Goal: Complete application form

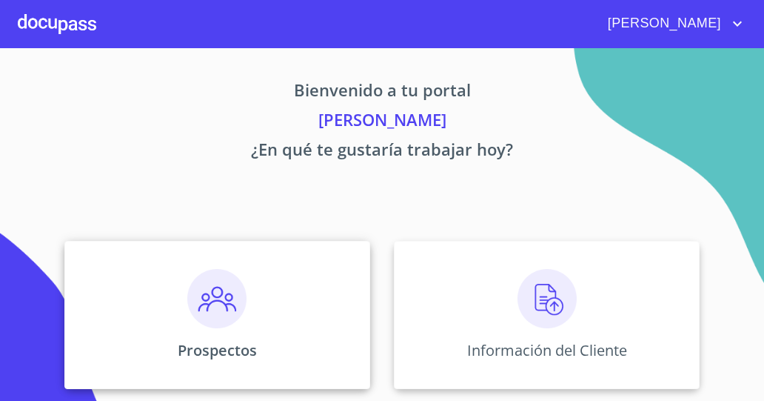
click at [221, 302] on img at bounding box center [216, 298] width 59 height 59
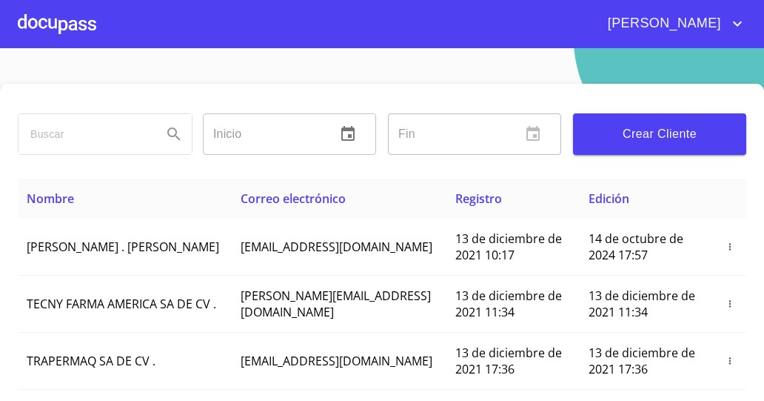
click at [619, 138] on span "Crear Cliente" at bounding box center [660, 134] width 150 height 21
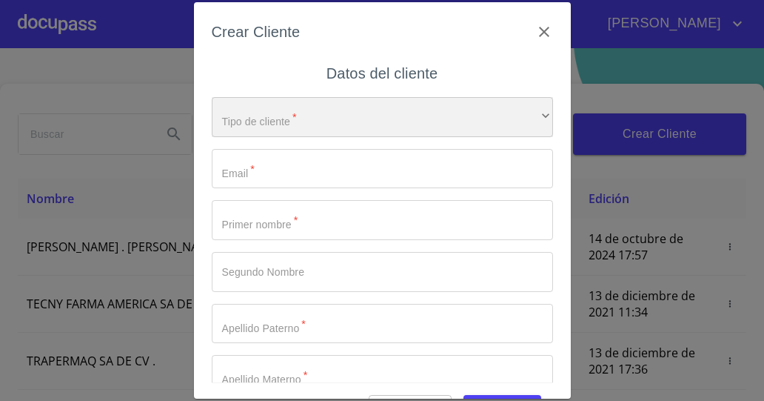
click at [481, 124] on div "​" at bounding box center [382, 117] width 341 height 40
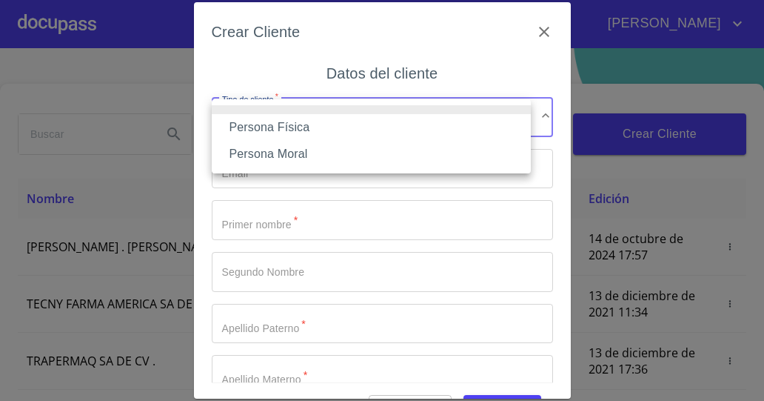
click at [389, 124] on li "Persona Física" at bounding box center [371, 127] width 319 height 27
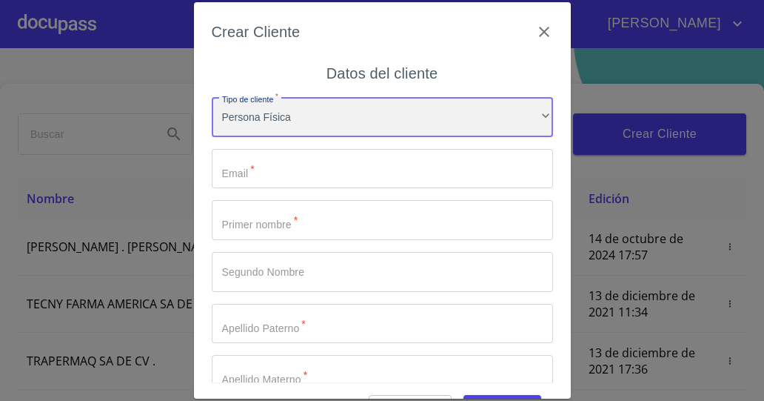
scroll to position [76, 0]
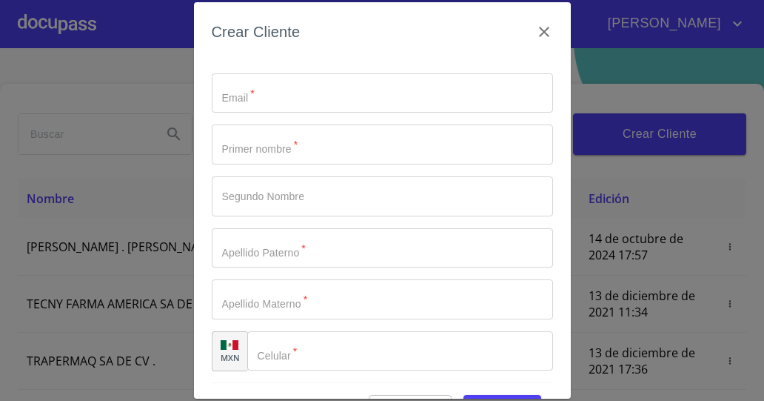
click at [479, 96] on input "Tipo de cliente   *" at bounding box center [382, 93] width 341 height 40
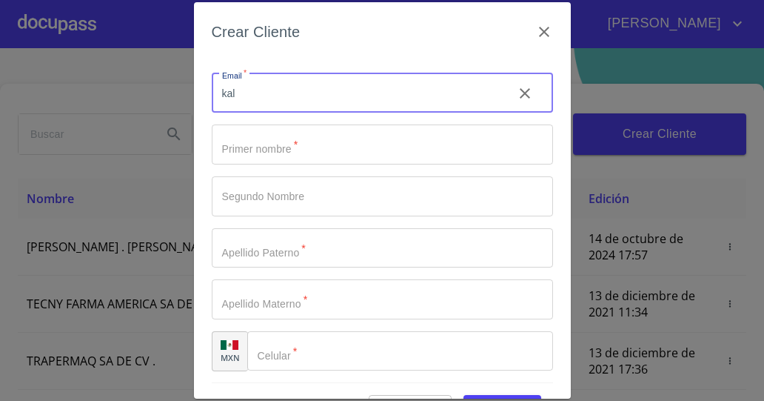
type input "kalyprety2@gmail.com"
click at [347, 150] on input "Tipo de cliente   *" at bounding box center [382, 144] width 341 height 40
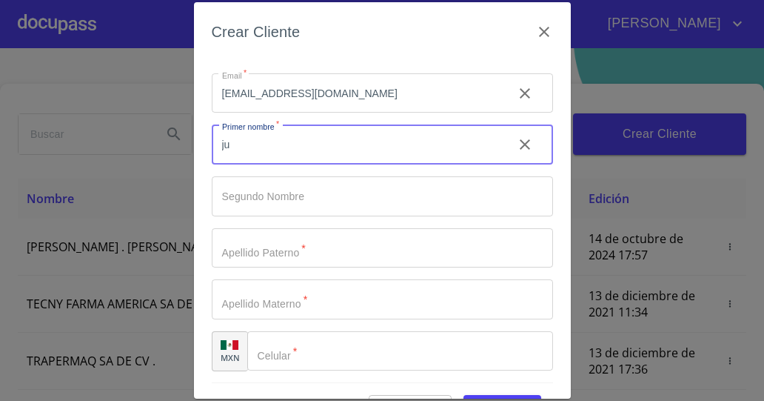
type input "j"
type input "[PERSON_NAME]"
click at [317, 200] on input "Tipo de cliente   *" at bounding box center [382, 196] width 341 height 40
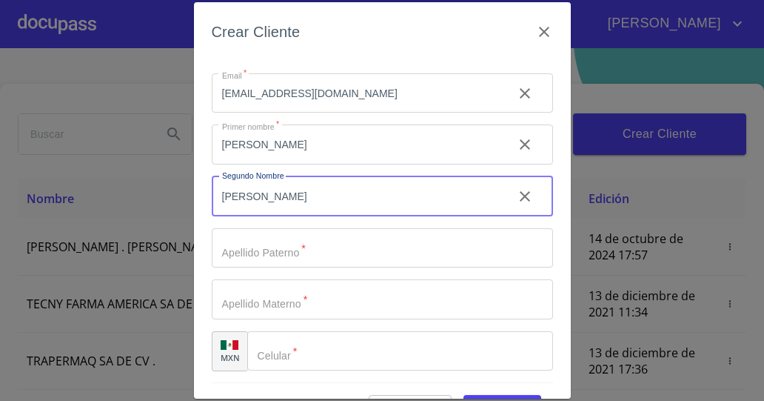
type input "[PERSON_NAME]"
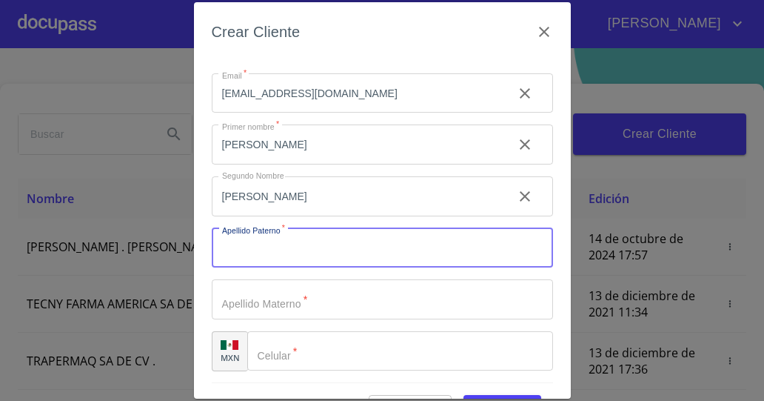
click at [293, 254] on input "Tipo de cliente   *" at bounding box center [382, 248] width 341 height 40
type input "INFANTE"
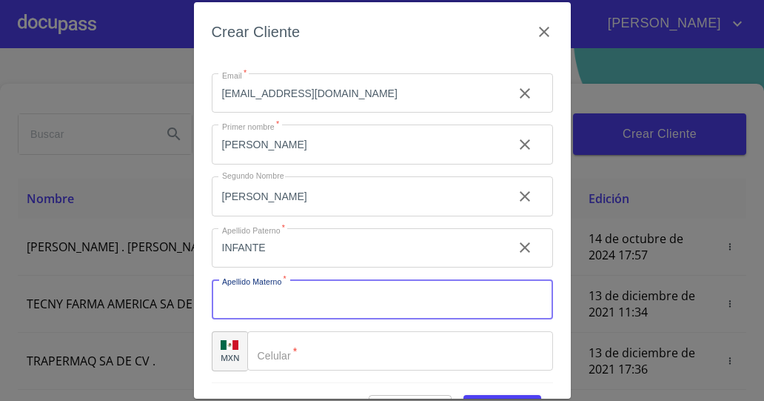
click at [290, 294] on input "Tipo de cliente   *" at bounding box center [382, 299] width 341 height 40
type input "RITO"
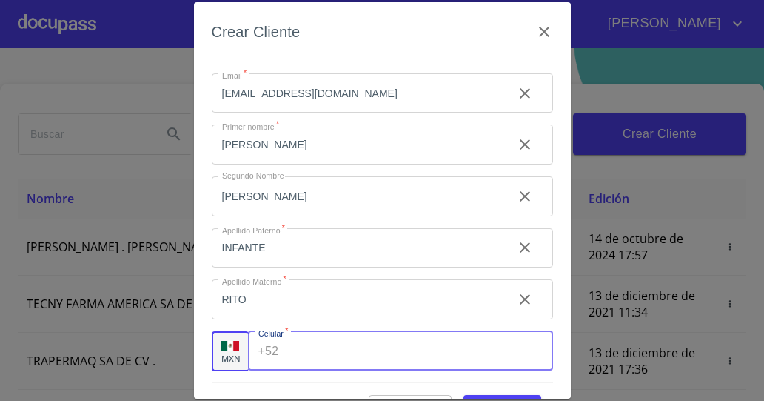
click at [287, 361] on input "Tipo de cliente   *" at bounding box center [418, 351] width 268 height 40
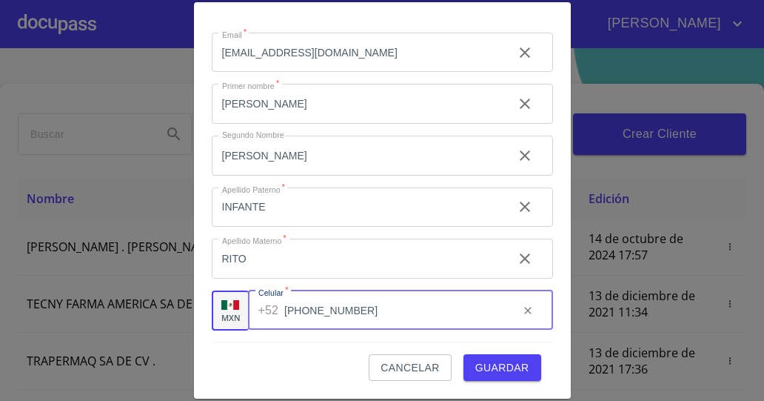
type input "[PHONE_NUMBER]"
click at [510, 375] on span "Guardar" at bounding box center [503, 367] width 54 height 19
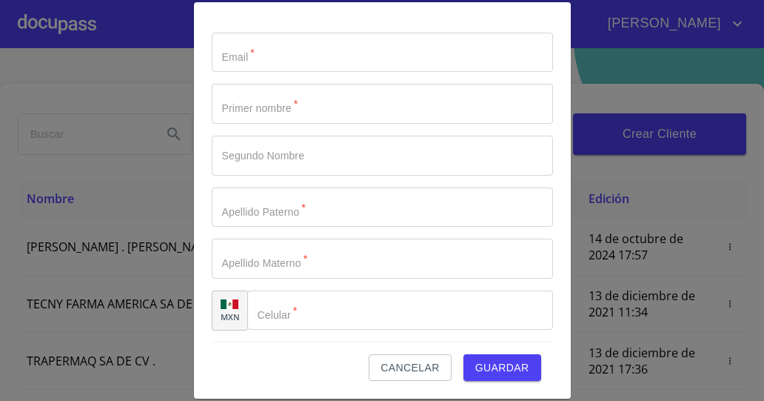
click at [398, 361] on span "Cancelar" at bounding box center [410, 367] width 59 height 19
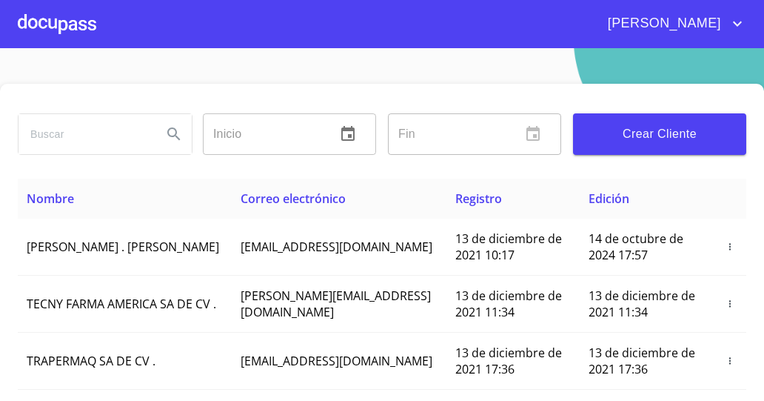
click at [597, 137] on span "Crear Cliente" at bounding box center [660, 134] width 150 height 21
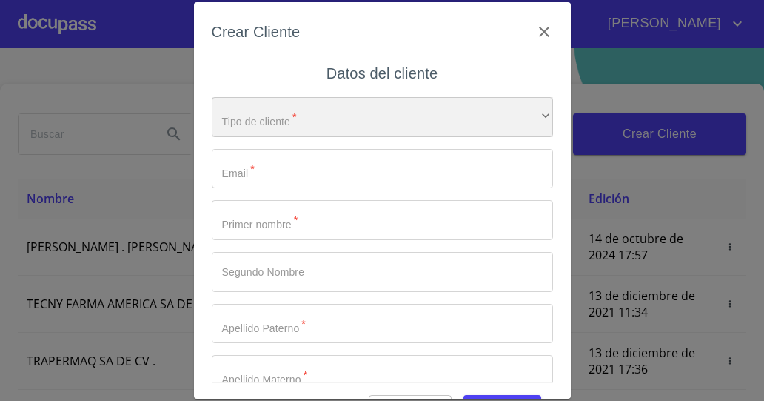
click at [412, 116] on div "​" at bounding box center [382, 117] width 341 height 40
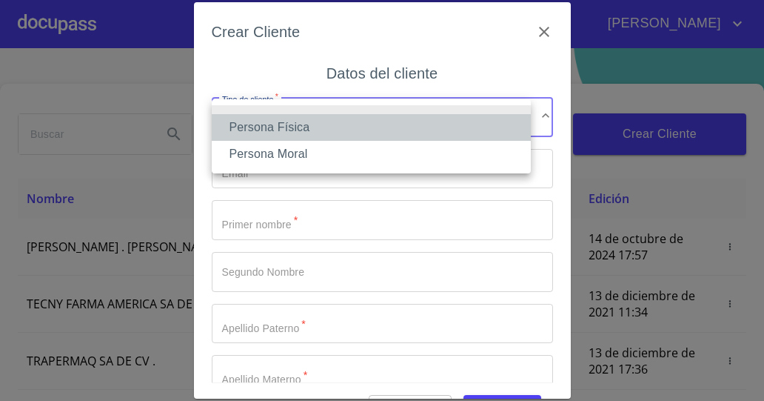
click at [379, 125] on li "Persona Física" at bounding box center [371, 127] width 319 height 27
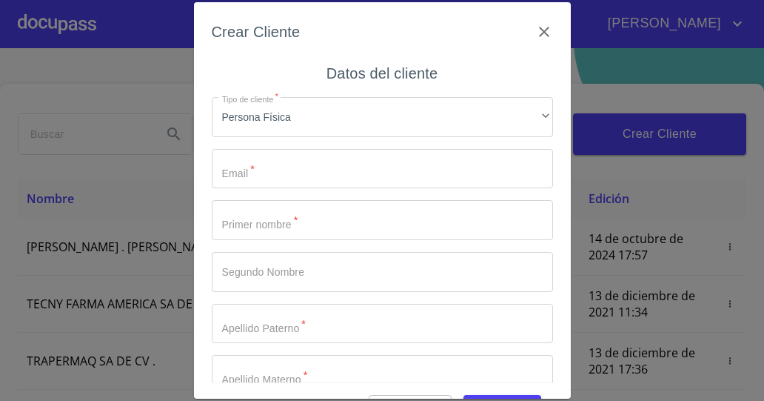
click at [378, 378] on input "Tipo de cliente   *" at bounding box center [382, 375] width 341 height 40
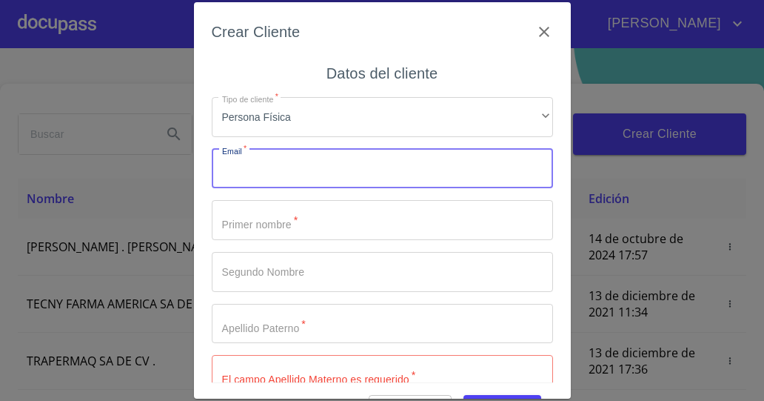
click at [373, 175] on input "Tipo de cliente   *" at bounding box center [382, 169] width 341 height 40
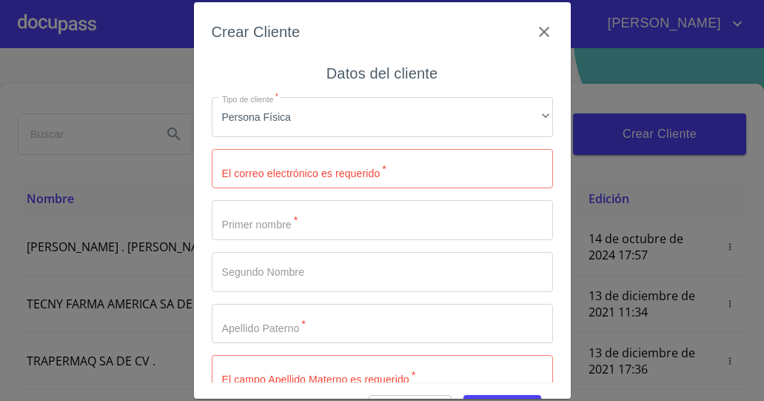
click at [547, 96] on div "Crear Cliente Datos del cliente Tipo de cliente   * Persona Física ​ El correo …" at bounding box center [382, 200] width 377 height 396
click at [361, 175] on input "Tipo de cliente   *" at bounding box center [382, 169] width 341 height 40
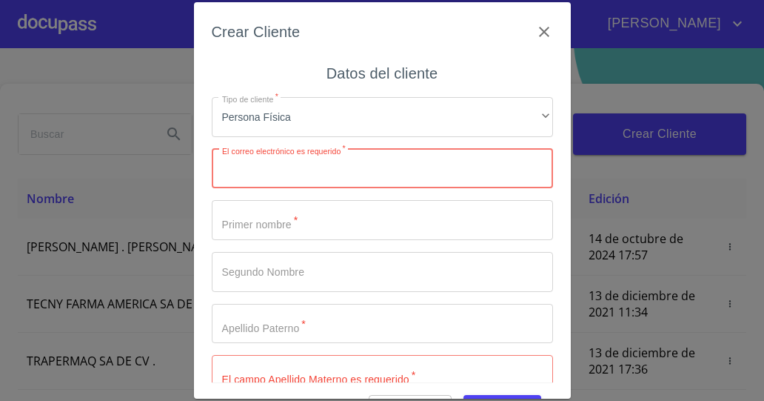
paste input "patypaulina@live.com.mx"
type input "patypaulina@live.com.mx"
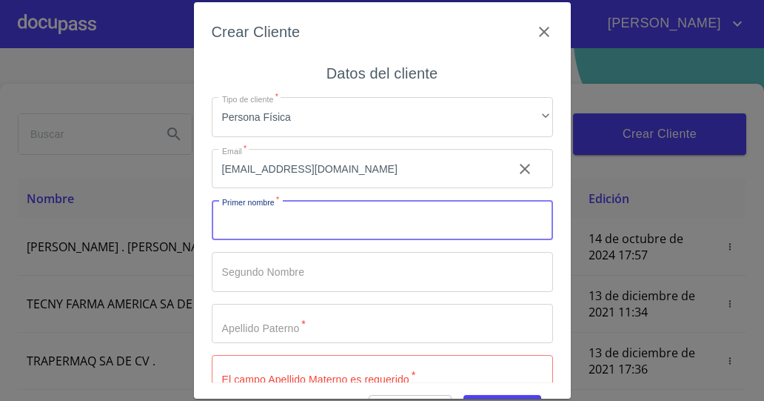
click at [384, 225] on input "Tipo de cliente   *" at bounding box center [382, 220] width 341 height 40
type input "Julia"
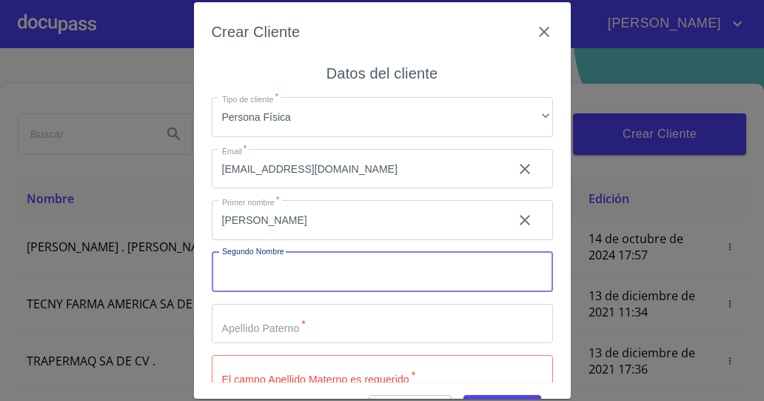
click at [382, 273] on input "Tipo de cliente   *" at bounding box center [382, 272] width 341 height 40
type input "Patricia"
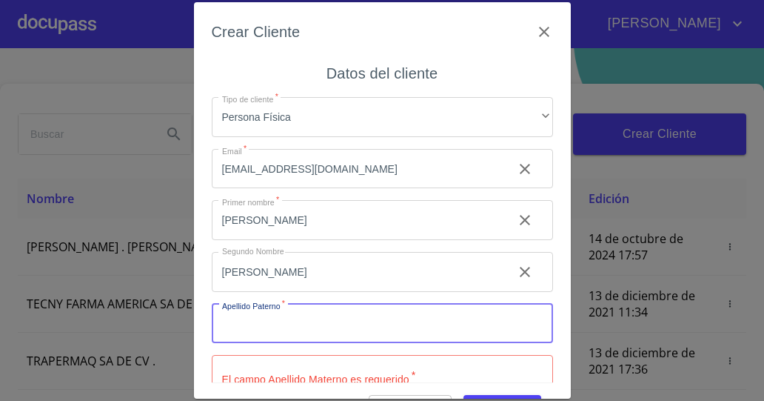
click at [361, 325] on input "Tipo de cliente   *" at bounding box center [382, 324] width 341 height 40
type input "Infante"
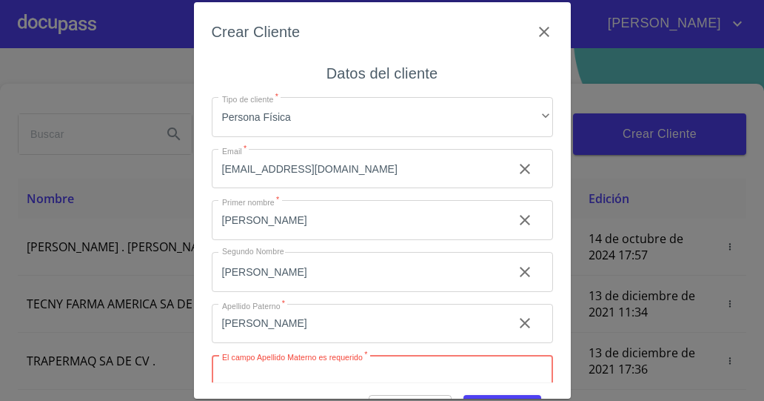
click at [284, 366] on input "Tipo de cliente   *" at bounding box center [382, 375] width 341 height 40
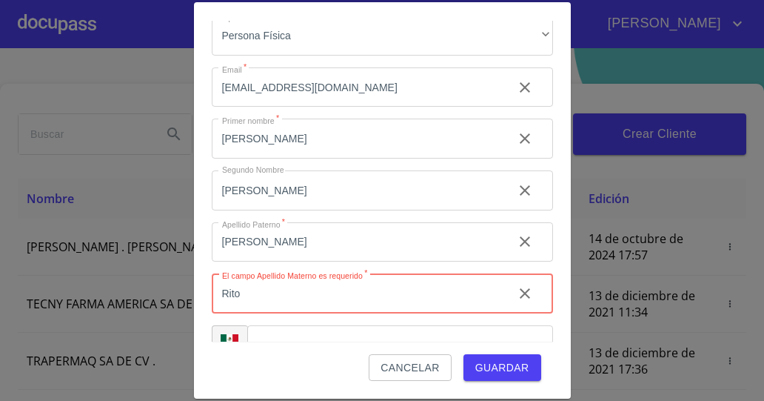
scroll to position [76, 0]
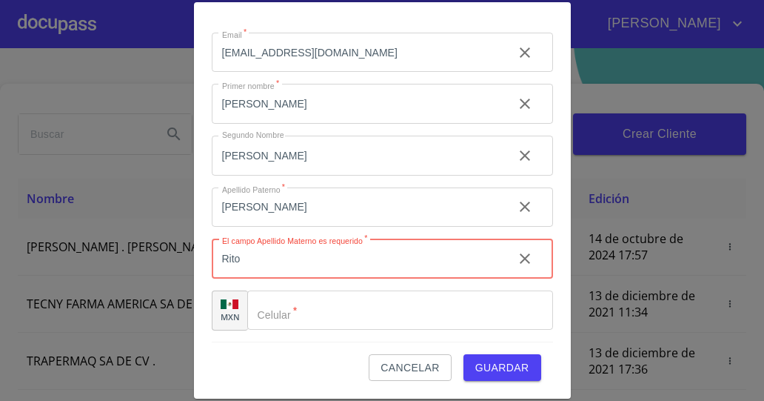
type input "Rito"
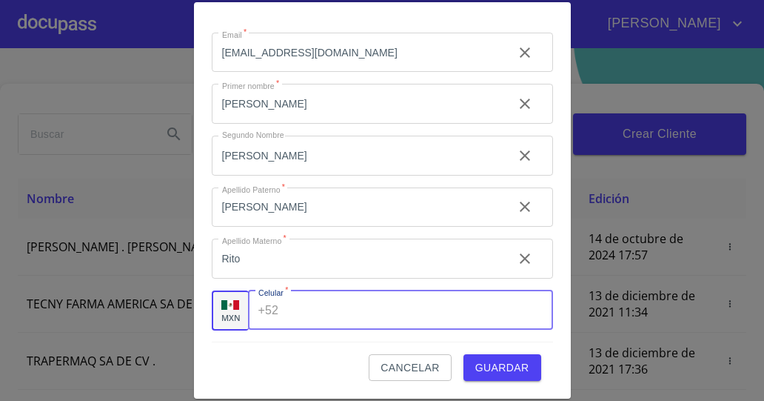
click at [484, 306] on input "Tipo de cliente   *" at bounding box center [418, 310] width 268 height 40
type input "[PHONE_NUMBER]"
click at [492, 370] on span "Guardar" at bounding box center [503, 367] width 54 height 19
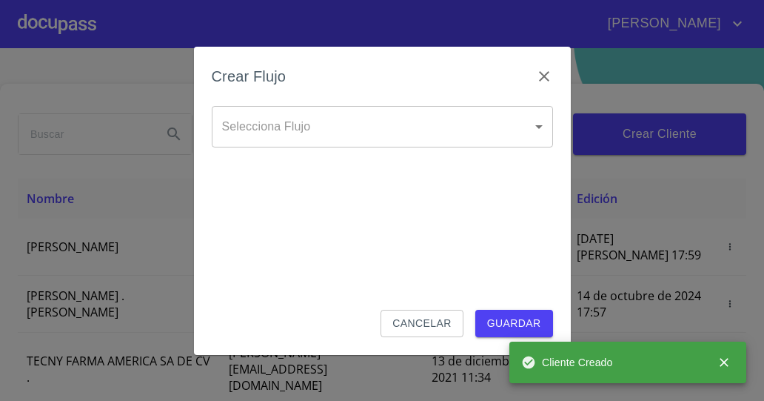
click at [532, 128] on body "LILA SAHOLY Inicio ​ Fin ​ Crear Cliente Nombre Correo electrónico Registro Edi…" at bounding box center [382, 200] width 764 height 401
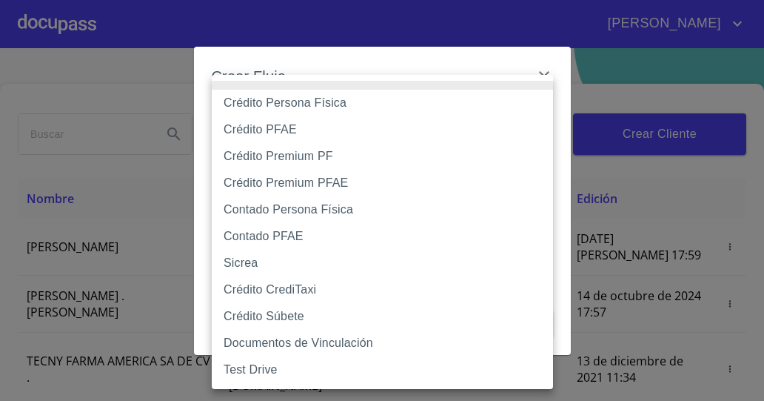
click at [584, 138] on div at bounding box center [382, 200] width 764 height 401
click at [530, 119] on body "LILA SAHOLY Inicio ​ Fin ​ Crear Cliente Nombre Correo electrónico Registro Edi…" at bounding box center [382, 200] width 764 height 401
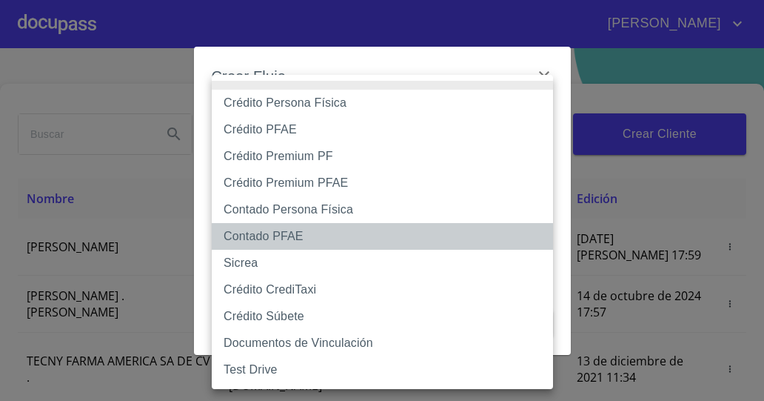
click at [337, 238] on li "Contado PFAE" at bounding box center [382, 236] width 341 height 27
type input "61b132db9b8c202ad59e0ea1"
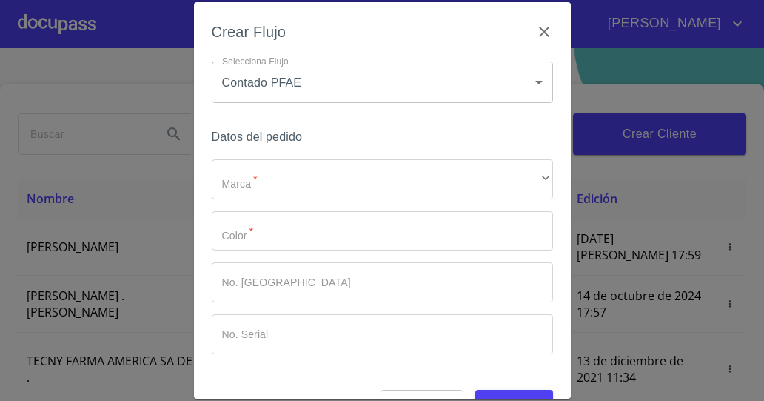
click at [102, 261] on div "Crear Flujo Selecciona Flujo Contado PFAE 61b132db9b8c202ad59e0ea1 Selecciona F…" at bounding box center [382, 200] width 764 height 401
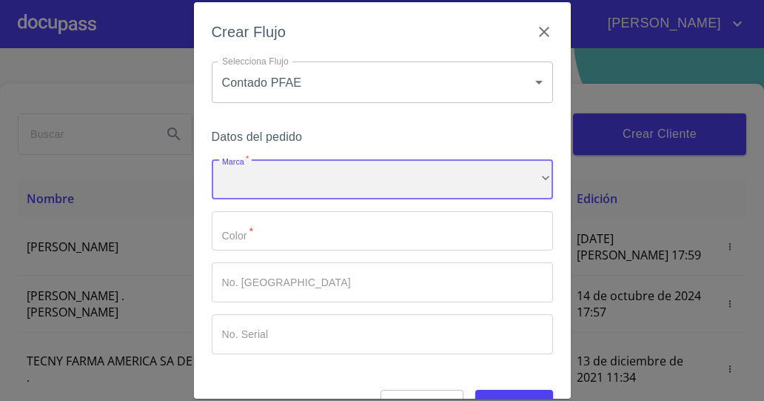
click at [321, 174] on div "​" at bounding box center [382, 179] width 341 height 40
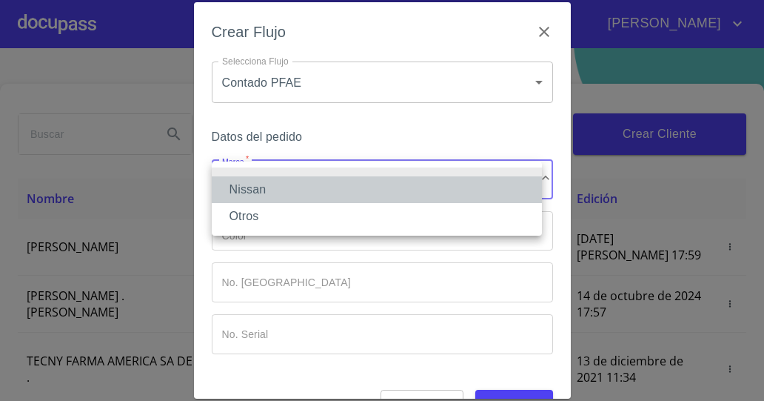
click at [321, 190] on li "Nissan" at bounding box center [377, 189] width 330 height 27
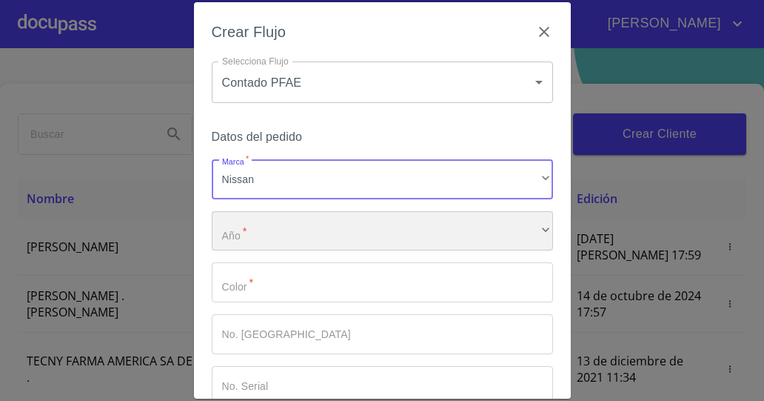
click at [360, 236] on div "​" at bounding box center [382, 231] width 341 height 40
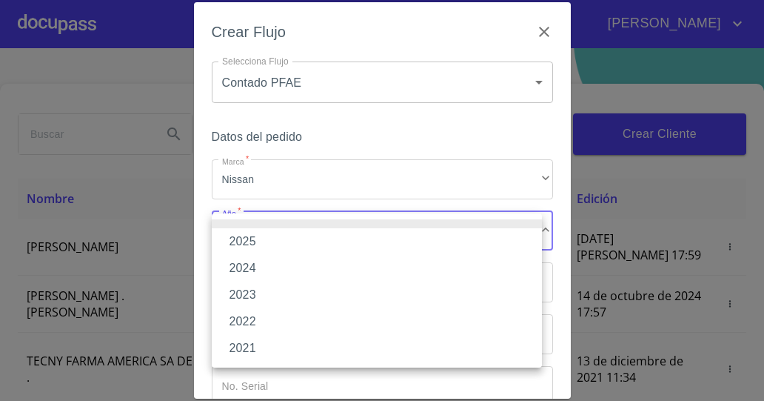
click at [351, 244] on li "2025" at bounding box center [377, 241] width 330 height 27
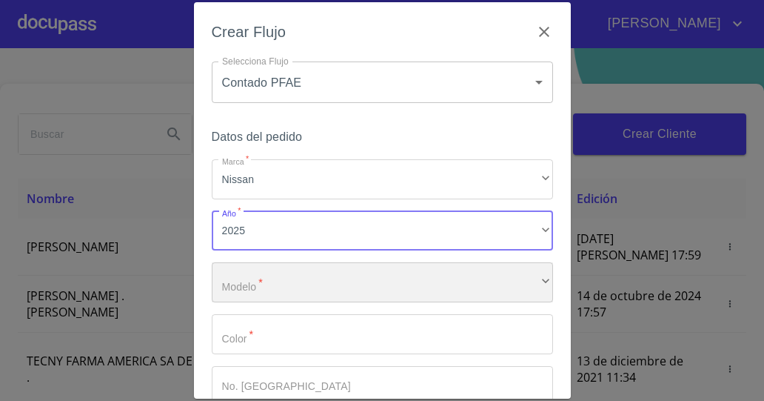
click at [385, 283] on div "​" at bounding box center [382, 282] width 341 height 40
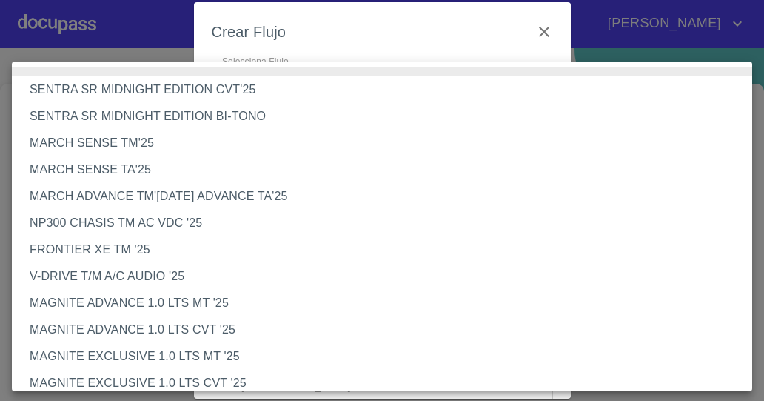
click at [470, 11] on div at bounding box center [382, 200] width 764 height 401
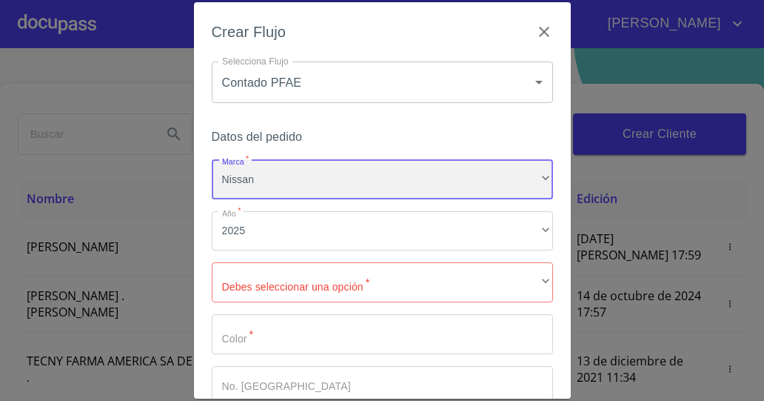
click at [438, 189] on div "Nissan" at bounding box center [382, 179] width 341 height 40
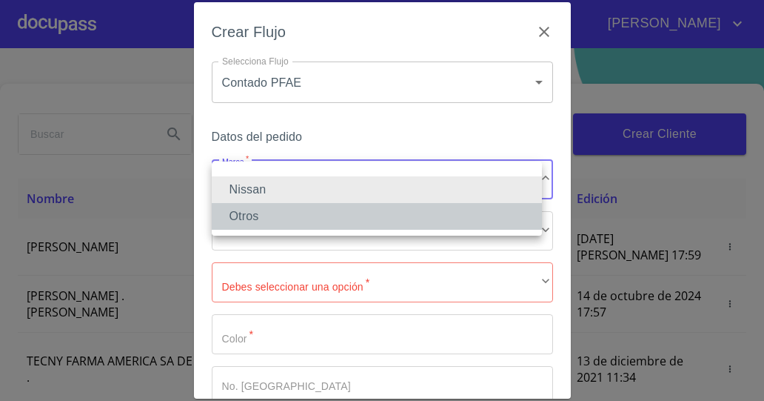
click at [428, 212] on li "Otros" at bounding box center [377, 216] width 330 height 27
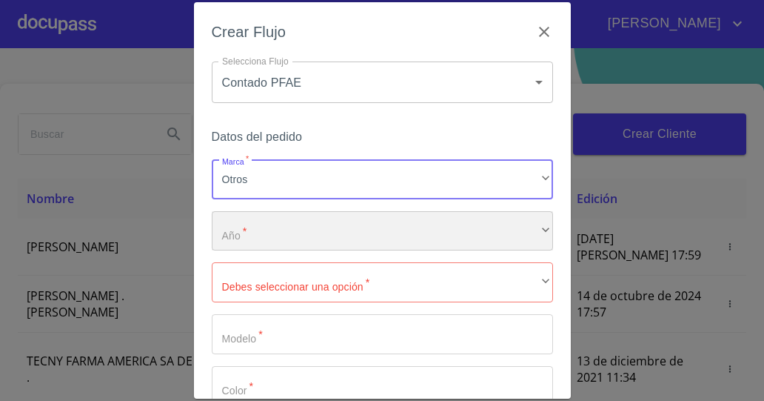
click at [467, 227] on div "​" at bounding box center [382, 231] width 341 height 40
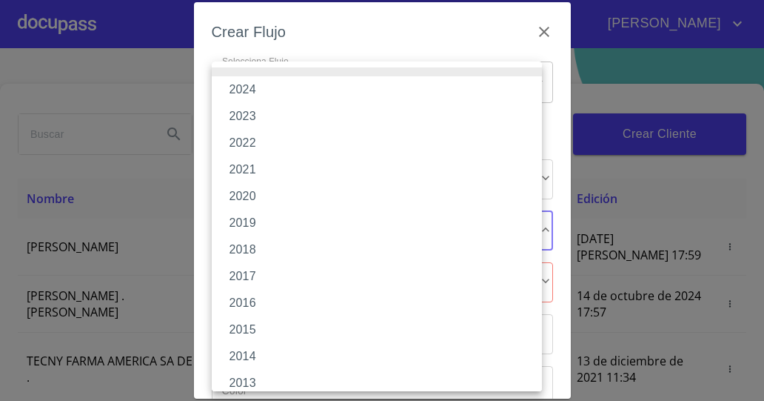
click at [456, 202] on li "2020" at bounding box center [382, 196] width 341 height 27
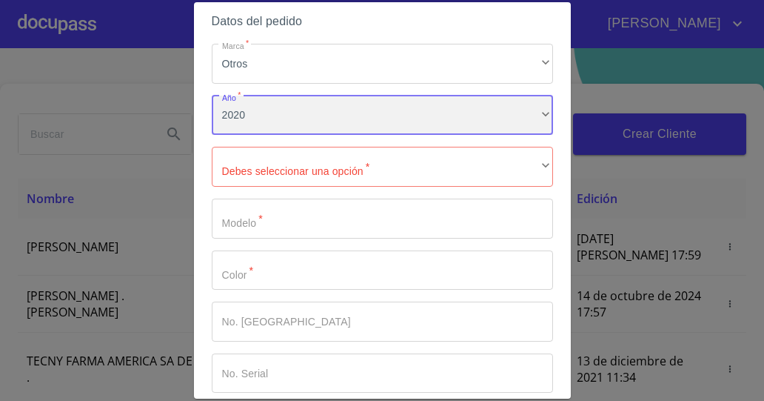
scroll to position [190, 0]
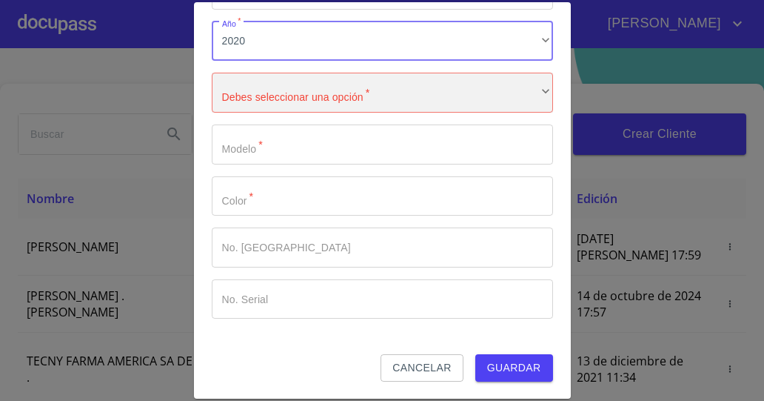
click at [469, 87] on div "​" at bounding box center [382, 93] width 341 height 40
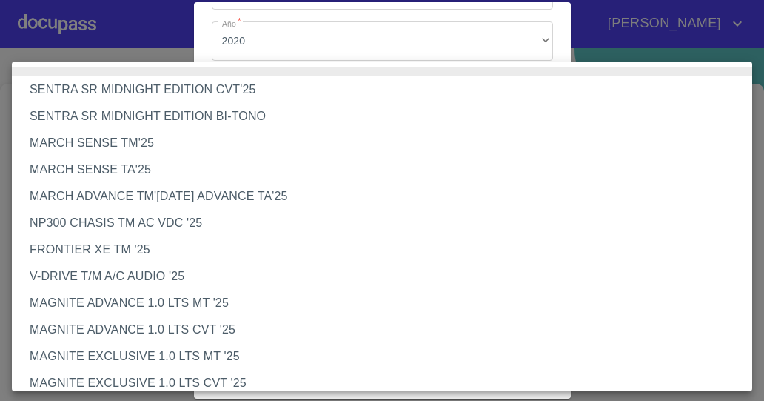
click at [556, 36] on div at bounding box center [382, 200] width 764 height 401
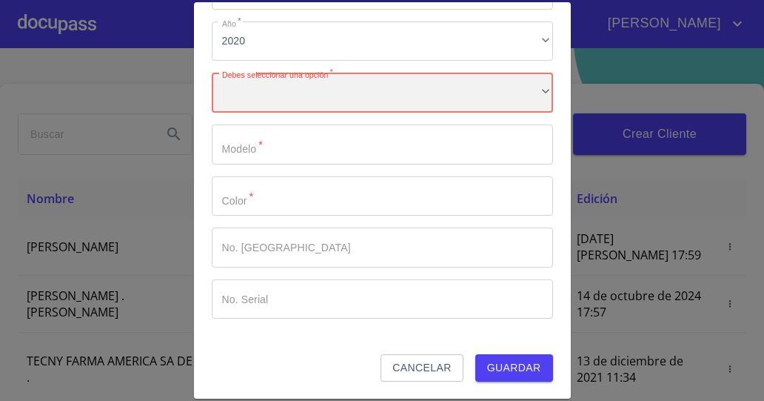
click at [516, 99] on div "​" at bounding box center [382, 93] width 341 height 40
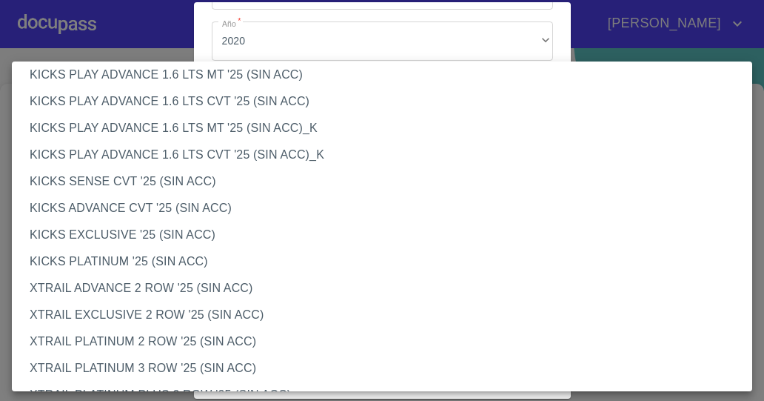
scroll to position [1290, 0]
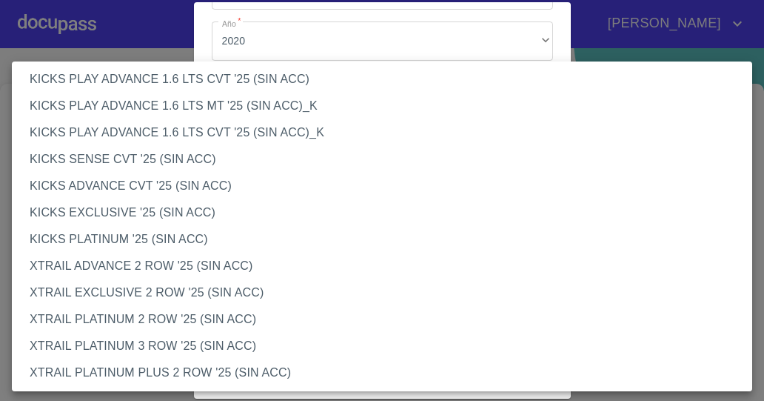
click at [487, 39] on div at bounding box center [382, 200] width 764 height 401
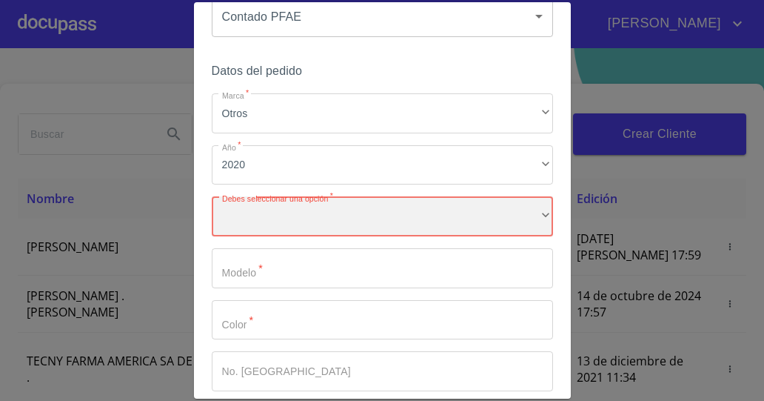
scroll to position [0, 0]
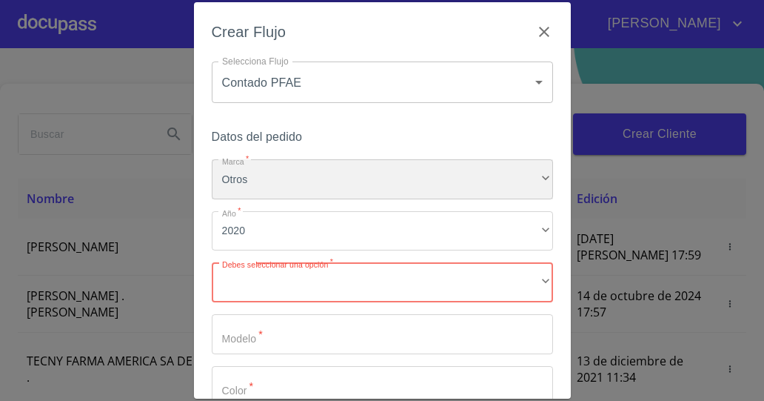
click at [478, 173] on div "Otros" at bounding box center [382, 179] width 341 height 40
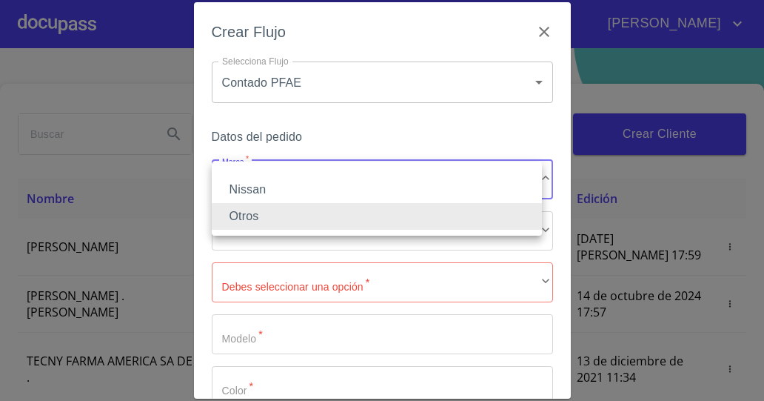
click at [397, 223] on li "Otros" at bounding box center [377, 216] width 330 height 27
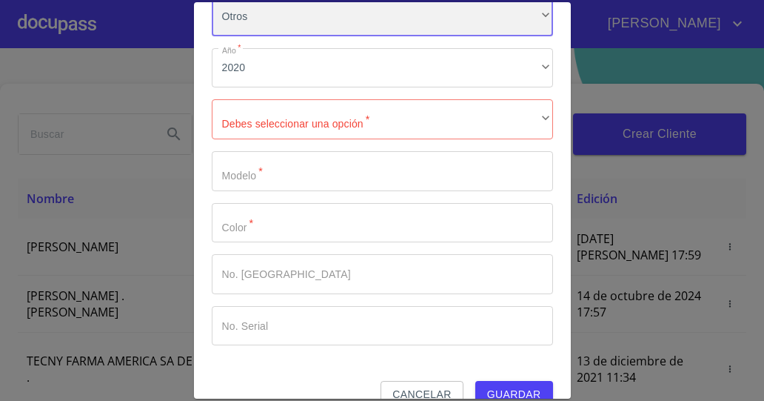
scroll to position [190, 0]
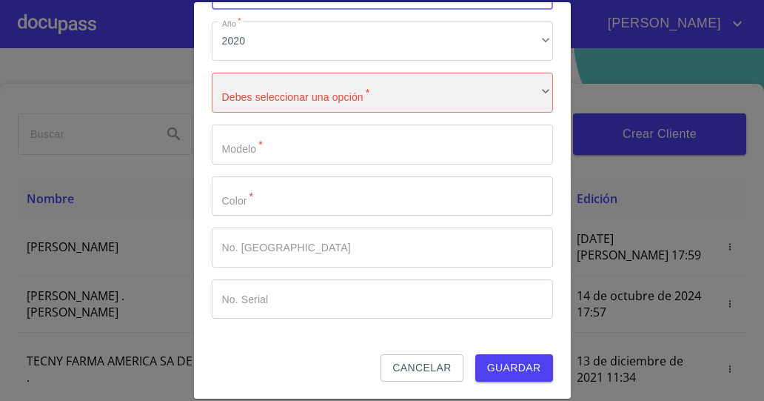
click at [538, 87] on div "​" at bounding box center [382, 93] width 341 height 40
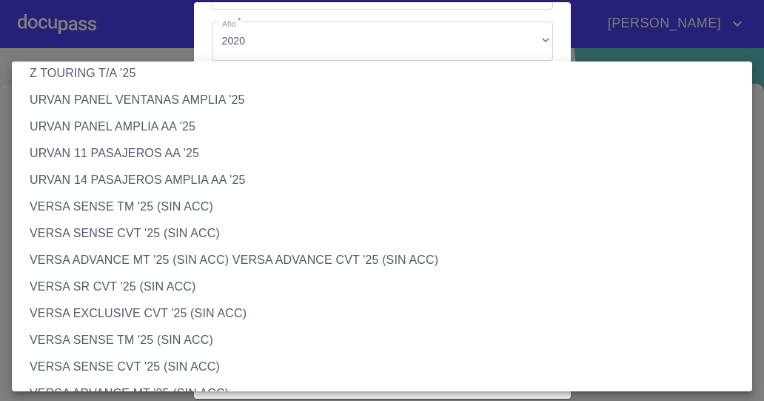
scroll to position [0, 0]
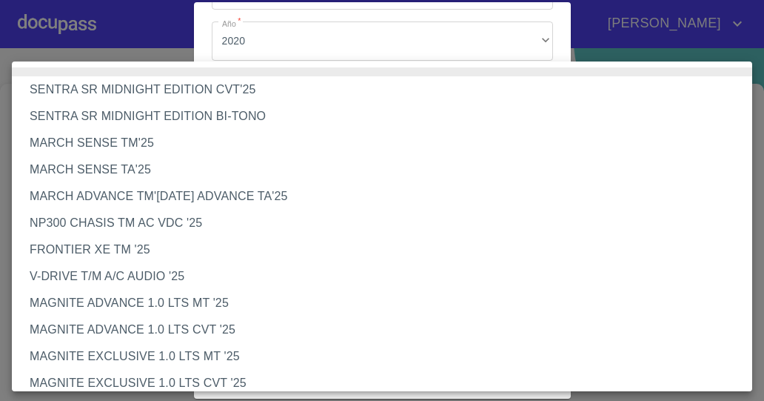
click at [523, 38] on div at bounding box center [382, 200] width 764 height 401
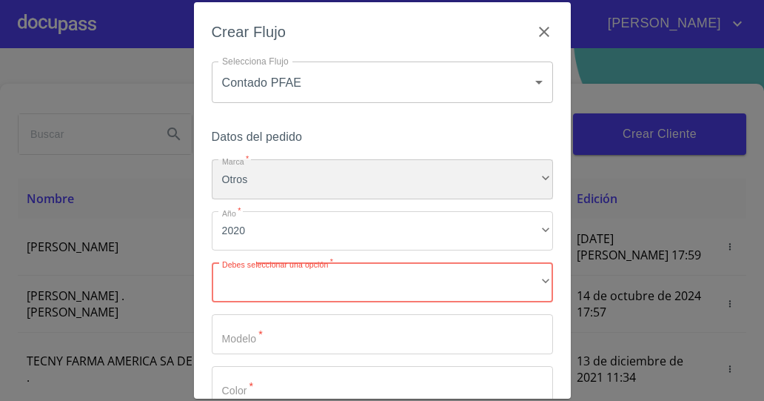
click at [539, 172] on div "Otros" at bounding box center [382, 179] width 341 height 40
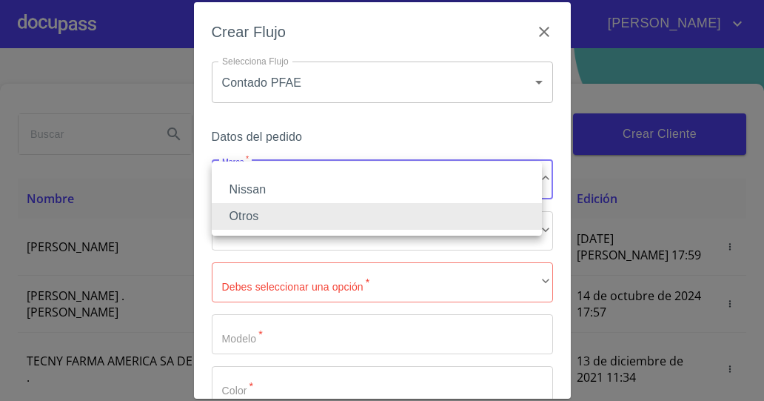
click at [454, 173] on li at bounding box center [377, 171] width 330 height 9
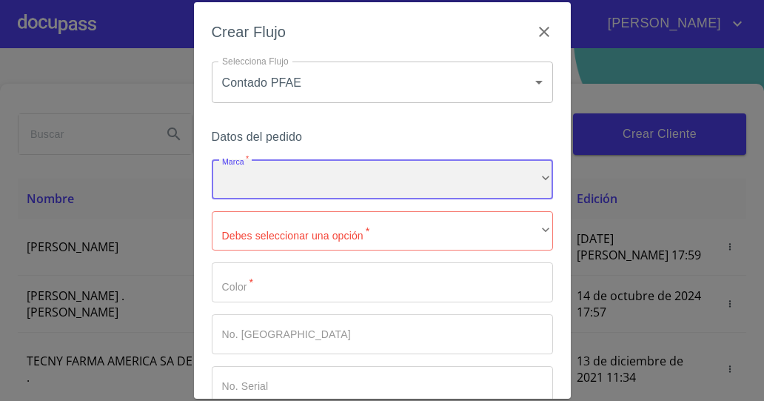
click at [518, 174] on div "​" at bounding box center [382, 179] width 341 height 40
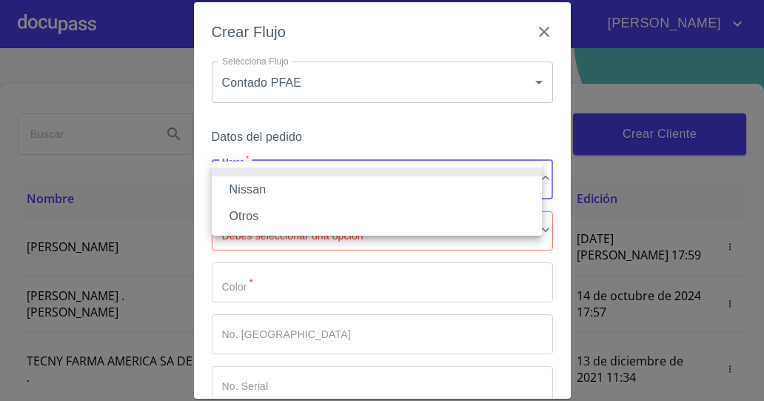
click at [444, 217] on li "Otros" at bounding box center [377, 216] width 330 height 27
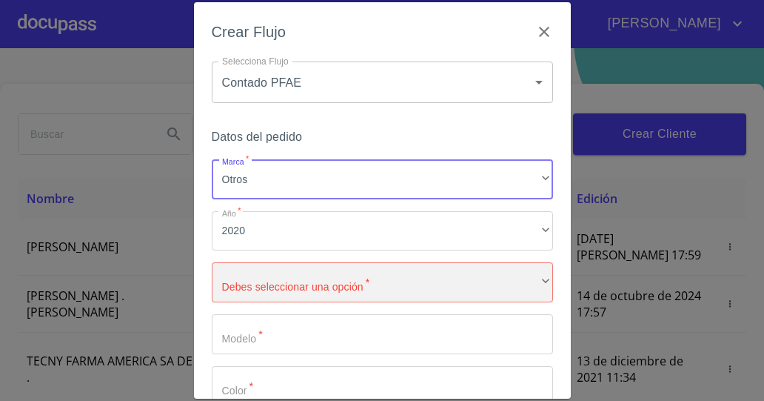
click at [418, 298] on div "​" at bounding box center [382, 282] width 341 height 40
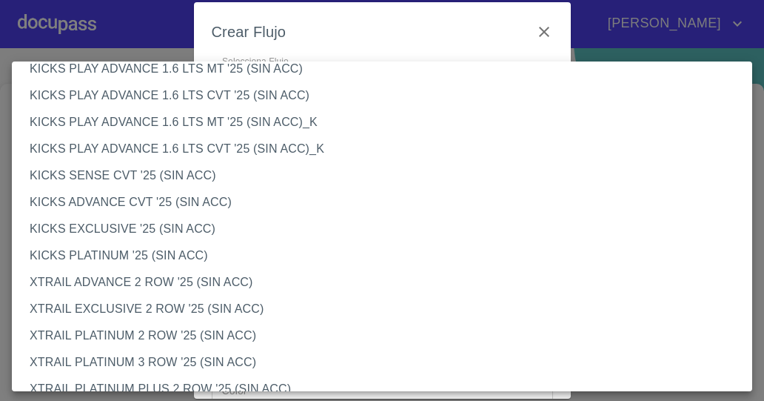
scroll to position [1290, 0]
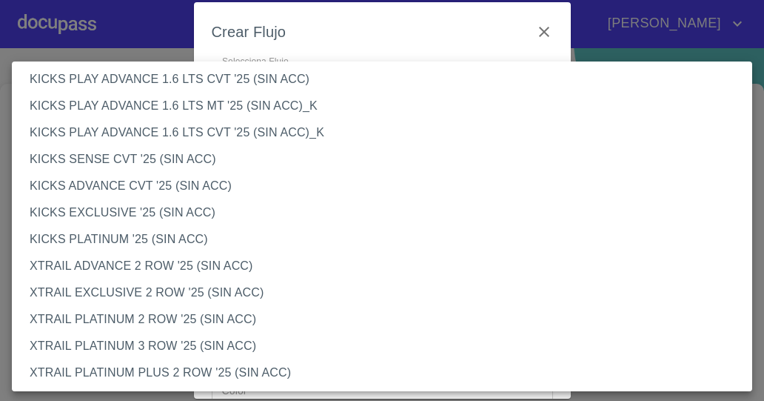
click at [307, 40] on div at bounding box center [382, 200] width 764 height 401
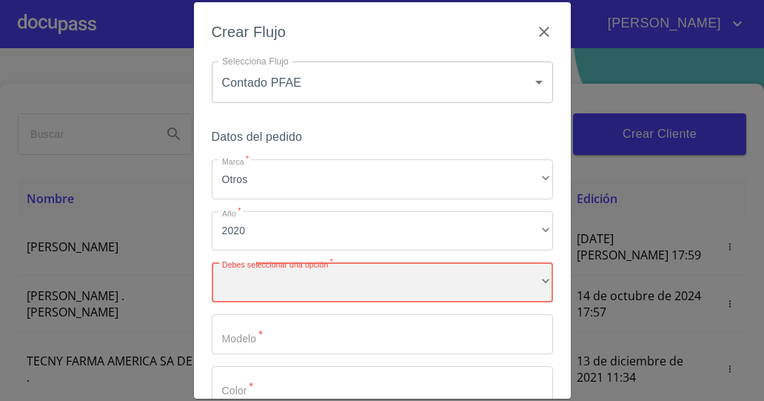
click at [241, 286] on div "​" at bounding box center [382, 282] width 341 height 40
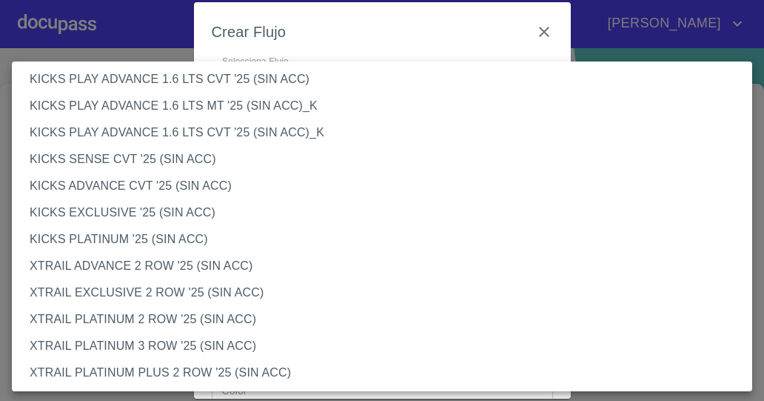
click at [90, 22] on div at bounding box center [382, 200] width 764 height 401
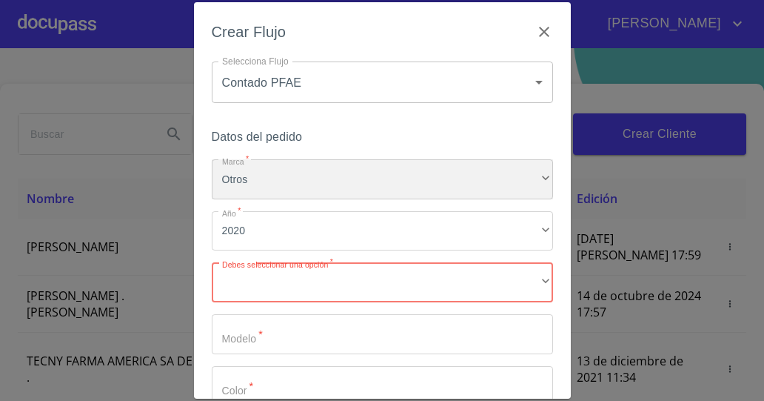
click at [495, 186] on div "Otros" at bounding box center [382, 179] width 341 height 40
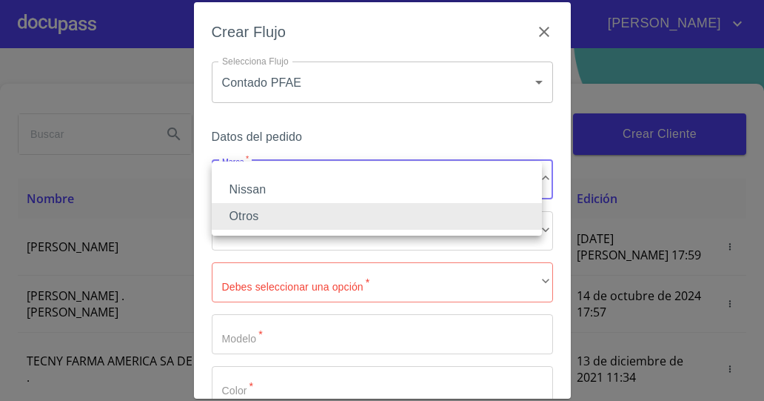
click at [468, 207] on li "Otros" at bounding box center [377, 216] width 330 height 27
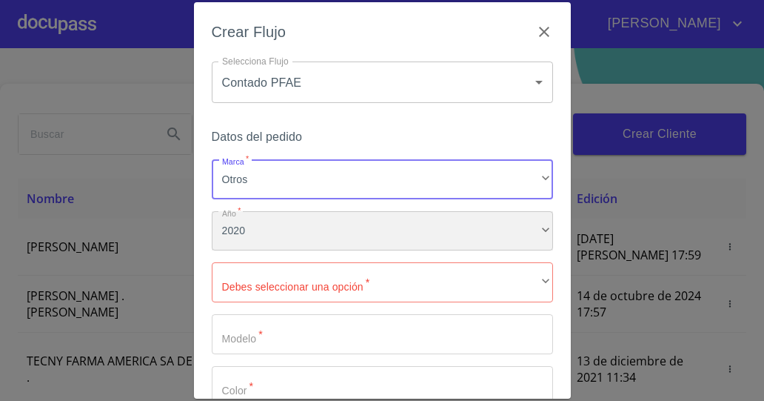
click at [450, 236] on div "2020" at bounding box center [382, 231] width 341 height 40
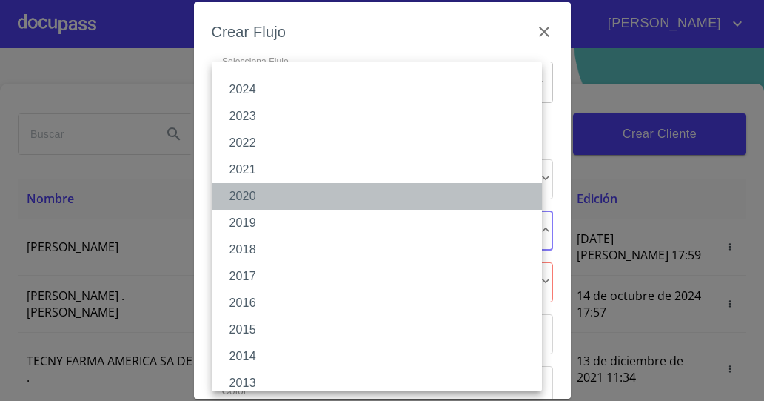
click at [413, 192] on li "2020" at bounding box center [382, 196] width 341 height 27
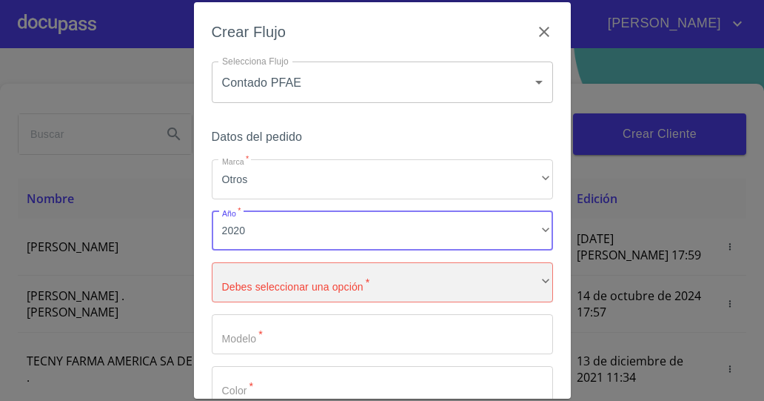
click at [372, 279] on div "​" at bounding box center [382, 282] width 341 height 40
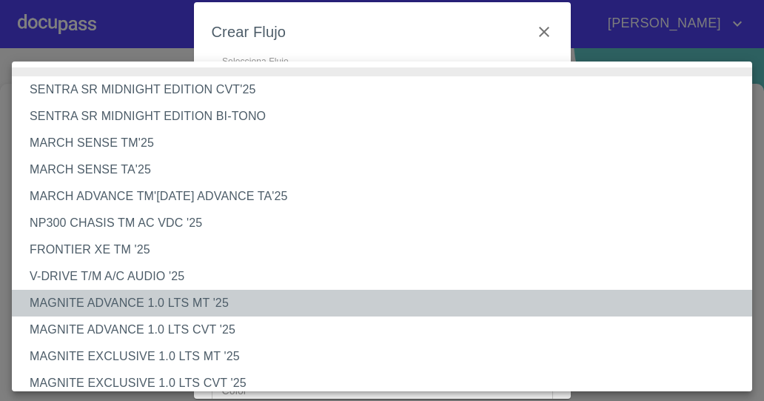
click at [356, 307] on li "MAGNITE ADVANCE 1.0 LTS MT '25" at bounding box center [388, 303] width 752 height 27
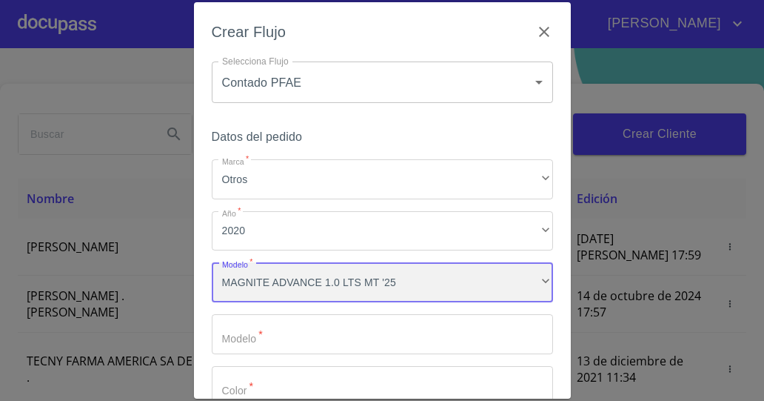
click at [367, 281] on div "MAGNITE ADVANCE 1.0 LTS MT '25" at bounding box center [382, 282] width 341 height 40
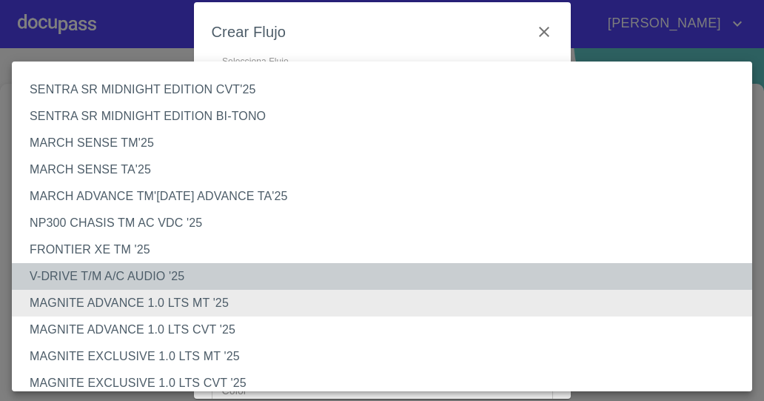
click at [151, 279] on li "V-DRIVE T/M A/C AUDIO '25" at bounding box center [388, 276] width 752 height 27
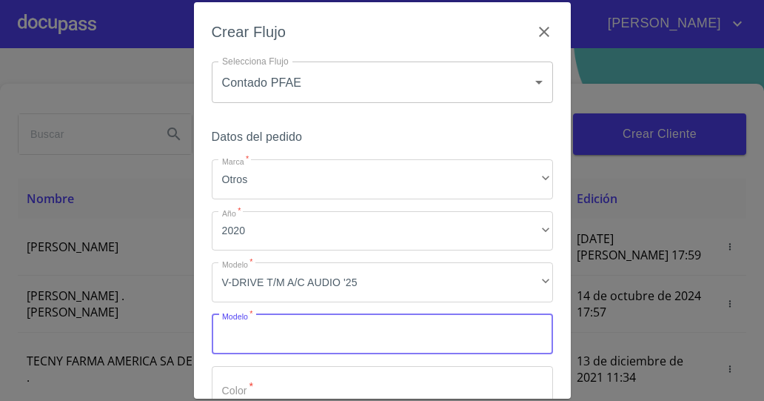
click at [244, 337] on input "Marca   *" at bounding box center [382, 334] width 341 height 40
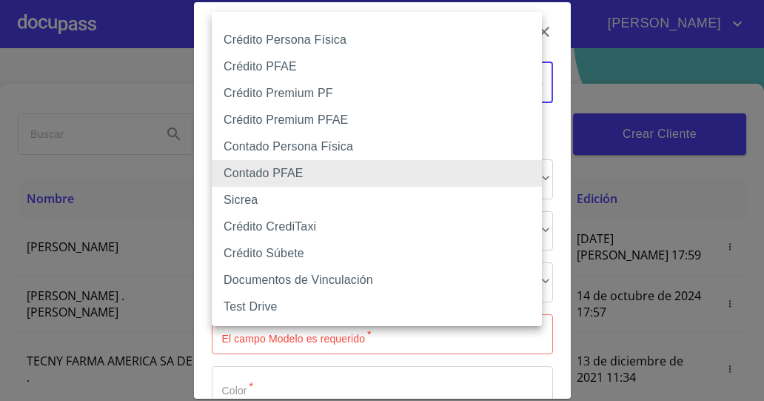
click at [396, 85] on body "LILA SAHOLY Inicio ​ Fin ​ Crear Cliente Nombre Correo electrónico Registro Edi…" at bounding box center [382, 200] width 764 height 401
click at [550, 49] on div at bounding box center [382, 200] width 764 height 401
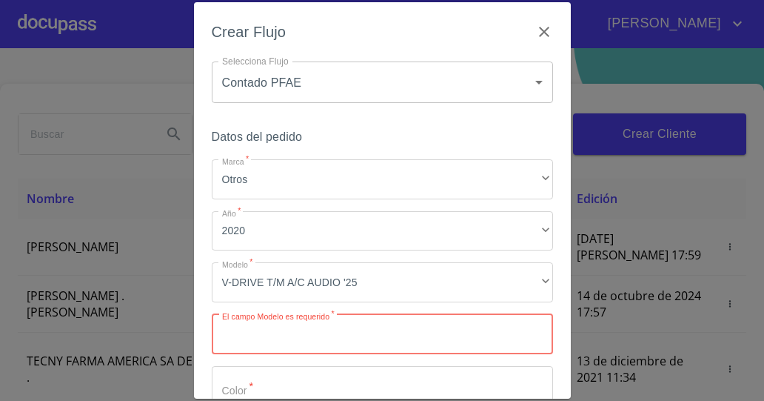
click at [363, 350] on input "Marca   *" at bounding box center [382, 334] width 341 height 40
click at [309, 350] on input "Marca   *" at bounding box center [382, 334] width 341 height 40
type input "c"
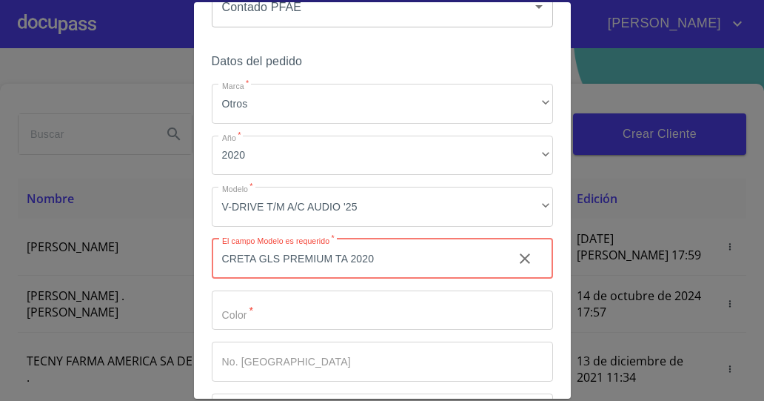
scroll to position [157, 0]
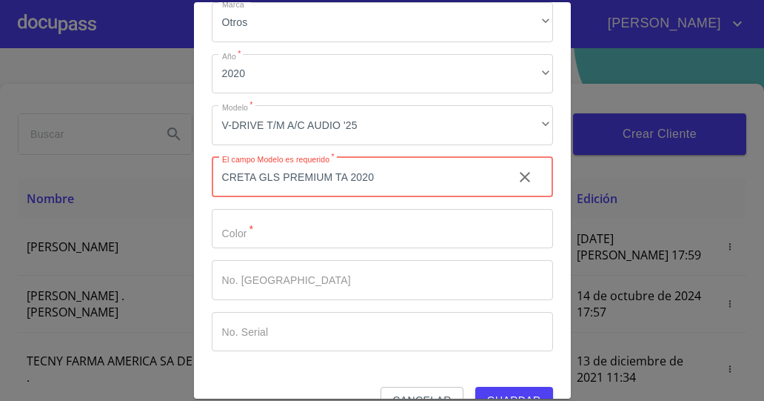
type input "CRETA GLS PREMIUM TA 2020"
click at [484, 231] on input "Marca   *" at bounding box center [382, 229] width 341 height 40
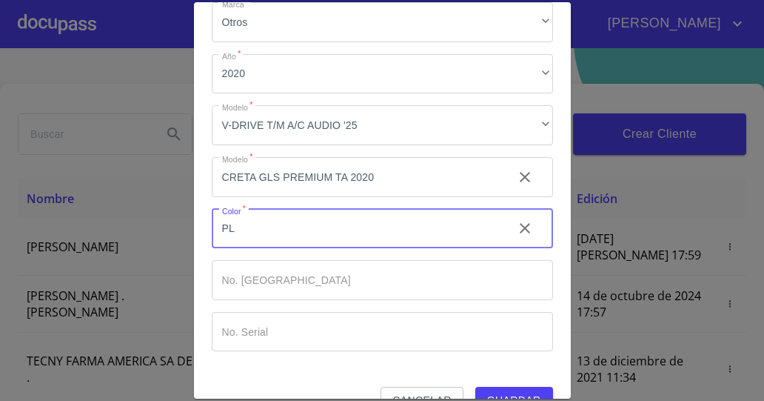
type input "P"
type input "Plata/Negro"
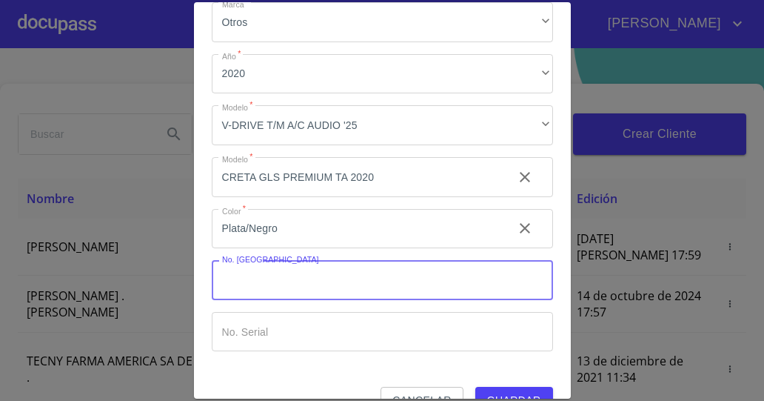
click at [298, 282] on input "Marca   *" at bounding box center [382, 280] width 341 height 40
type input "148915"
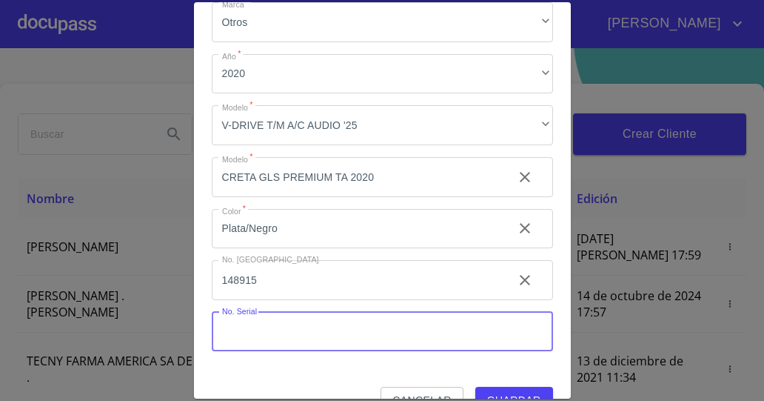
click at [296, 330] on input "Marca   *" at bounding box center [382, 332] width 341 height 40
type input "m"
click at [296, 330] on input "MB2C3AC6" at bounding box center [357, 332] width 290 height 40
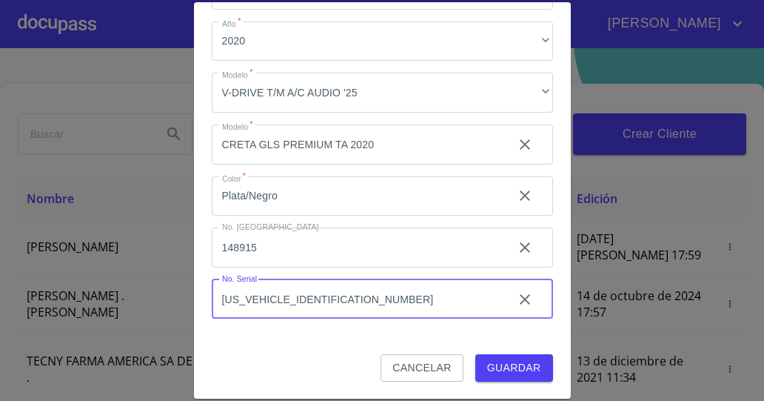
type input "[US_VEHICLE_IDENTIFICATION_NUMBER]"
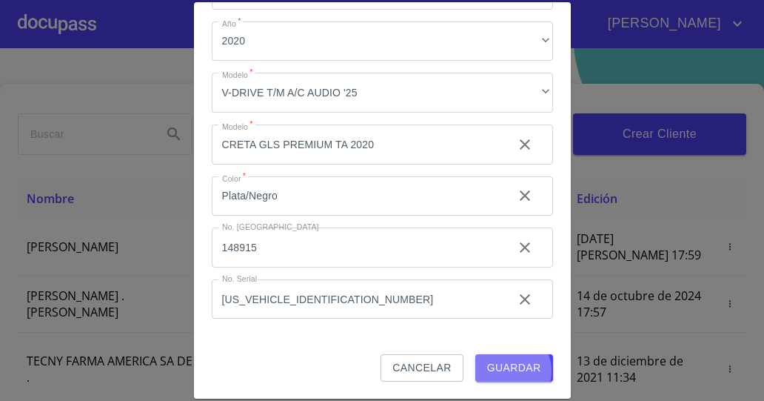
click at [501, 370] on span "Guardar" at bounding box center [514, 367] width 54 height 19
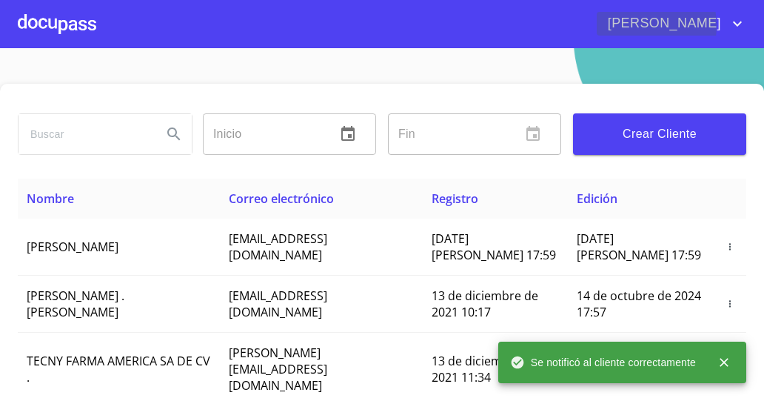
click at [661, 25] on span "[PERSON_NAME]" at bounding box center [663, 24] width 132 height 24
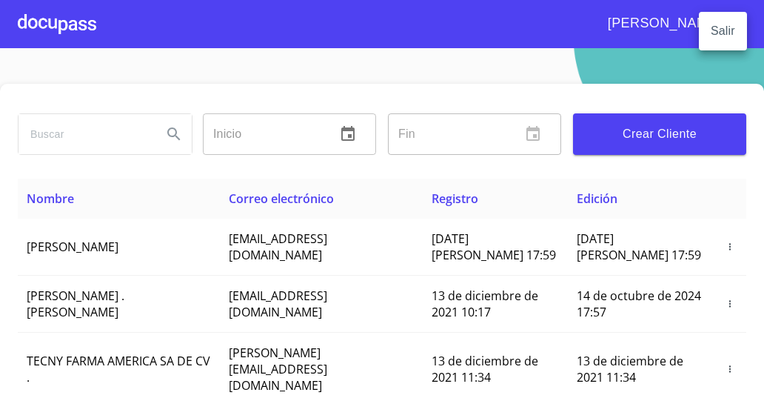
click at [56, 21] on div at bounding box center [382, 200] width 764 height 401
click at [56, 21] on div at bounding box center [57, 23] width 79 height 47
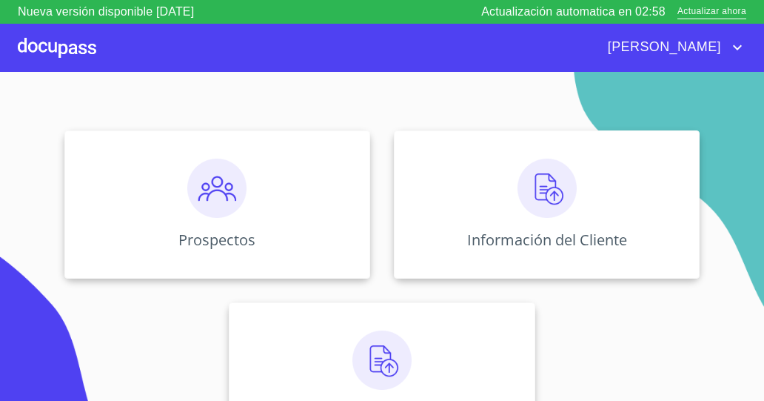
scroll to position [167, 0]
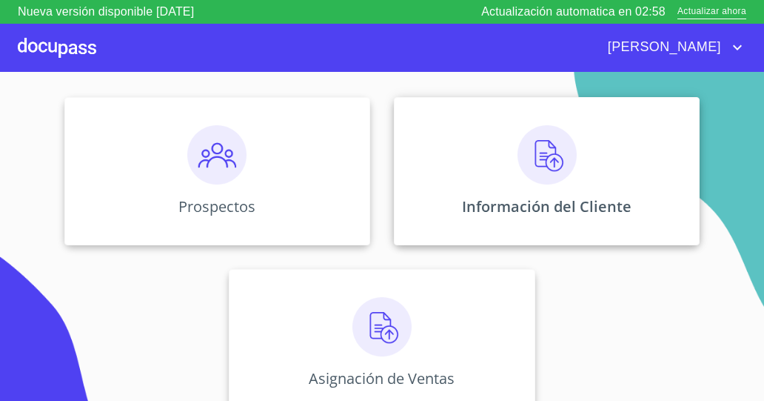
click at [558, 178] on img at bounding box center [547, 154] width 59 height 59
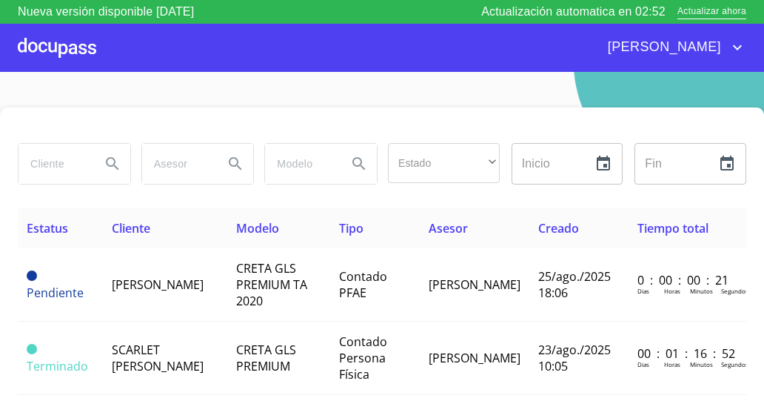
click at [68, 294] on span "Pendiente" at bounding box center [55, 292] width 57 height 16
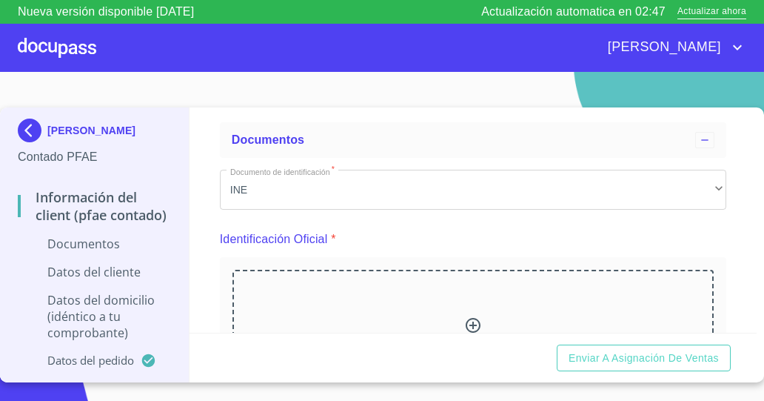
scroll to position [62, 0]
click at [721, 276] on div "Información del Client (PFAE contado) Documentos Documento de identificación   …" at bounding box center [474, 219] width 568 height 225
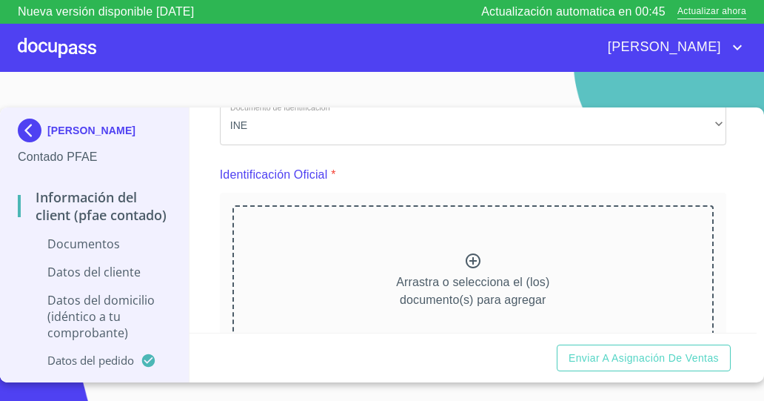
scroll to position [126, 0]
click at [467, 258] on icon at bounding box center [473, 262] width 15 height 15
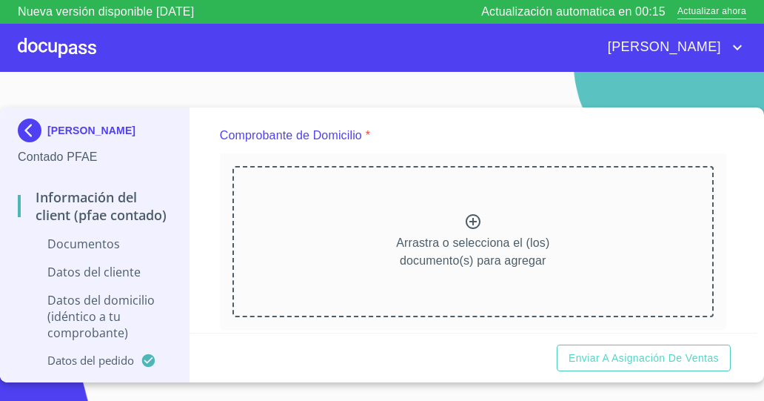
scroll to position [766, 0]
click at [467, 231] on div at bounding box center [473, 224] width 18 height 21
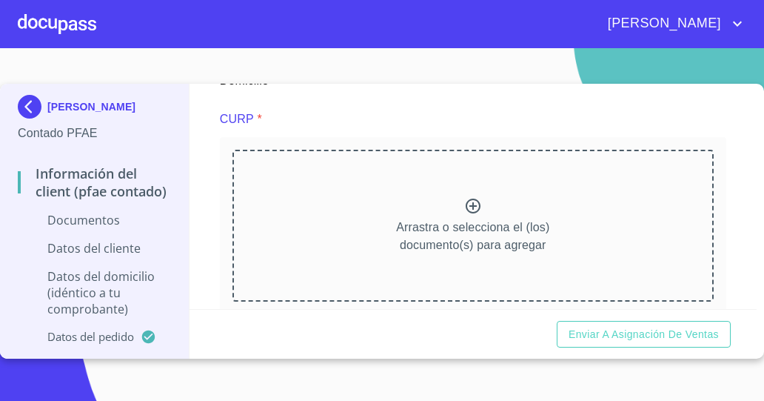
scroll to position [1379, 0]
click at [470, 184] on div "Arrastra o selecciona el (los) documento(s) para agregar" at bounding box center [473, 223] width 481 height 151
click at [465, 204] on icon at bounding box center [473, 205] width 18 height 18
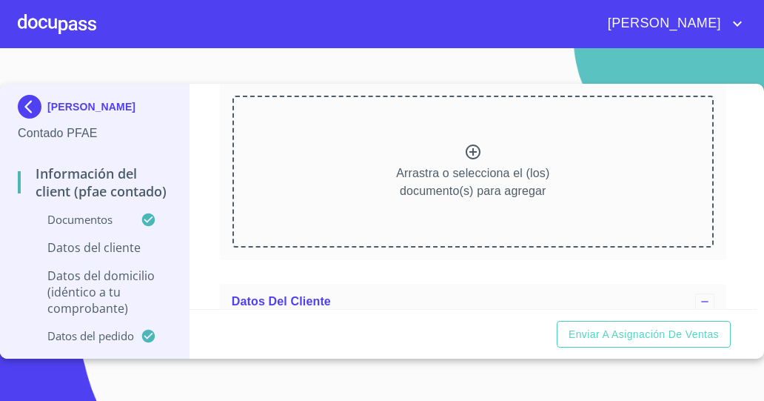
scroll to position [2033, 0]
click at [473, 144] on icon at bounding box center [473, 151] width 15 height 15
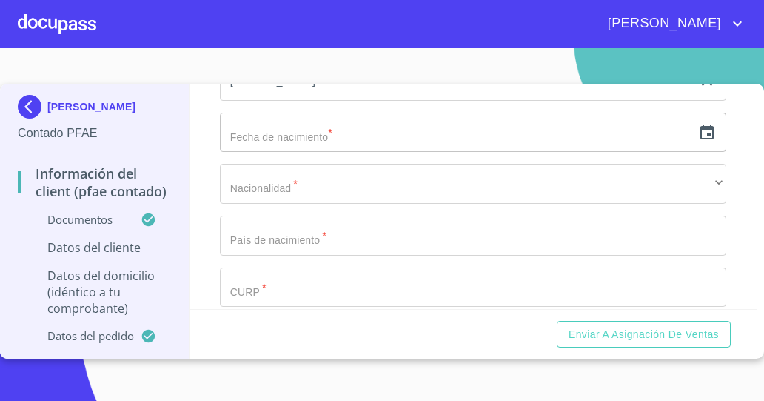
scroll to position [2846, 0]
click at [621, 129] on input "text" at bounding box center [456, 138] width 473 height 40
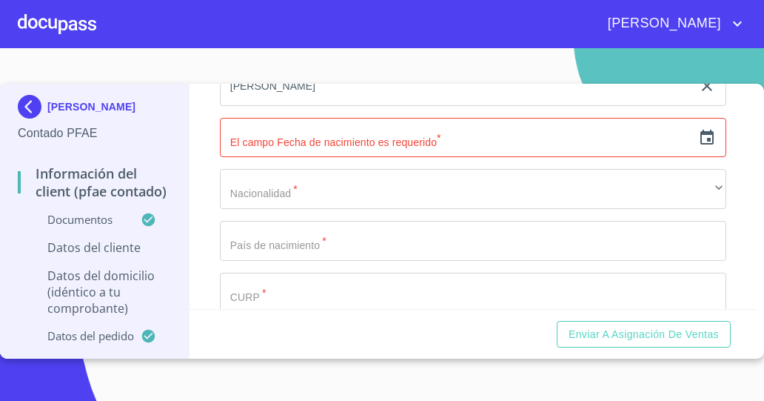
click at [16, 373] on section "JULIA PATRICIA INFANTE RITO Contado PFAE Información del Client (PFAE contado) …" at bounding box center [382, 224] width 764 height 353
click at [701, 135] on icon "button" at bounding box center [707, 137] width 13 height 15
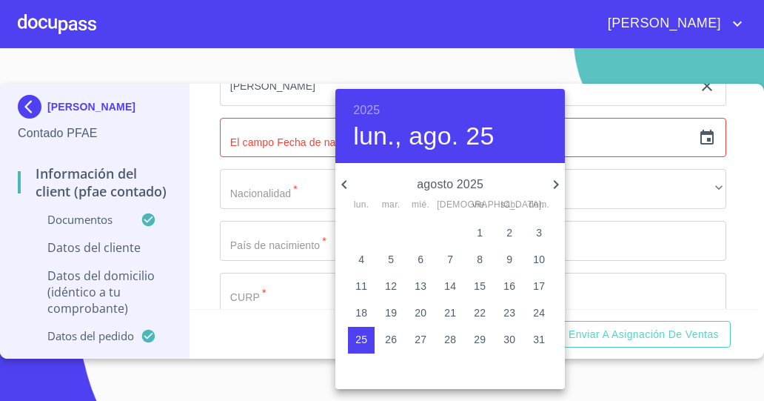
click at [375, 112] on h6 "2025" at bounding box center [366, 110] width 27 height 21
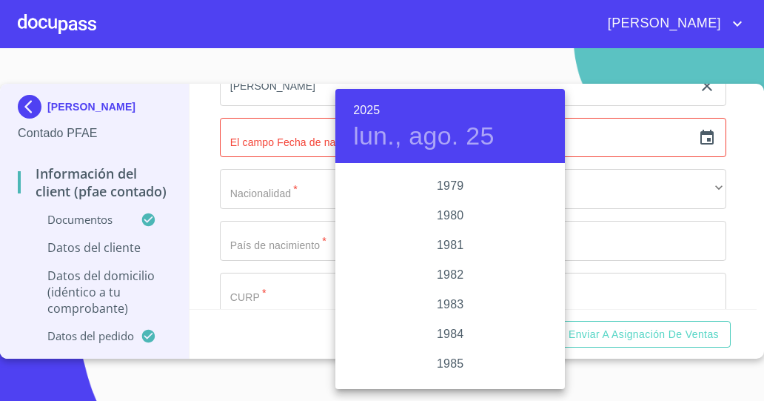
scroll to position [1587, 0]
click at [466, 253] on div "1981" at bounding box center [451, 253] width 230 height 30
type input "25 de ago. de 1981"
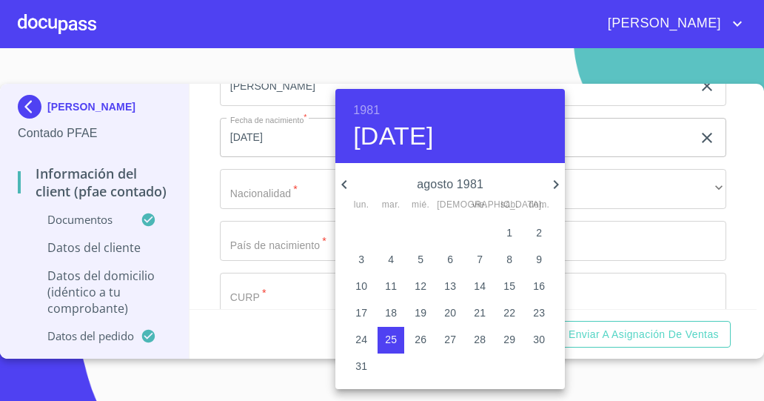
click at [128, 376] on div at bounding box center [382, 200] width 764 height 401
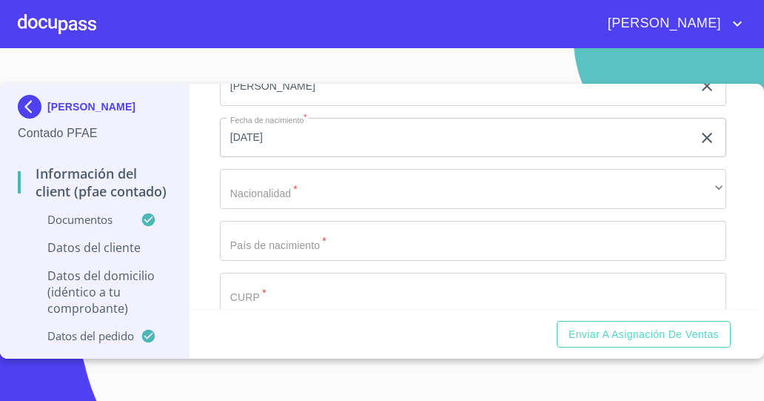
click at [709, 131] on div "25 de ago. de 1981 ​" at bounding box center [473, 138] width 507 height 40
click at [698, 132] on icon "button" at bounding box center [707, 138] width 18 height 18
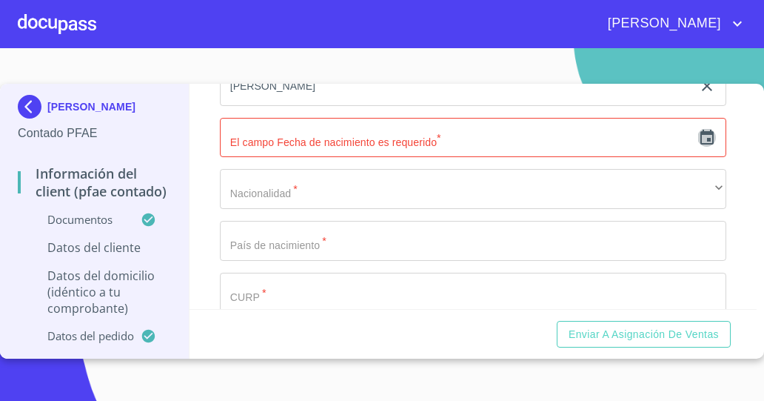
click at [698, 132] on icon "button" at bounding box center [707, 138] width 18 height 18
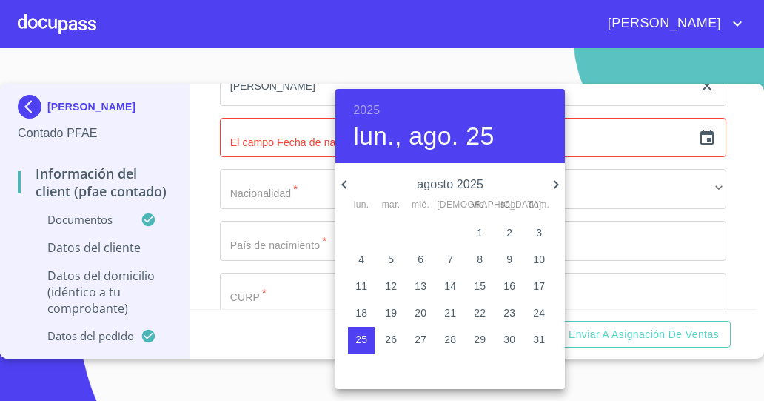
click at [373, 110] on h6 "2025" at bounding box center [366, 110] width 27 height 21
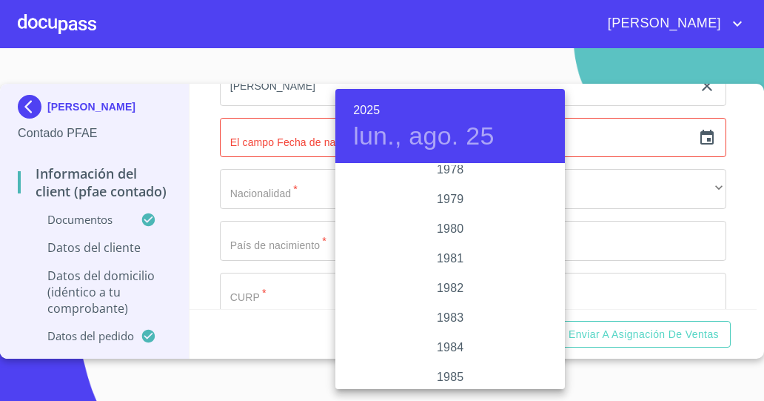
scroll to position [1570, 0]
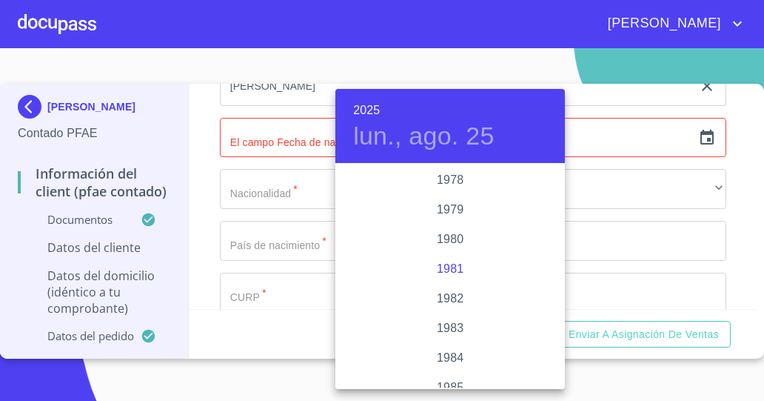
click at [464, 269] on div "1981" at bounding box center [451, 269] width 230 height 30
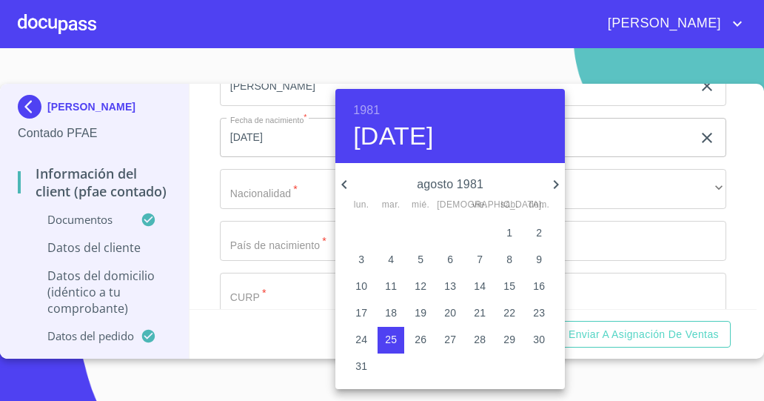
click at [558, 185] on icon "button" at bounding box center [556, 184] width 5 height 9
click at [557, 181] on icon "button" at bounding box center [556, 185] width 18 height 18
click at [558, 186] on icon "button" at bounding box center [556, 185] width 18 height 18
click at [454, 283] on p "12" at bounding box center [450, 285] width 12 height 15
click at [363, 369] on p "30" at bounding box center [362, 365] width 12 height 15
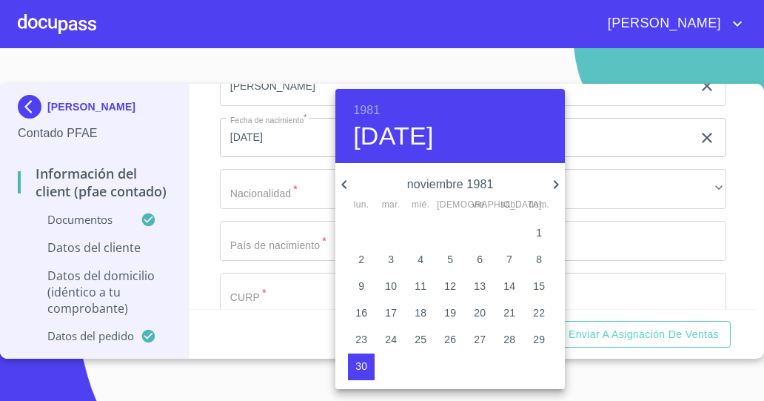
click at [624, 179] on div at bounding box center [382, 200] width 764 height 401
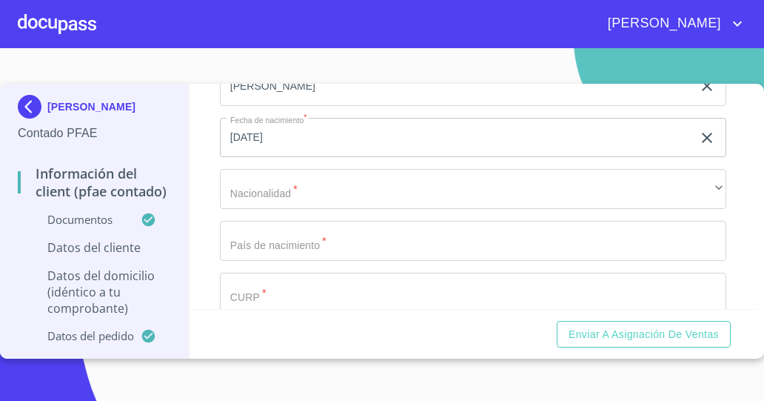
click at [90, 381] on section "JULIA PATRICIA INFANTE RITO Contado PFAE Información del Client (PFAE contado) …" at bounding box center [382, 224] width 764 height 353
click at [476, 133] on input "30 de nov. de 1981" at bounding box center [459, 138] width 478 height 40
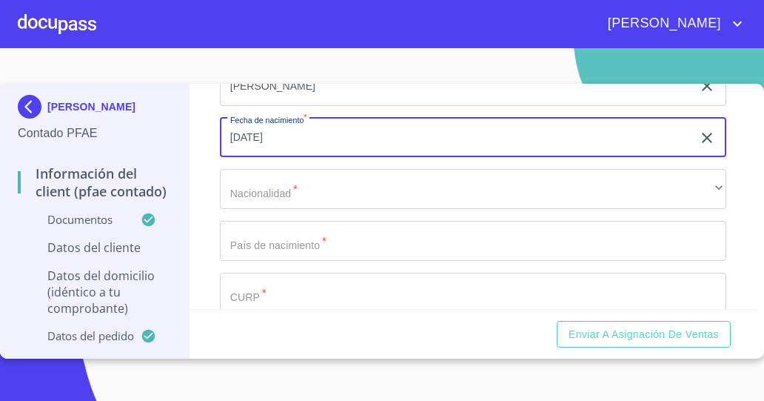
click at [273, 135] on input "30 de nov. de 1981" at bounding box center [459, 138] width 478 height 40
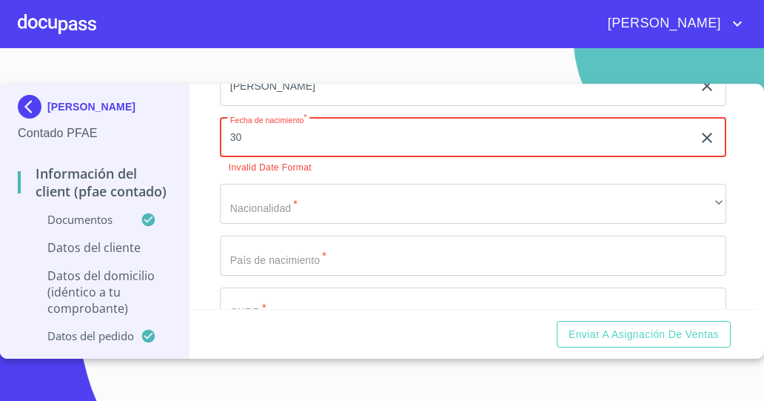
type input "3_"
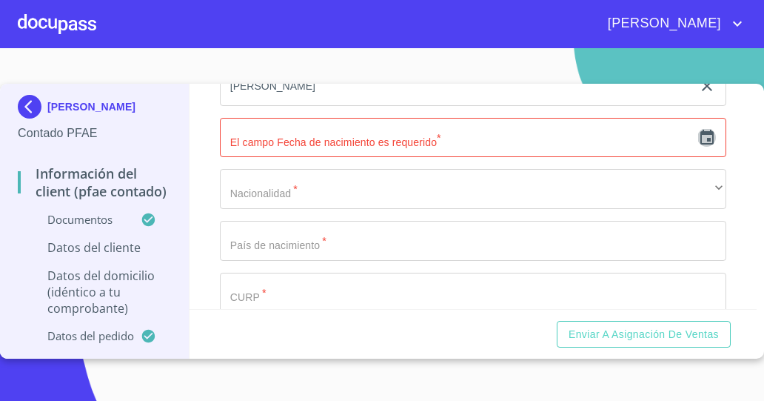
click at [698, 138] on icon "button" at bounding box center [707, 138] width 18 height 18
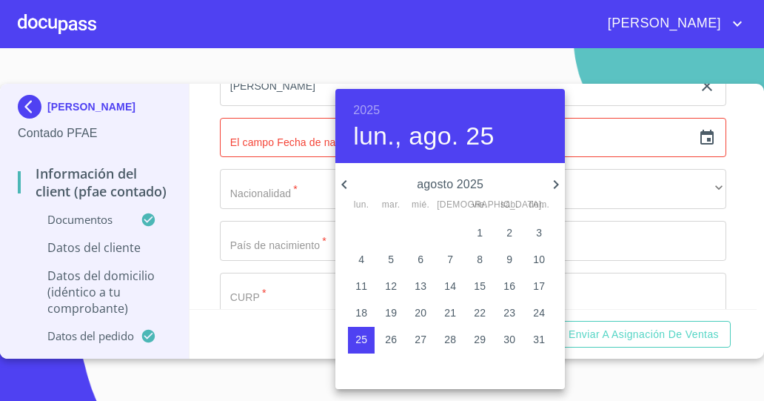
click at [360, 106] on h6 "2025" at bounding box center [366, 110] width 27 height 21
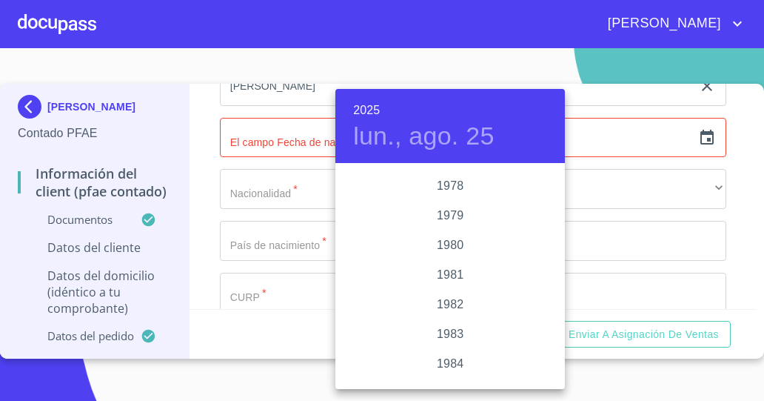
scroll to position [1575, 0]
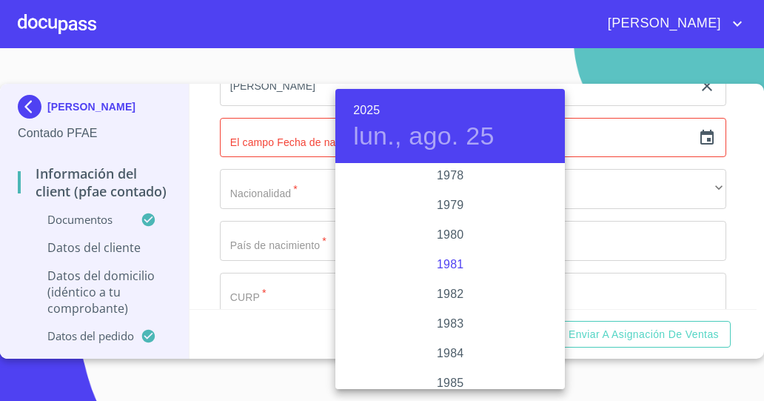
click at [469, 273] on div "1981" at bounding box center [451, 265] width 230 height 30
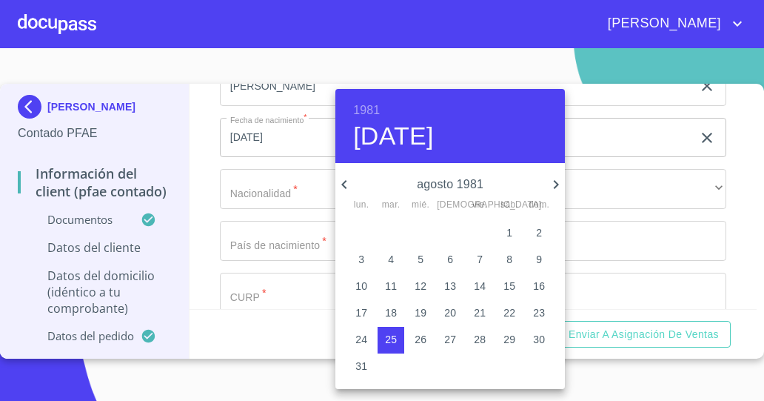
click at [552, 184] on icon "button" at bounding box center [556, 185] width 18 height 18
click at [557, 183] on icon "button" at bounding box center [556, 184] width 5 height 9
click at [556, 184] on icon "button" at bounding box center [556, 185] width 18 height 18
click at [554, 187] on icon "button" at bounding box center [556, 185] width 18 height 18
click at [427, 342] on p "30" at bounding box center [421, 339] width 12 height 15
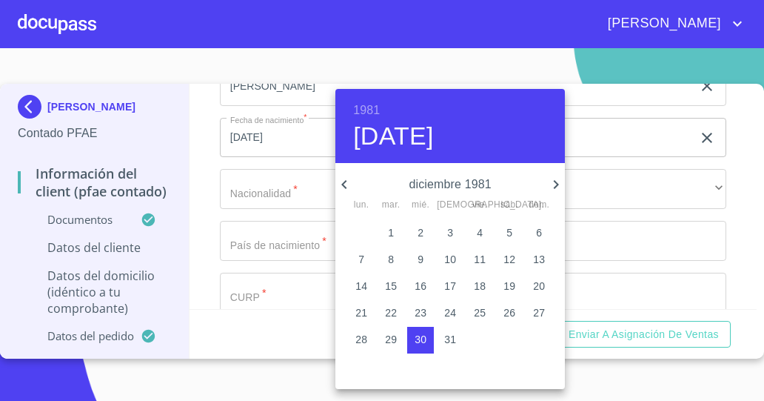
click at [610, 181] on div at bounding box center [382, 200] width 764 height 401
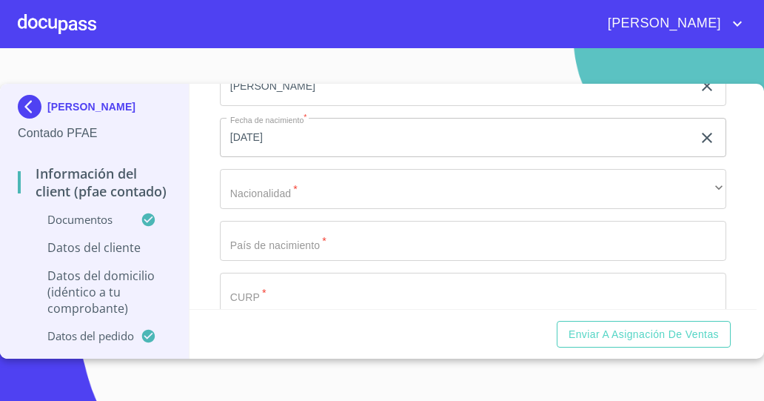
click at [126, 368] on section "JULIA PATRICIA INFANTE RITO Contado PFAE Información del Client (PFAE contado) …" at bounding box center [382, 224] width 764 height 353
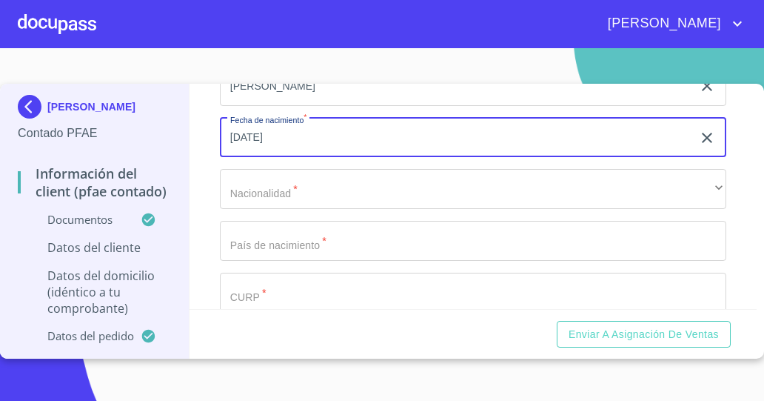
click at [240, 133] on input "30 de dic. de 1981" at bounding box center [459, 138] width 478 height 40
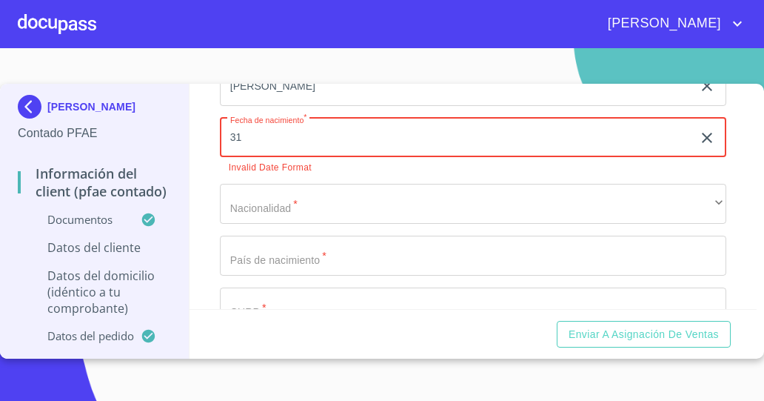
click at [278, 133] on input "31" at bounding box center [459, 138] width 478 height 40
type input "3_"
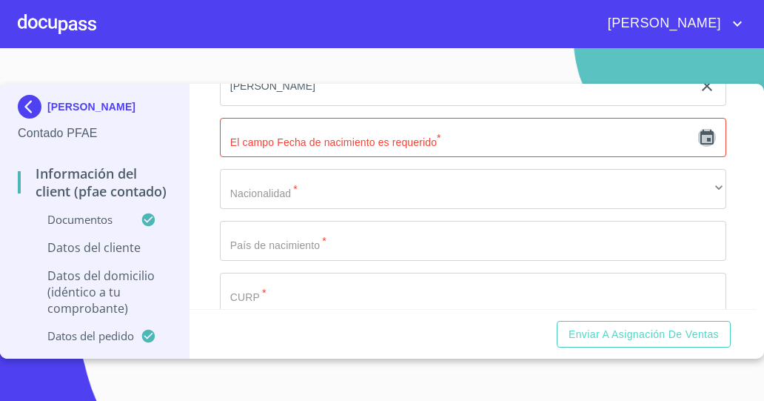
click at [698, 133] on icon "button" at bounding box center [707, 138] width 18 height 18
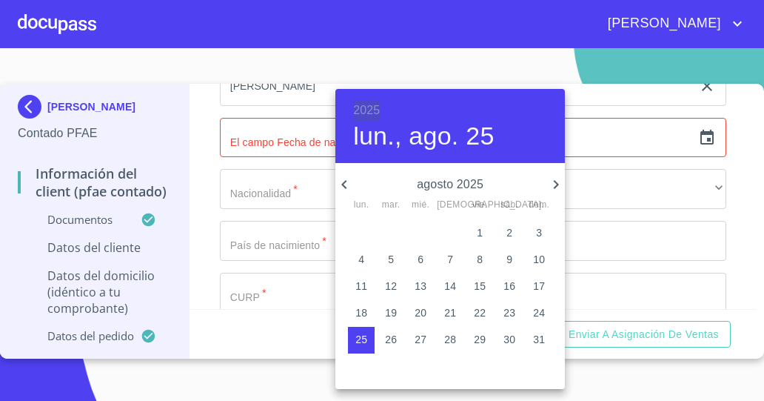
click at [368, 104] on h6 "2025" at bounding box center [366, 110] width 27 height 21
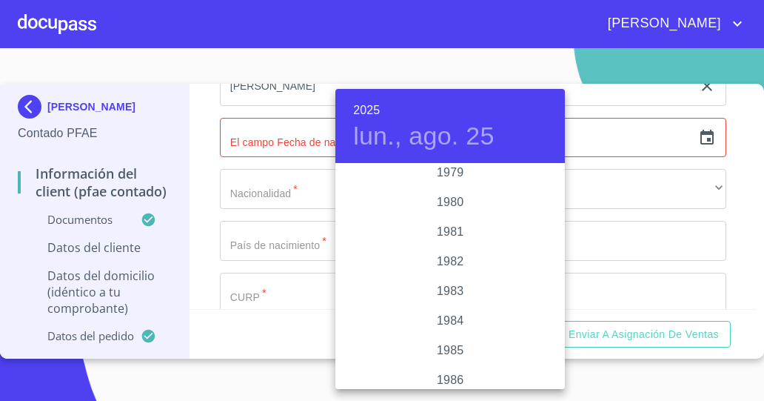
scroll to position [1609, 0]
click at [470, 227] on div "1981" at bounding box center [451, 231] width 230 height 30
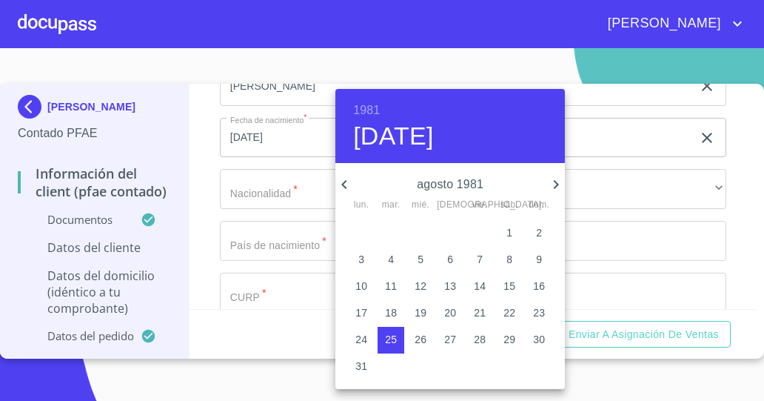
click at [557, 186] on icon "button" at bounding box center [556, 184] width 5 height 9
click at [558, 181] on icon "button" at bounding box center [556, 185] width 18 height 18
click at [556, 184] on icon "button" at bounding box center [556, 185] width 18 height 18
click at [556, 181] on icon "button" at bounding box center [556, 184] width 5 height 9
click at [462, 342] on span "31" at bounding box center [450, 339] width 27 height 15
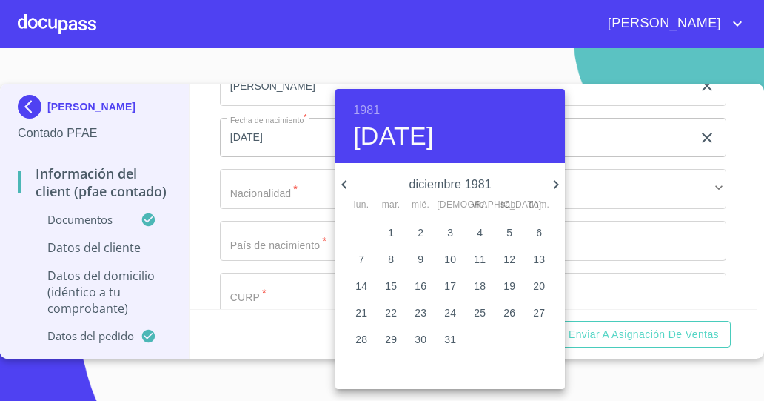
type input "[DATE]"
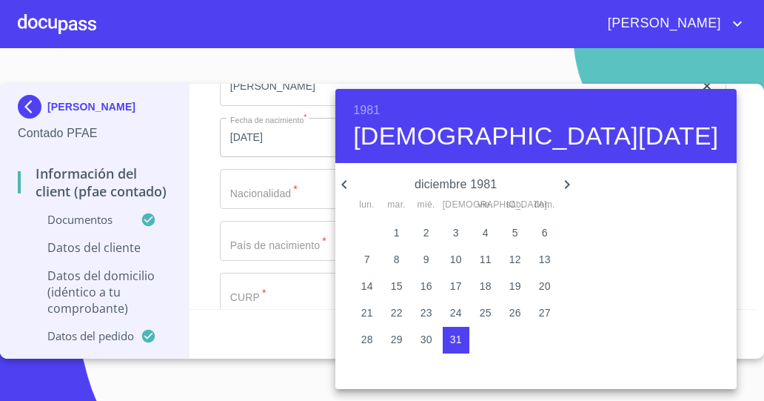
click at [617, 188] on div at bounding box center [382, 200] width 764 height 401
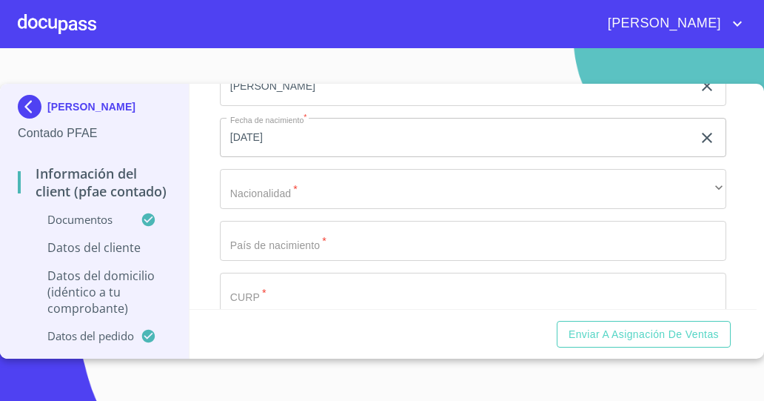
click at [81, 383] on section "JULIA PATRICIA INFANTE RITO Contado PFAE Información del Client (PFAE contado) …" at bounding box center [382, 224] width 764 height 353
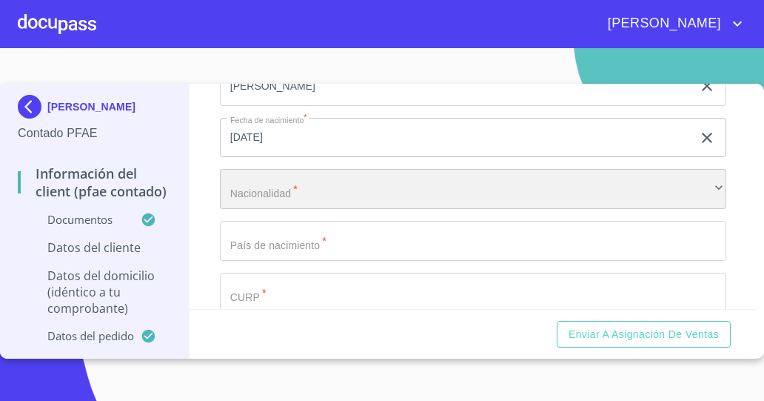
click at [402, 180] on div "​" at bounding box center [473, 189] width 507 height 40
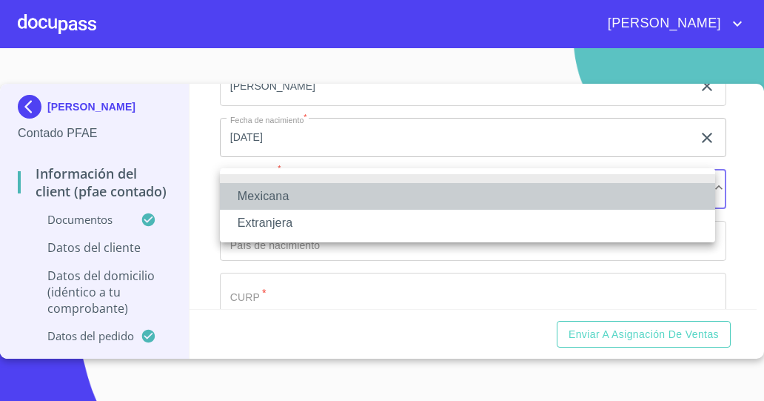
click at [397, 193] on li "Mexicana" at bounding box center [468, 196] width 496 height 27
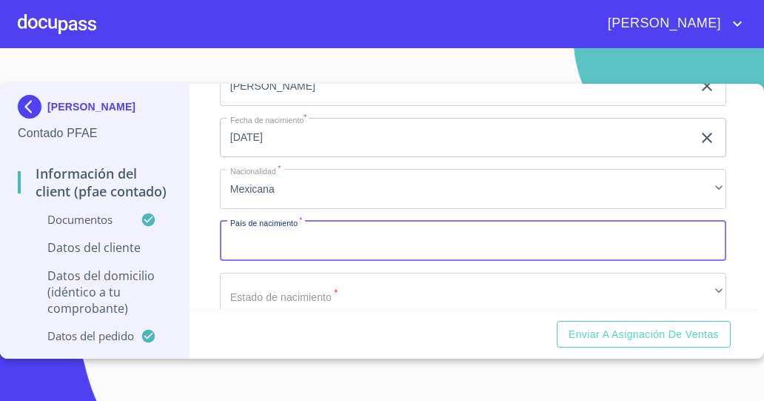
click at [393, 241] on input "Documento de identificación   *" at bounding box center [473, 241] width 507 height 40
type input "[GEOGRAPHIC_DATA]"
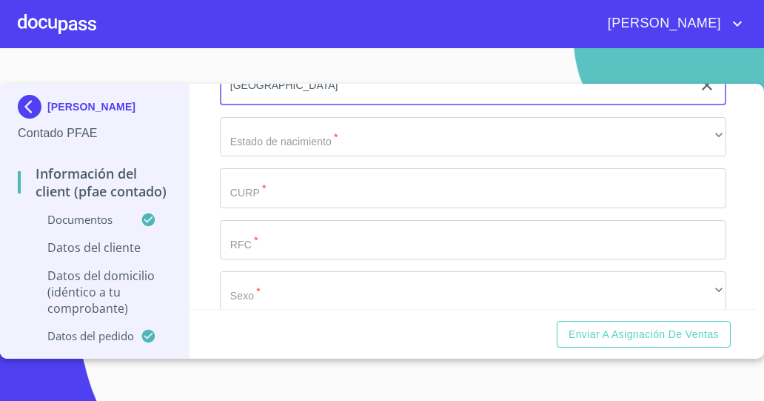
scroll to position [3006, 0]
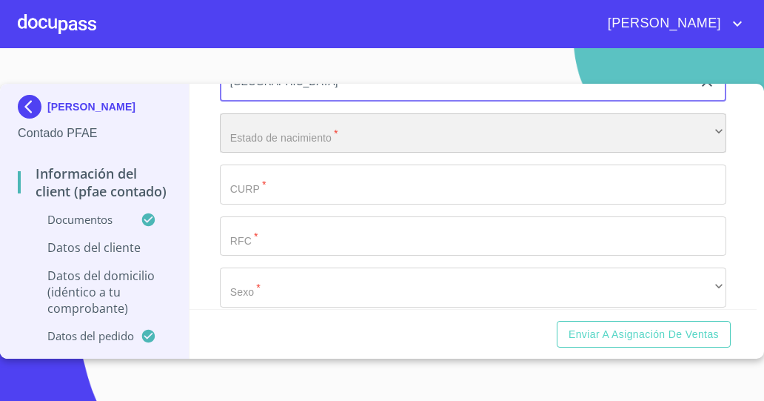
click at [418, 135] on div "​" at bounding box center [473, 133] width 507 height 40
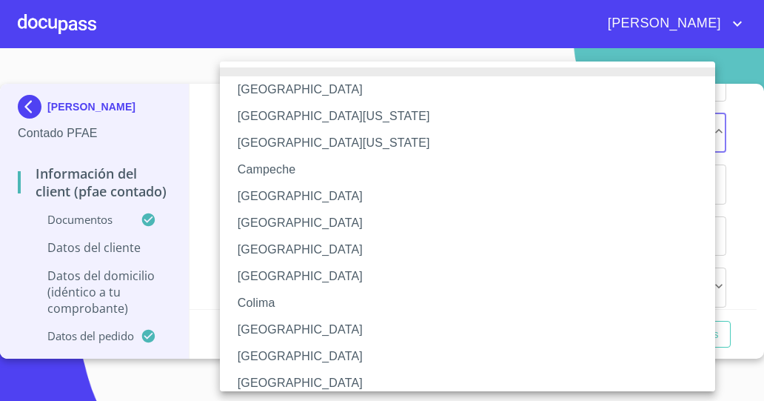
click at [726, 129] on div at bounding box center [382, 200] width 764 height 401
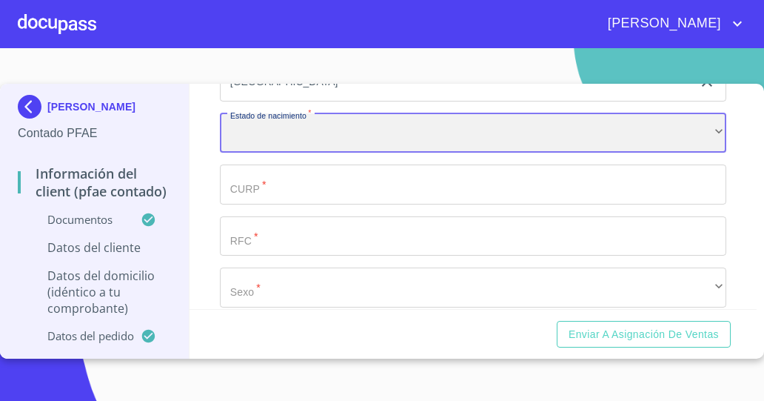
click at [553, 127] on div "​" at bounding box center [473, 133] width 507 height 40
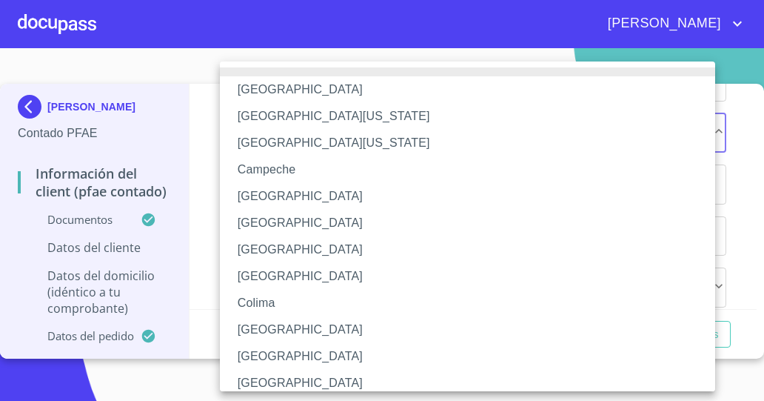
click at [26, 68] on div at bounding box center [382, 200] width 764 height 401
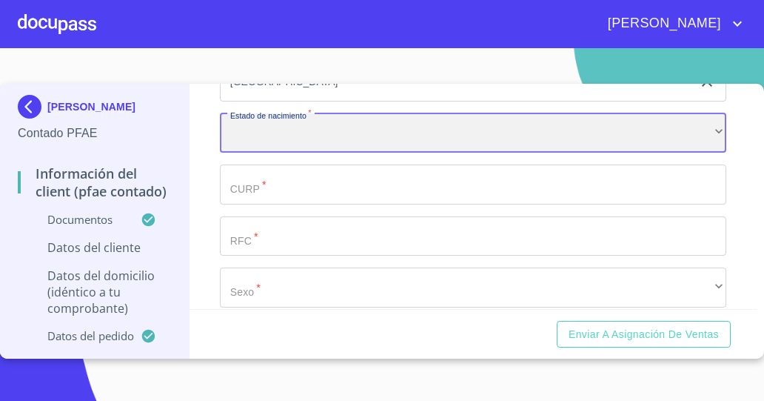
click at [271, 122] on div "​" at bounding box center [473, 133] width 507 height 40
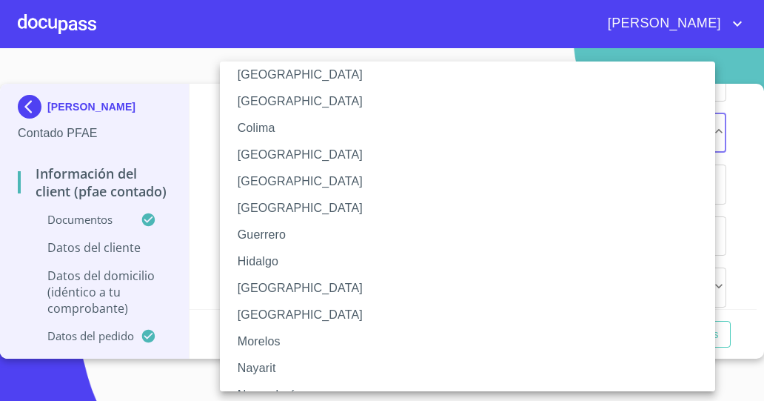
scroll to position [174, 0]
click at [308, 296] on li "[GEOGRAPHIC_DATA]" at bounding box center [473, 289] width 507 height 27
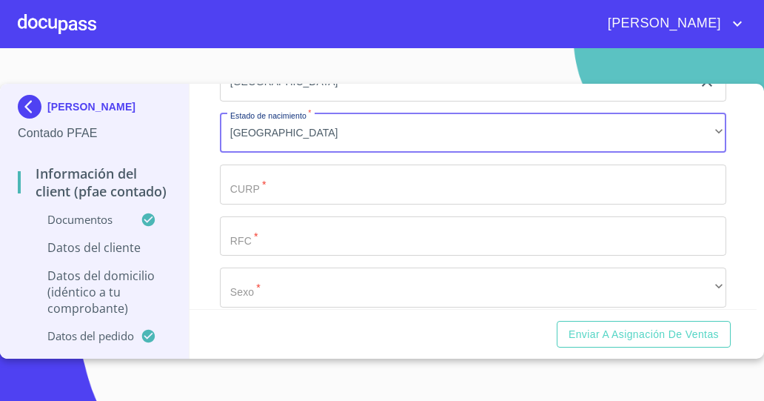
click at [403, 181] on input "Documento de identificación   *" at bounding box center [473, 184] width 507 height 40
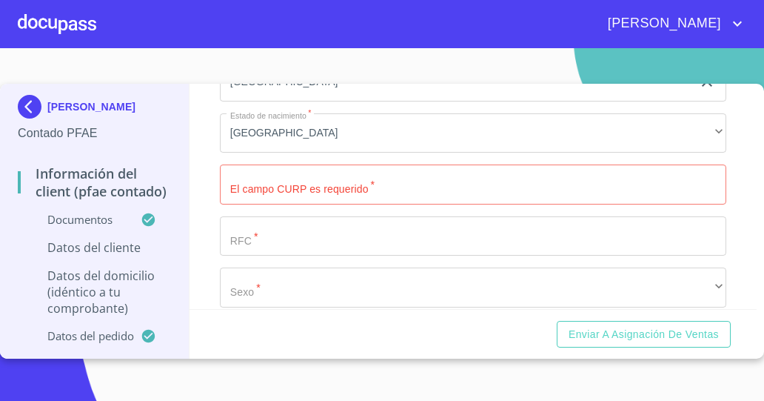
click at [100, 384] on section "JULIA PATRICIA INFANTE RITO Contado PFAE Información del Client (PFAE contado) …" at bounding box center [382, 224] width 764 height 353
click at [266, 232] on input "Documento de identificación   *" at bounding box center [473, 236] width 507 height 40
click at [116, 380] on section "JULIA PATRICIA INFANTE RITO Contado PFAE Información del Client (PFAE contado) …" at bounding box center [382, 224] width 764 height 353
click at [299, 181] on input "Documento de identificación   *" at bounding box center [473, 184] width 507 height 40
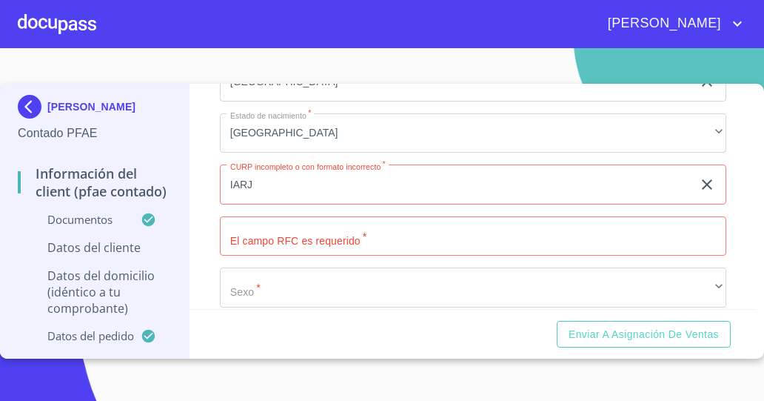
click at [119, 377] on section "JULIA PATRICIA INFANTE RITO Contado PFAE Información del Client (PFAE contado) …" at bounding box center [382, 224] width 764 height 353
click at [129, 373] on section "JULIA PATRICIA INFANTE RITO Contado PFAE Información del Client (PFAE contado) …" at bounding box center [382, 224] width 764 height 353
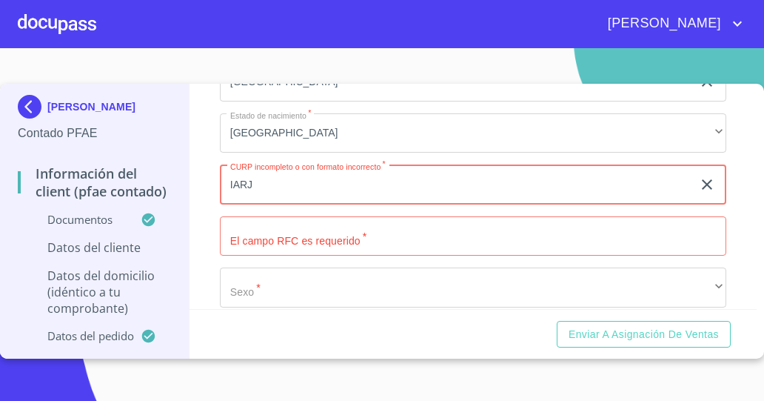
click at [305, 179] on input "IARJ" at bounding box center [456, 184] width 473 height 40
click at [281, 179] on input "IARJ81123MJCNTL" at bounding box center [456, 184] width 473 height 40
click at [356, 233] on input "Documento de identificación   *" at bounding box center [473, 236] width 507 height 40
click at [230, 185] on input "IARJ811231MJCNTL" at bounding box center [456, 184] width 473 height 40
click at [341, 181] on input "IARJ811231MJCNTL" at bounding box center [456, 184] width 473 height 40
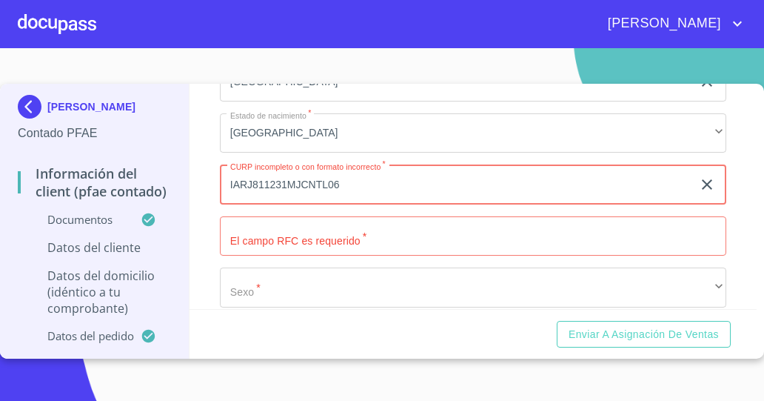
type input "IARJ811231MJCNTL06"
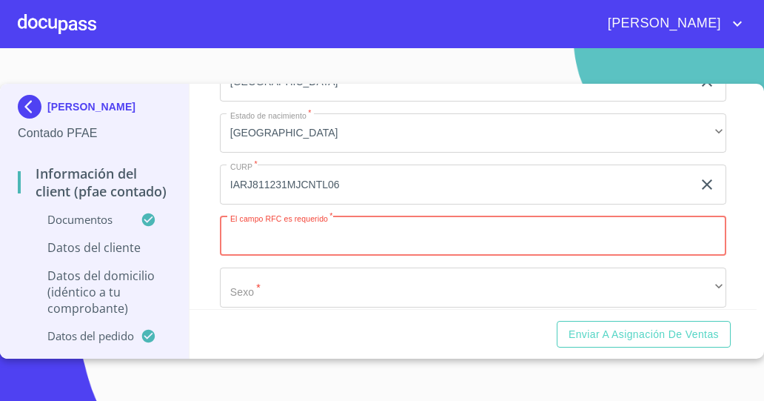
click at [358, 230] on input "Documento de identificación   *" at bounding box center [473, 236] width 507 height 40
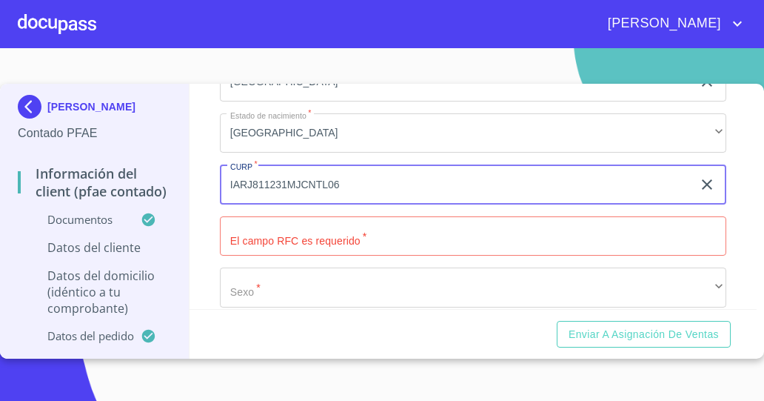
drag, startPoint x: 228, startPoint y: 183, endPoint x: 291, endPoint y: 189, distance: 63.2
click at [291, 189] on input "IARJ811231MJCNTL06" at bounding box center [456, 184] width 473 height 40
click at [285, 185] on input "IARJ811231MJCNTL06" at bounding box center [456, 184] width 473 height 40
drag, startPoint x: 286, startPoint y: 183, endPoint x: 221, endPoint y: 183, distance: 64.4
click at [221, 183] on input "IARJ811231MJCNTL06" at bounding box center [456, 184] width 473 height 40
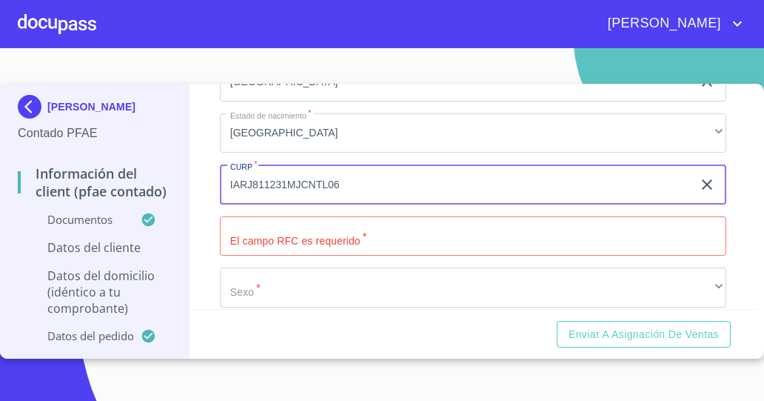
click at [264, 243] on input "Documento de identificación   *" at bounding box center [473, 236] width 507 height 40
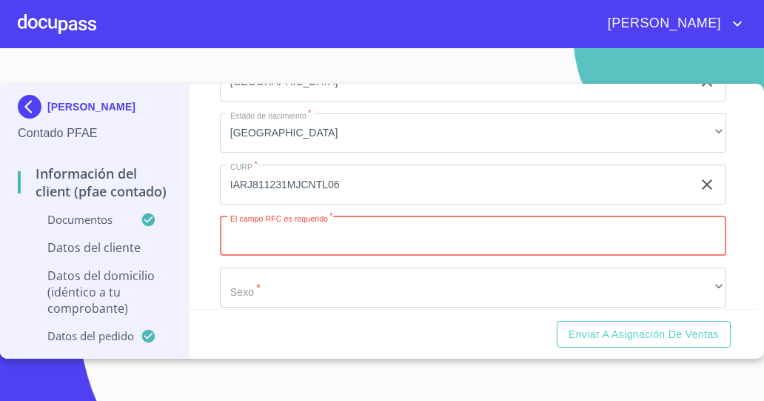
paste input "IARJ811231"
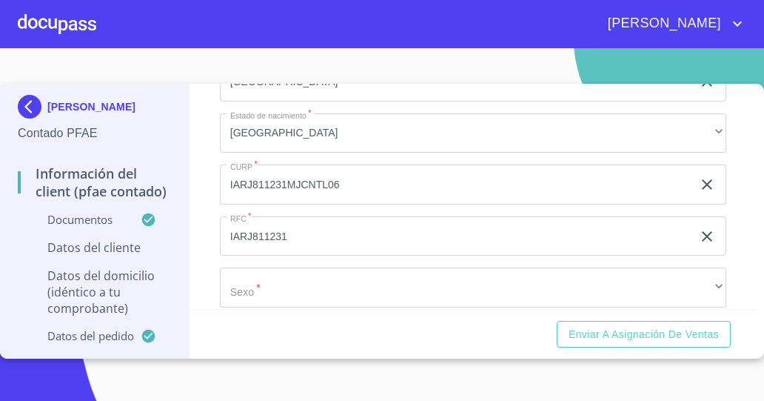
click at [114, 395] on section "JULIA PATRICIA INFANTE RITO Contado PFAE Información del Client (PFAE contado) …" at bounding box center [382, 224] width 764 height 353
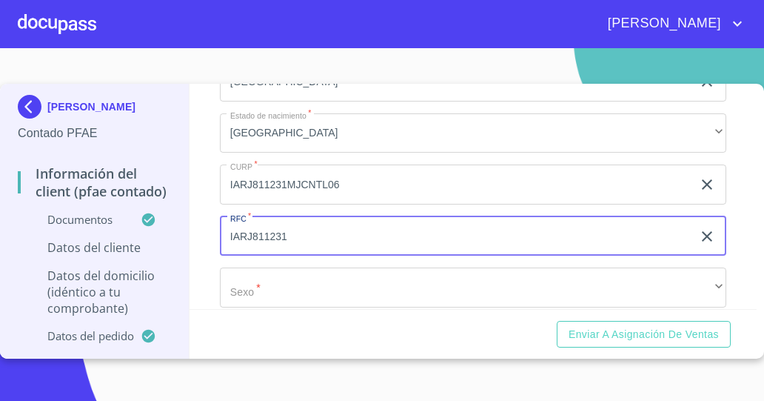
click at [316, 236] on input "IARJ811231" at bounding box center [456, 236] width 473 height 40
type input "IARJ811231DM3"
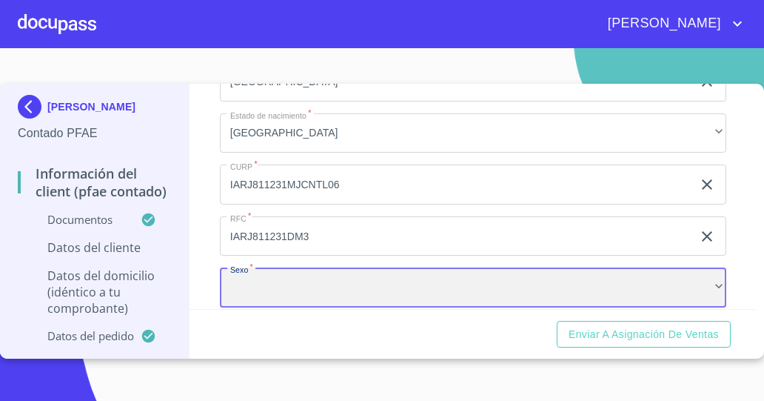
click at [311, 267] on div "​" at bounding box center [473, 287] width 507 height 40
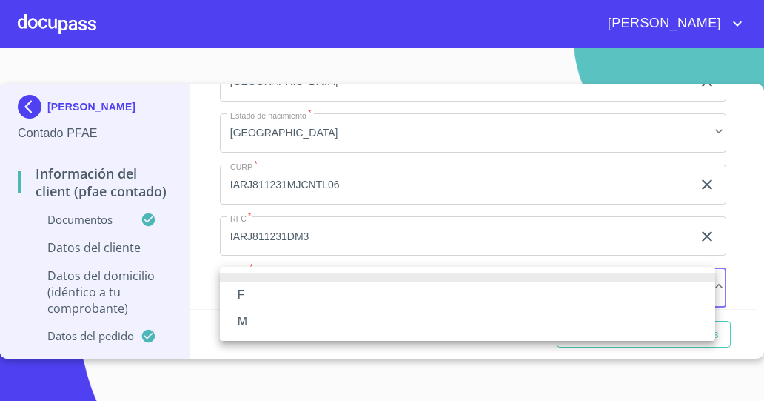
click at [276, 298] on li "F" at bounding box center [468, 294] width 496 height 27
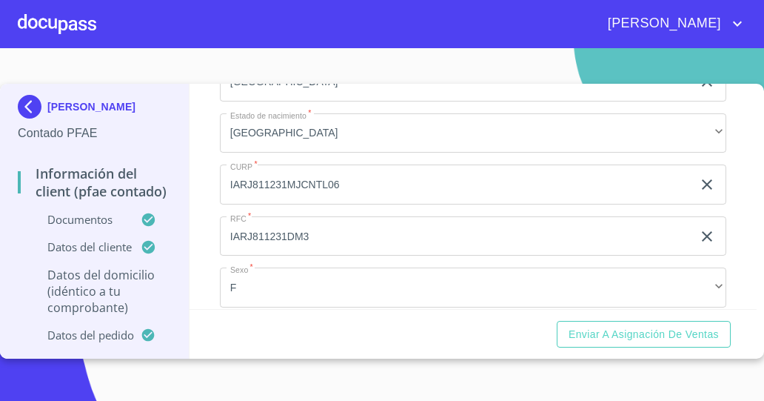
click at [124, 379] on section "JULIA PATRICIA INFANTE RITO Contado PFAE Información del Client (PFAE contado) …" at bounding box center [382, 224] width 764 height 353
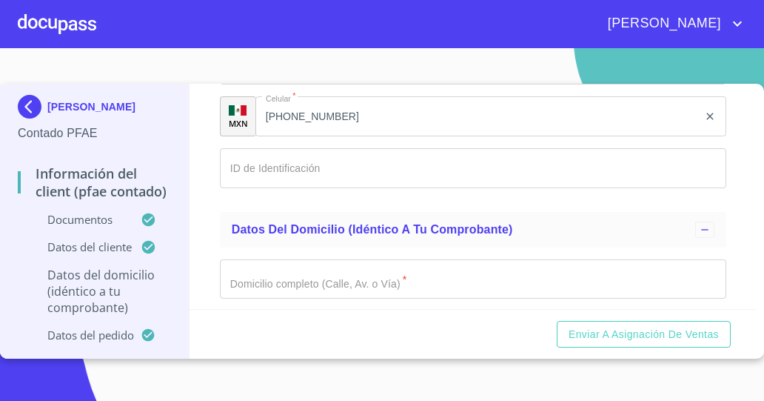
scroll to position [3229, 0]
click at [489, 167] on input "Documento de identificación   *" at bounding box center [473, 168] width 507 height 40
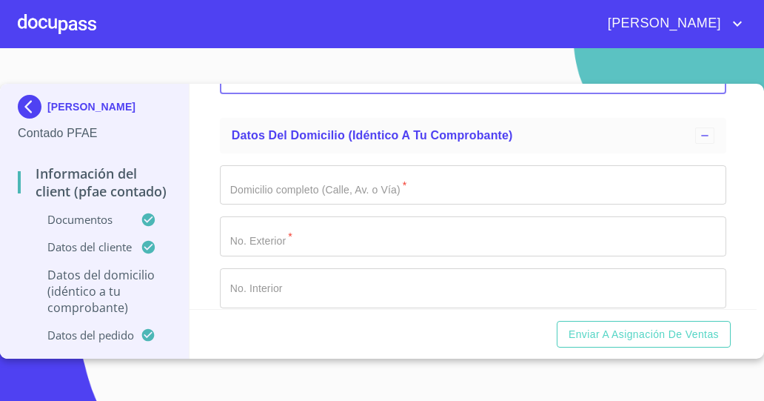
scroll to position [3323, 0]
type input "2824585486"
click at [513, 183] on input "Documento de identificación   *" at bounding box center [473, 185] width 507 height 40
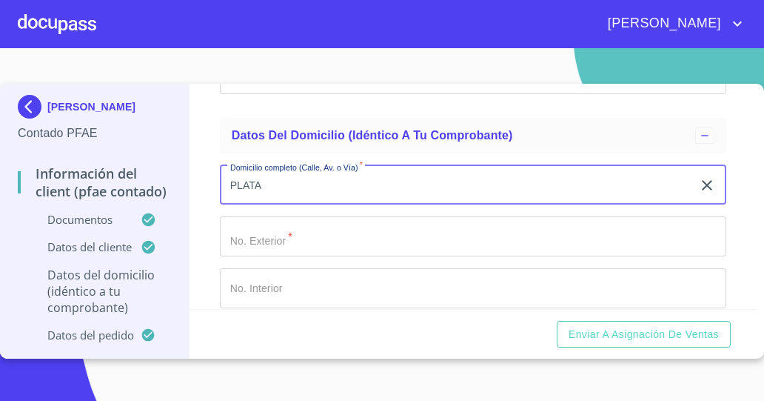
type input "PLATA"
click at [513, 236] on input "Documento de identificación   *" at bounding box center [473, 236] width 507 height 40
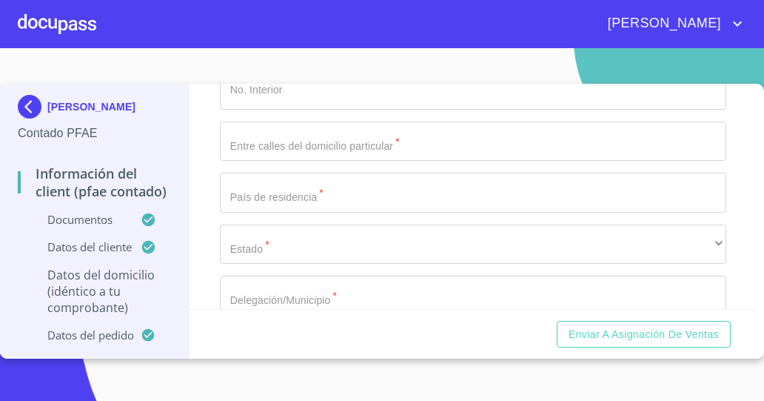
scroll to position [3522, 0]
type input "99"
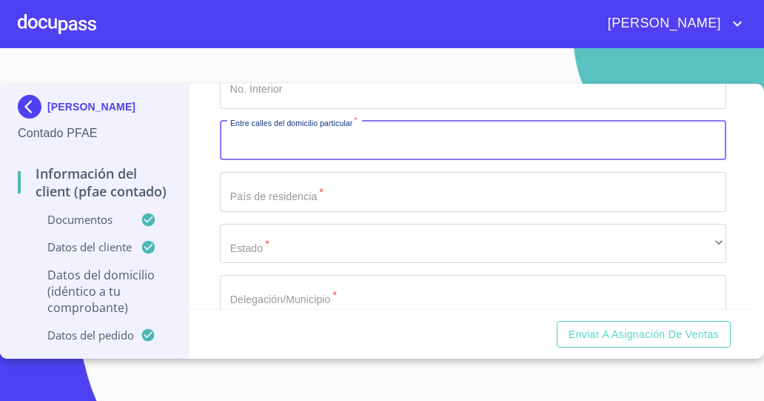
click at [319, 127] on input "Documento de identificación   *" at bounding box center [473, 141] width 507 height 40
type input "c"
type input "Cantera blanca"
click at [331, 196] on input "Documento de identificación   *" at bounding box center [473, 192] width 507 height 40
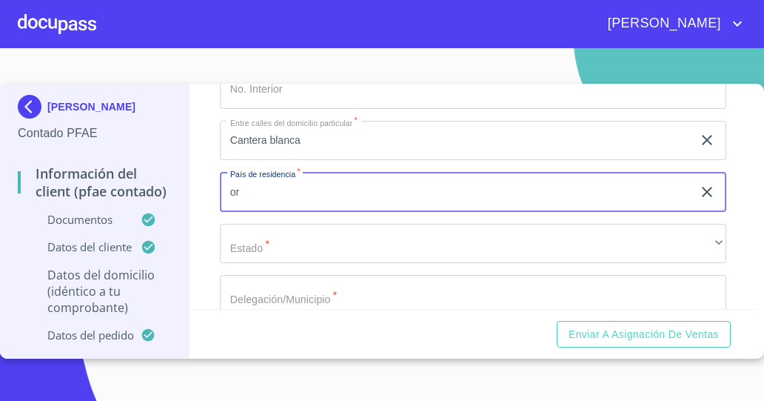
type input "o"
click at [344, 143] on input "Cantera blanca" at bounding box center [456, 141] width 473 height 40
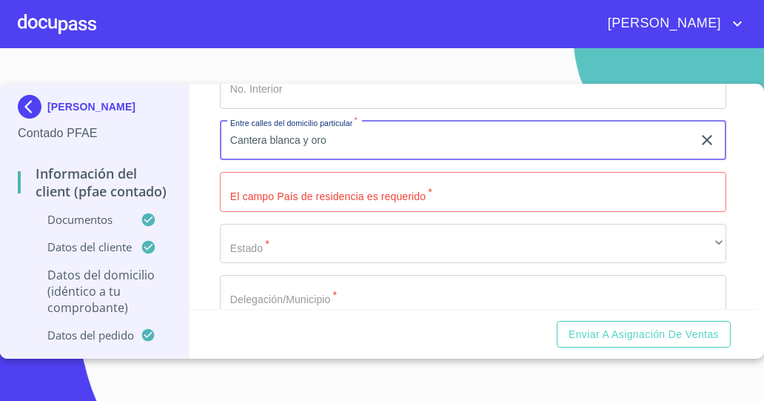
type input "Cantera blanca y oro"
click at [339, 196] on input "Documento de identificación   *" at bounding box center [473, 192] width 507 height 40
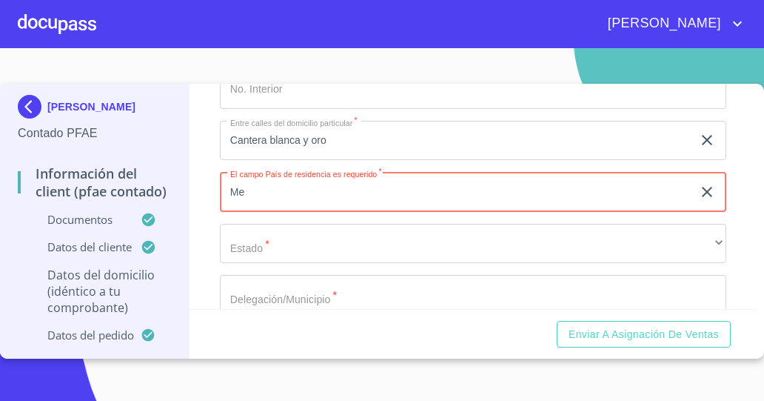
type input "[GEOGRAPHIC_DATA]"
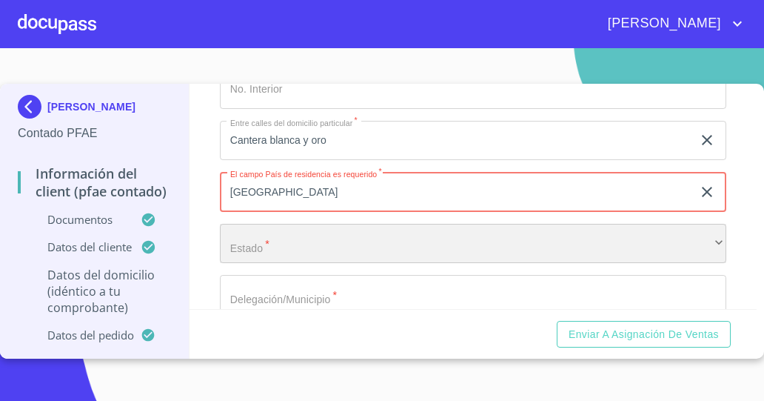
click at [327, 234] on div "​" at bounding box center [473, 244] width 507 height 40
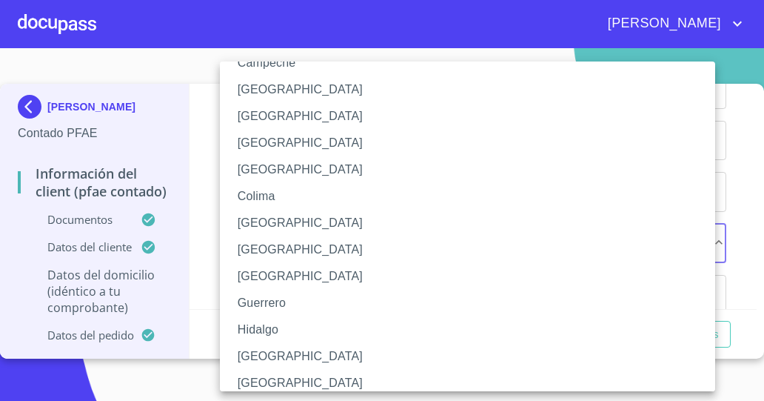
scroll to position [146, 0]
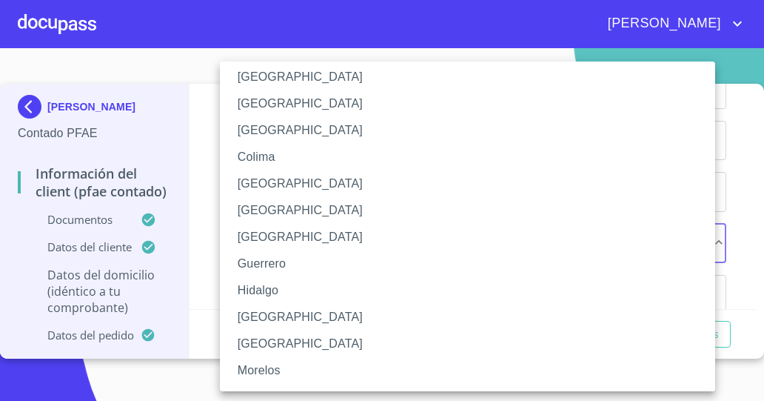
click at [385, 316] on li "[GEOGRAPHIC_DATA]" at bounding box center [473, 317] width 507 height 27
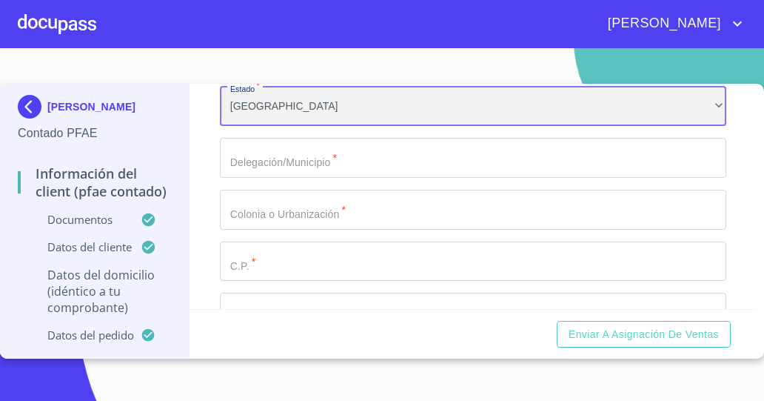
scroll to position [3660, 0]
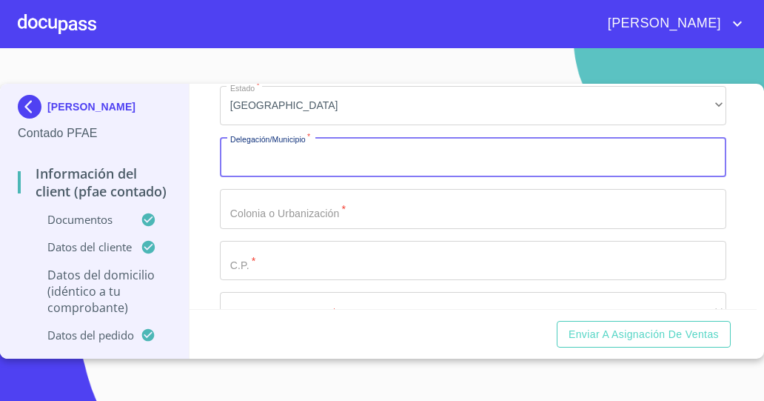
click at [298, 159] on input "Documento de identificación   *" at bounding box center [473, 157] width 507 height 40
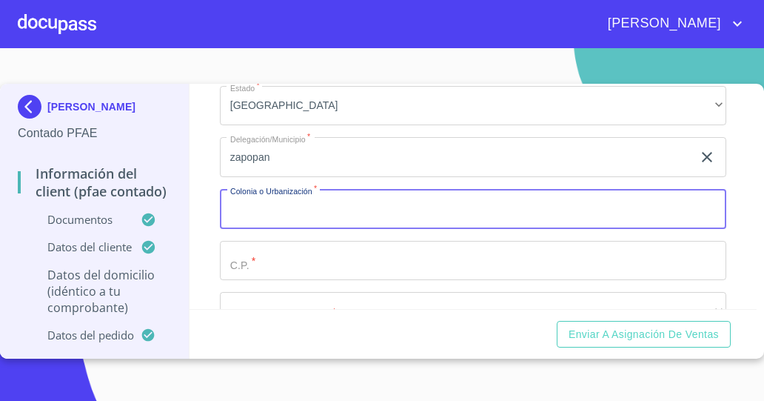
click at [292, 217] on input "Documento de identificación   *" at bounding box center [473, 209] width 507 height 40
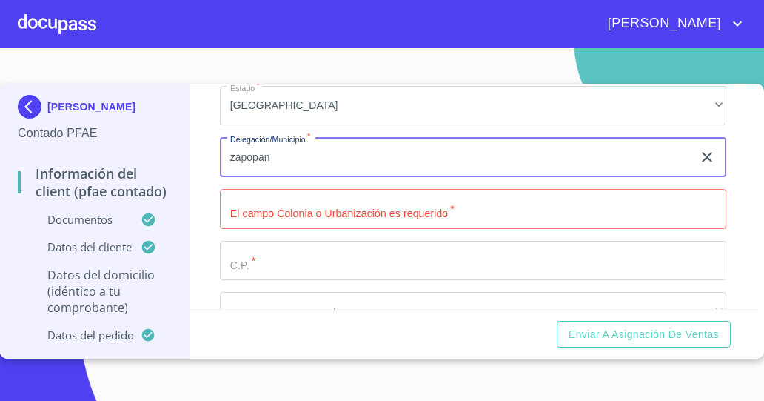
click at [234, 159] on input "zapopan" at bounding box center [456, 157] width 473 height 40
type input "Zapopan"
click at [312, 215] on input "Documento de identificación   *" at bounding box center [473, 209] width 507 height 40
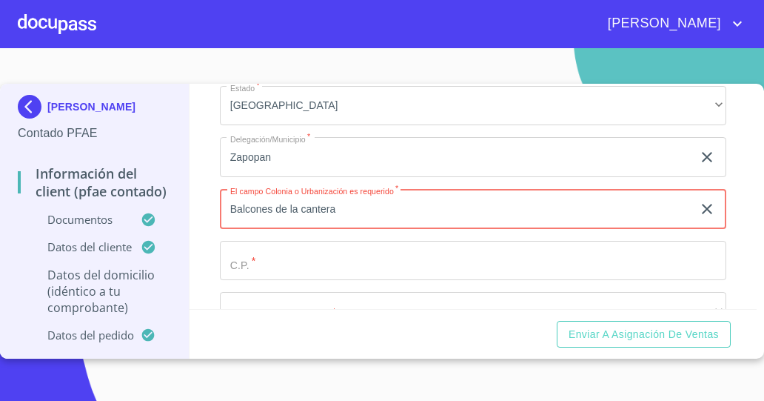
type input "Balcones de la cantera"
click at [304, 261] on input "Documento de identificación   *" at bounding box center [473, 261] width 507 height 40
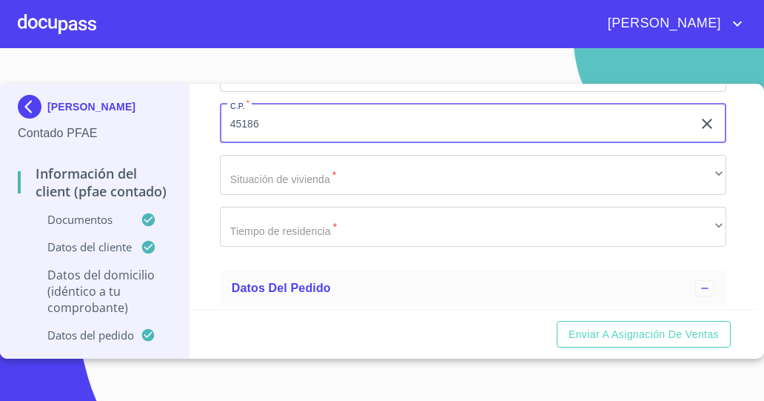
scroll to position [3797, 0]
type input "45186"
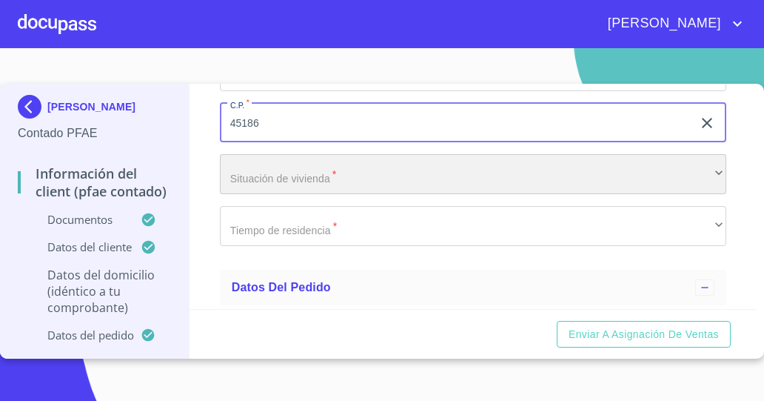
click at [490, 176] on div "​" at bounding box center [473, 174] width 507 height 40
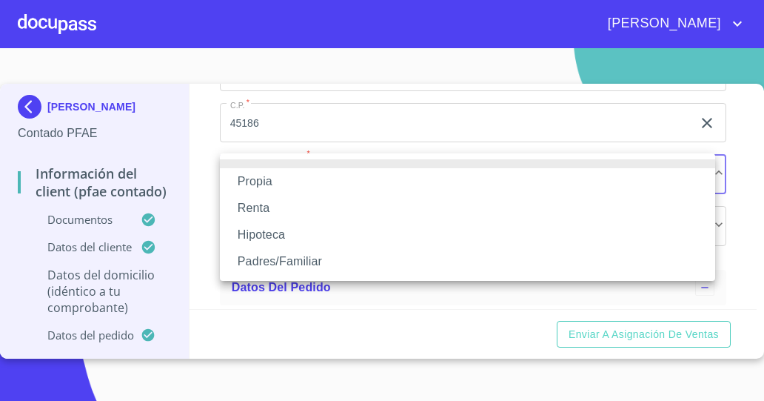
click at [466, 187] on li "Propia" at bounding box center [468, 181] width 496 height 27
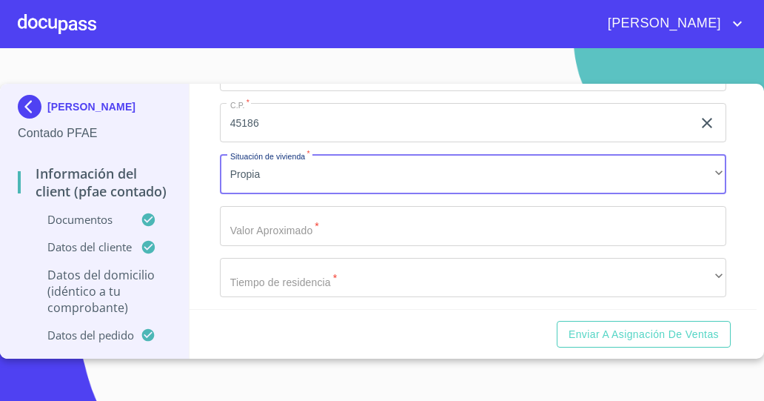
click at [473, 218] on input "Documento de identificación   *" at bounding box center [473, 226] width 507 height 40
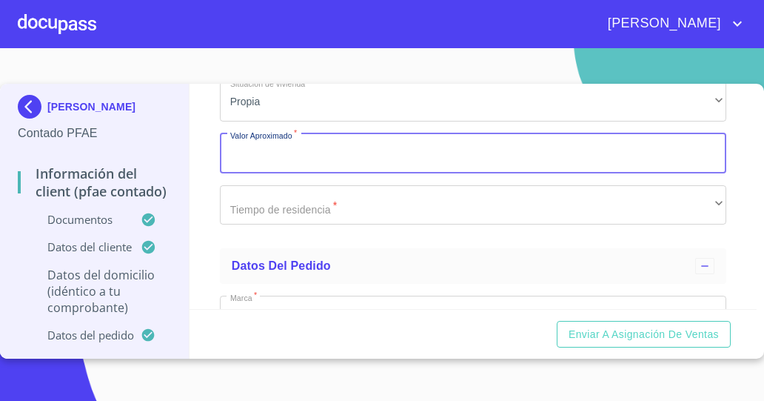
scroll to position [3870, 0]
type input "$1,000,000"
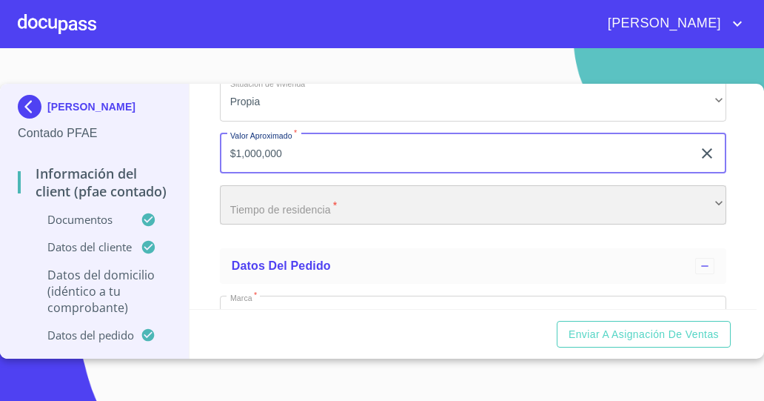
click at [281, 214] on div "​" at bounding box center [473, 205] width 507 height 40
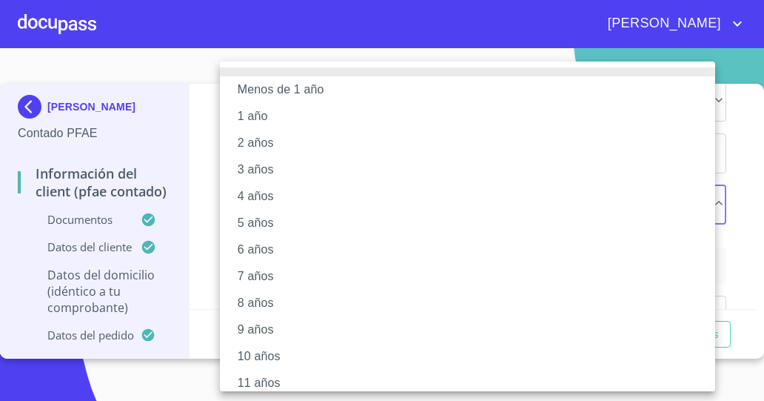
click at [262, 331] on li "9 años" at bounding box center [473, 329] width 507 height 27
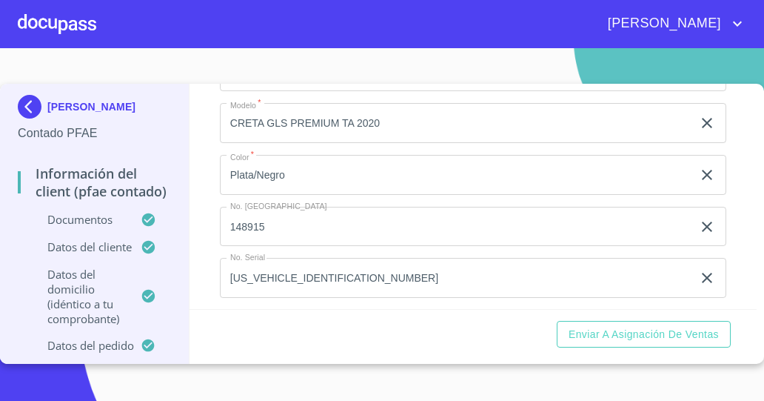
scroll to position [4169, 0]
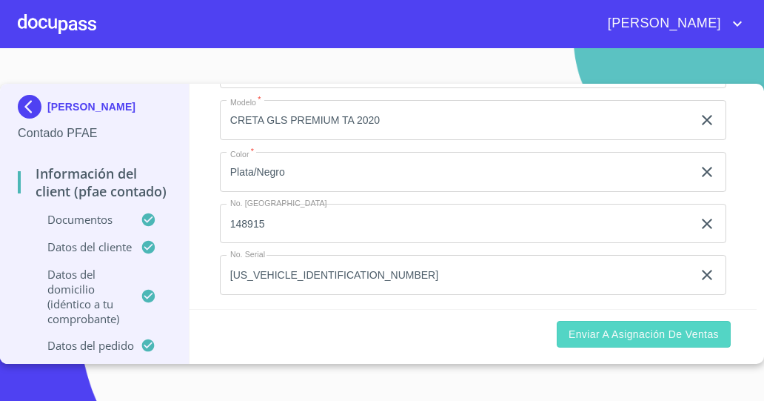
click at [640, 335] on span "Enviar a Asignación de Ventas" at bounding box center [644, 334] width 150 height 19
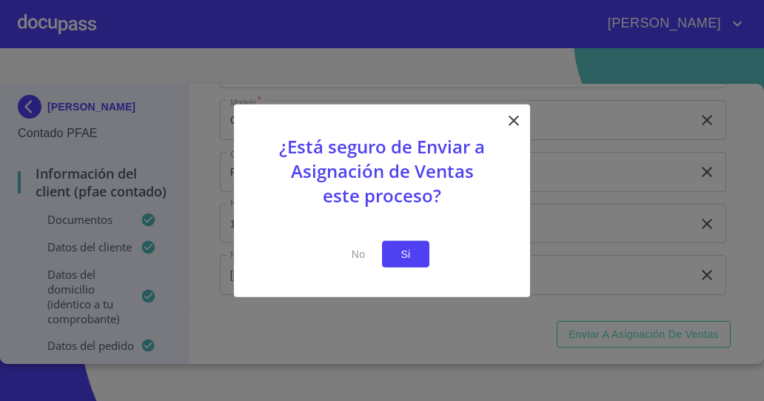
click at [410, 261] on span "Si" at bounding box center [406, 253] width 24 height 19
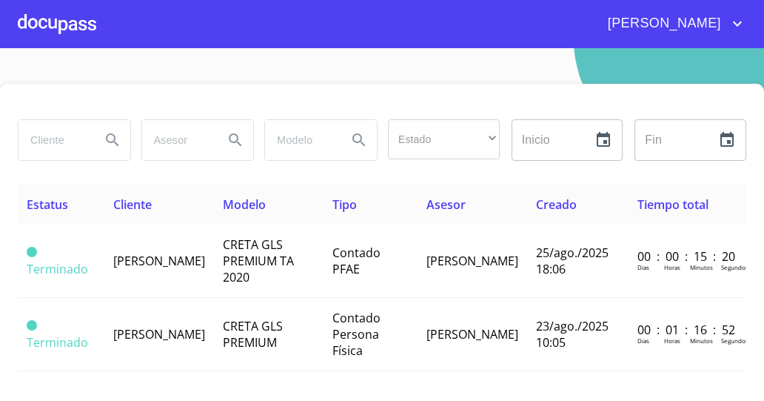
click at [59, 33] on div at bounding box center [57, 23] width 79 height 47
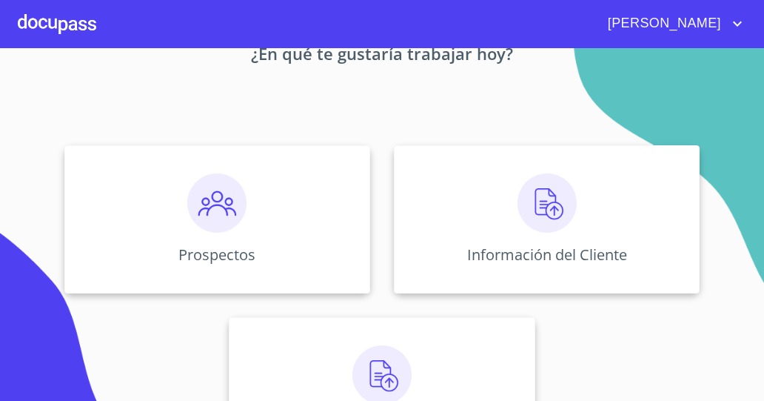
scroll to position [170, 0]
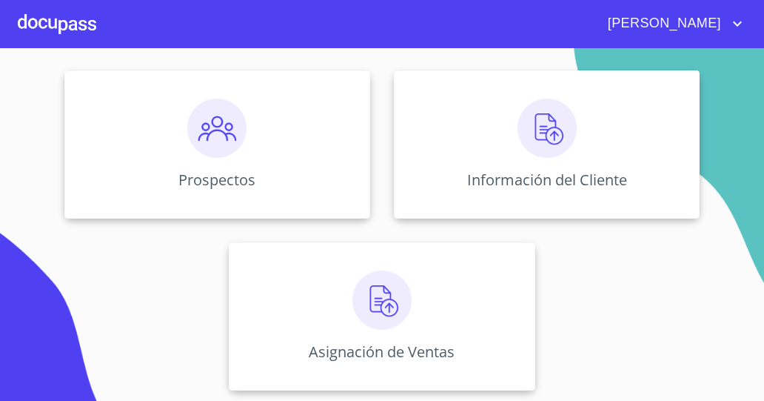
click at [384, 290] on img at bounding box center [382, 299] width 59 height 59
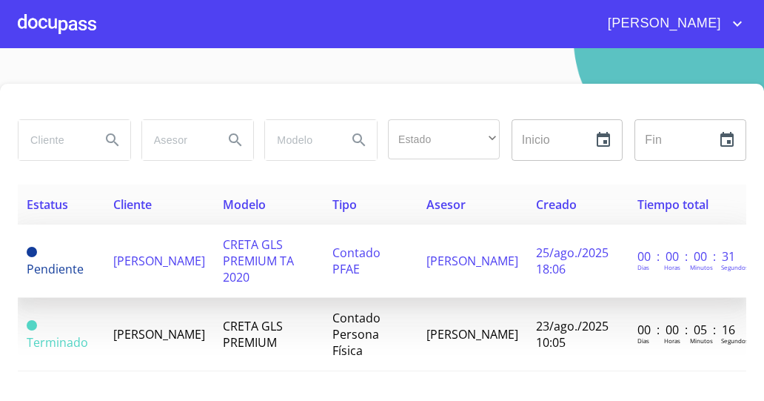
click at [57, 247] on td "Pendiente" at bounding box center [61, 260] width 87 height 73
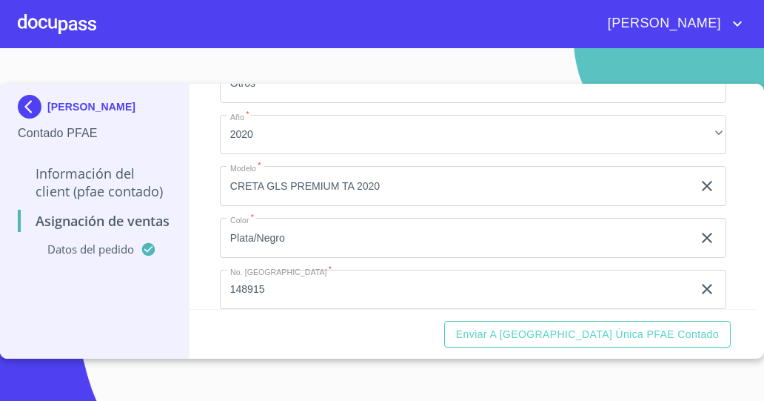
scroll to position [215, 0]
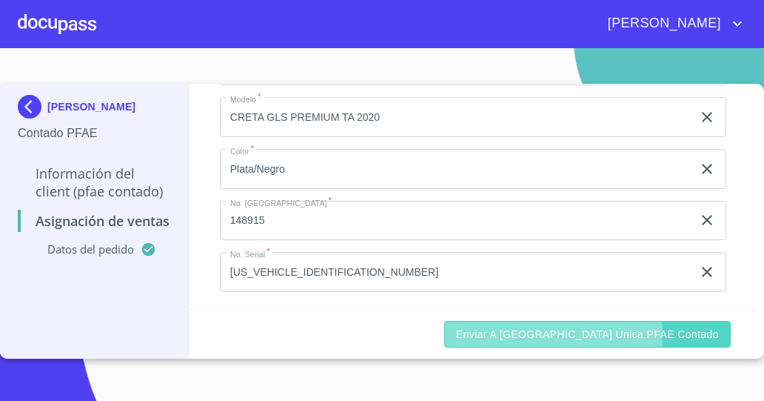
click at [607, 335] on span "Enviar a Ventanilla única PFAE contado" at bounding box center [587, 334] width 263 height 19
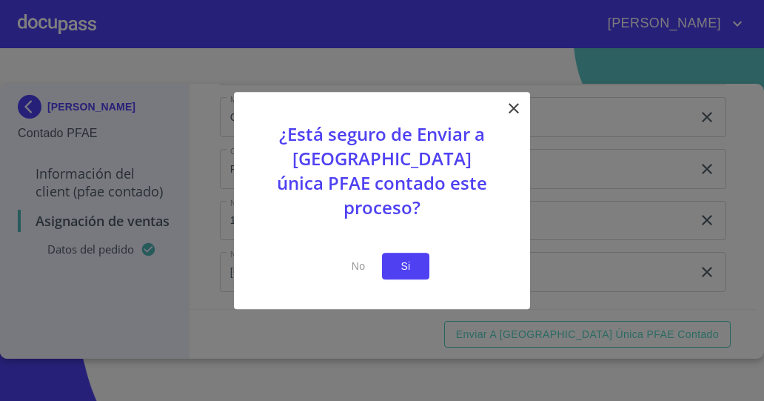
click at [406, 257] on span "Si" at bounding box center [406, 266] width 24 height 19
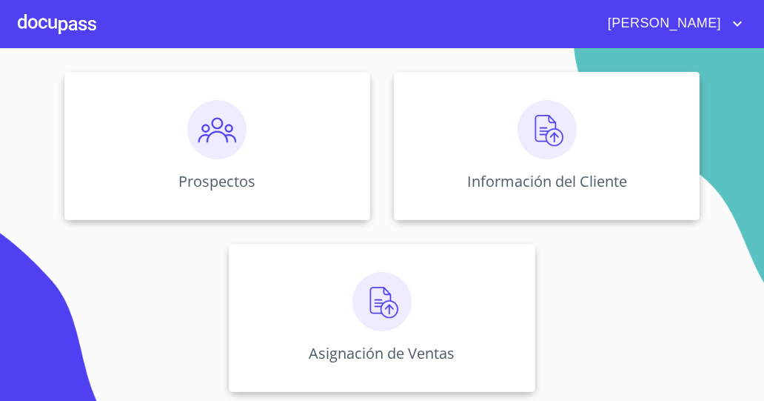
scroll to position [170, 0]
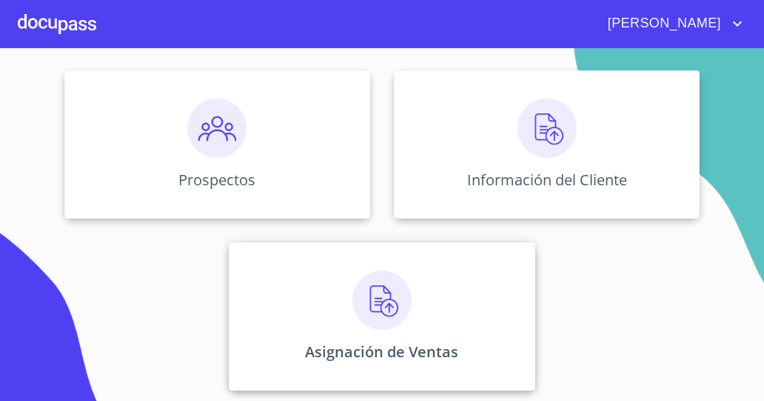
click at [473, 310] on div "Asignación de Ventas" at bounding box center [382, 316] width 306 height 148
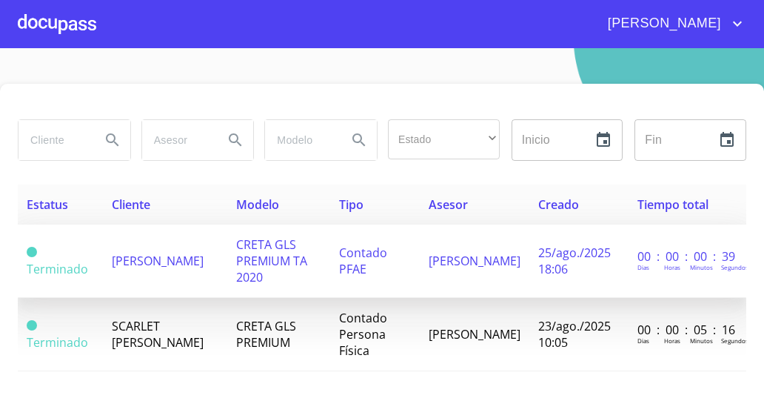
click at [161, 291] on td "[PERSON_NAME]" at bounding box center [165, 260] width 124 height 73
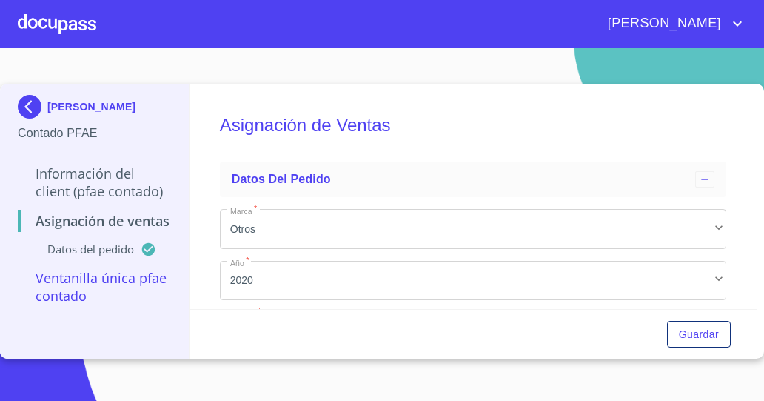
click at [31, 116] on img at bounding box center [33, 107] width 30 height 24
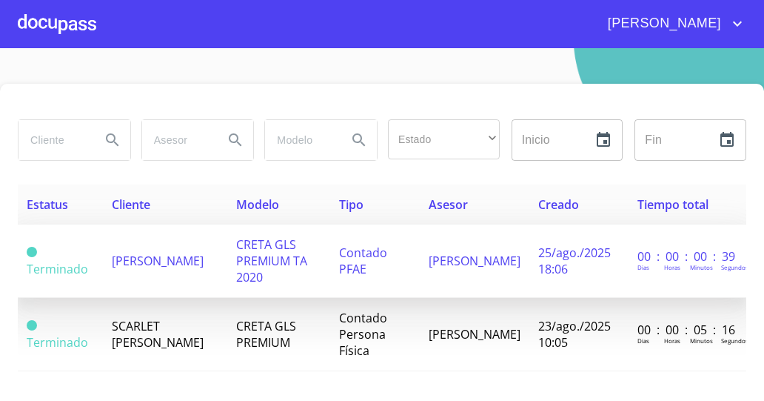
click at [156, 256] on span "[PERSON_NAME]" at bounding box center [158, 261] width 92 height 16
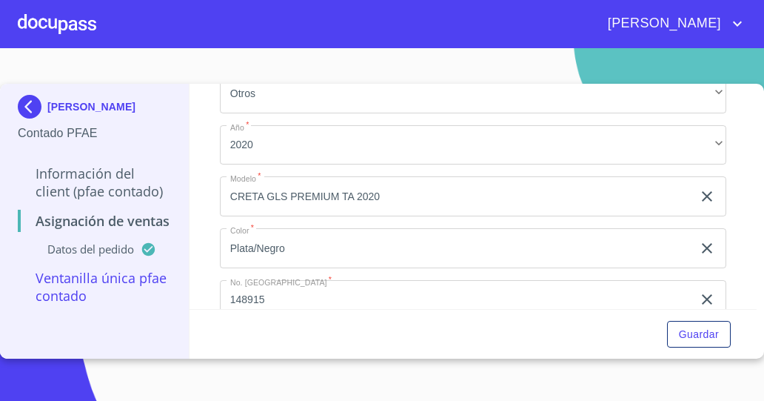
scroll to position [215, 0]
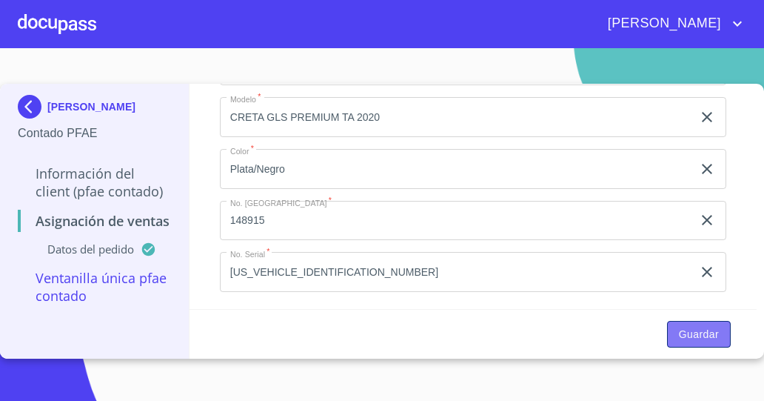
click at [688, 341] on span "Guardar" at bounding box center [699, 334] width 40 height 19
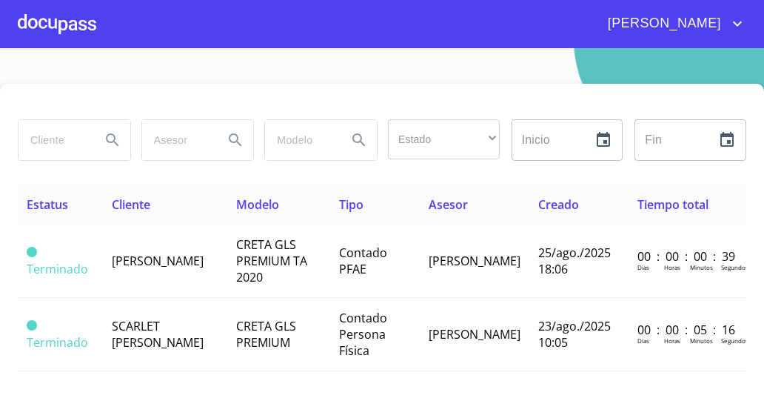
click at [61, 32] on div at bounding box center [57, 23] width 79 height 47
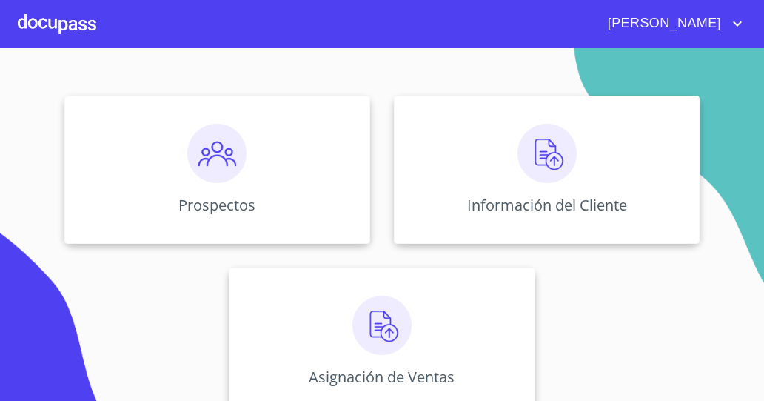
scroll to position [147, 0]
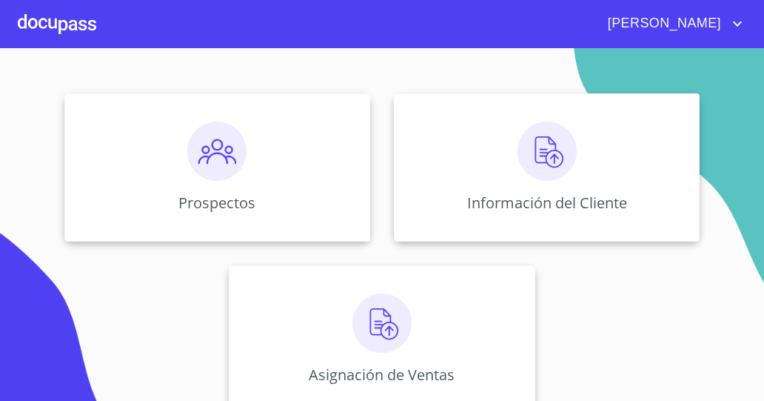
click at [471, 170] on div "Información del Cliente" at bounding box center [547, 167] width 306 height 148
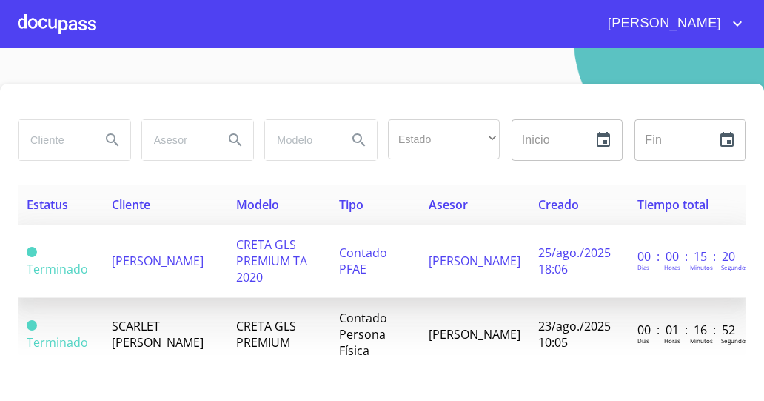
click at [145, 253] on span "[PERSON_NAME]" at bounding box center [158, 261] width 92 height 16
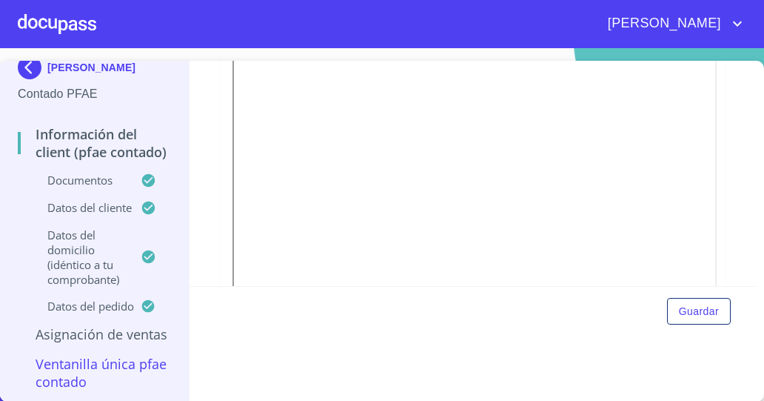
scroll to position [86, 0]
click at [123, 200] on p "Datos del cliente" at bounding box center [79, 207] width 123 height 15
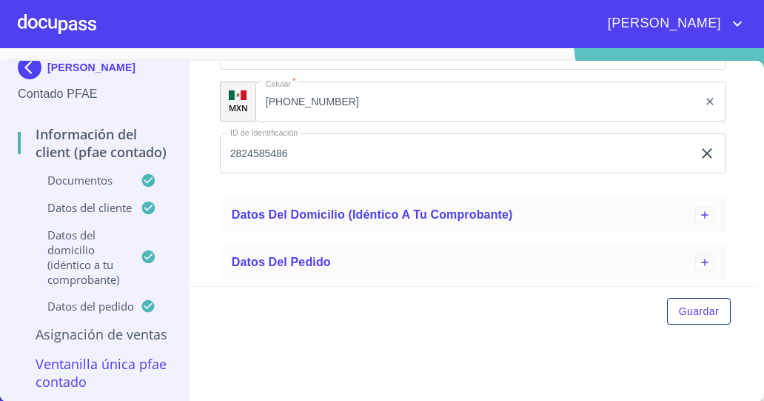
click at [99, 379] on p "Ventanilla única PFAE contado" at bounding box center [94, 373] width 153 height 36
click at [355, 219] on span "Datos del domicilio (idéntico a tu comprobante)" at bounding box center [372, 215] width 281 height 13
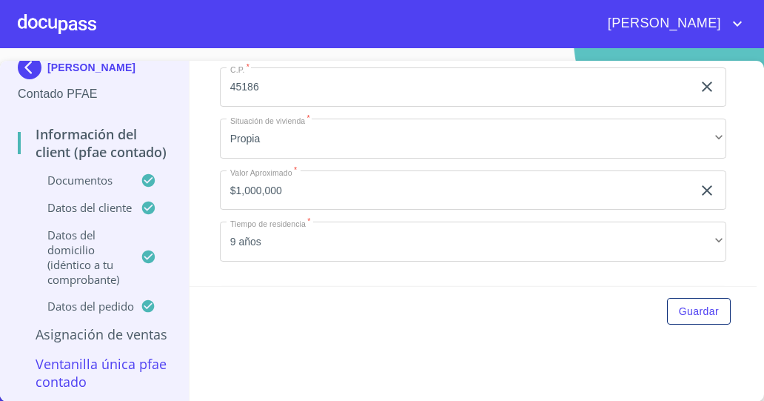
scroll to position [1349, 0]
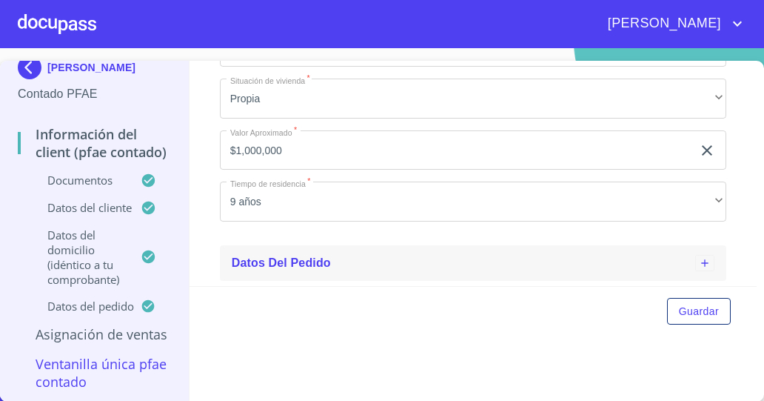
click at [311, 270] on div "Datos del pedido" at bounding box center [464, 263] width 464 height 18
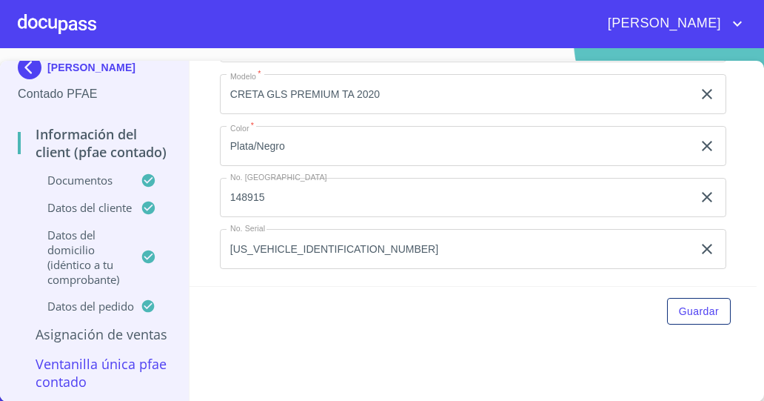
scroll to position [86, 0]
click at [75, 367] on p "Ventanilla única PFAE contado" at bounding box center [94, 373] width 153 height 36
click at [625, 344] on div "Información del Client (PFAE contado) Documentos Datos del cliente Apellido Pat…" at bounding box center [474, 231] width 568 height 341
click at [684, 311] on span "Guardar" at bounding box center [699, 311] width 40 height 19
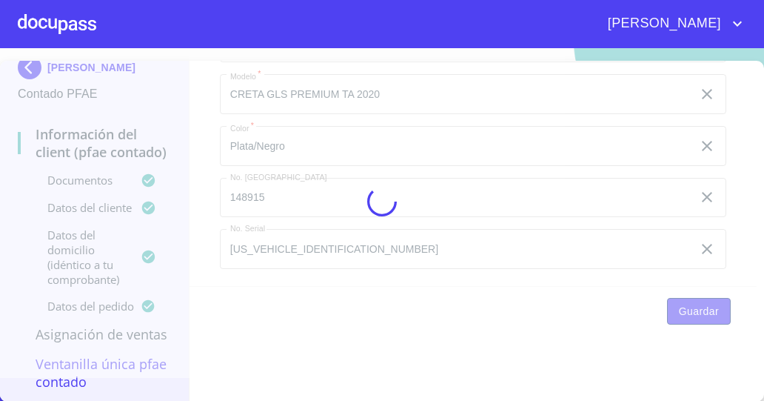
scroll to position [0, 0]
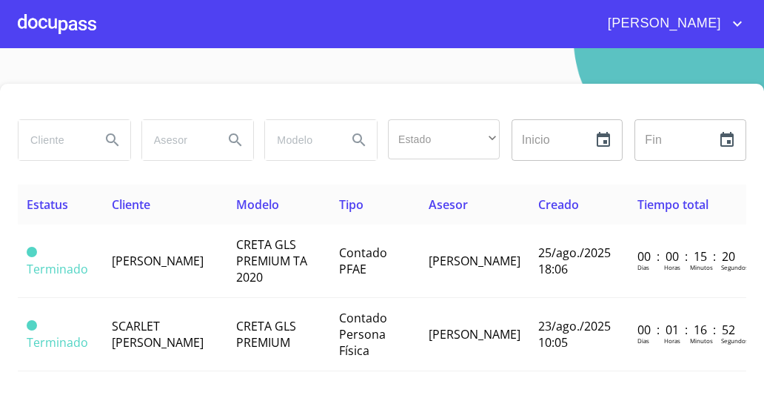
scroll to position [46, 0]
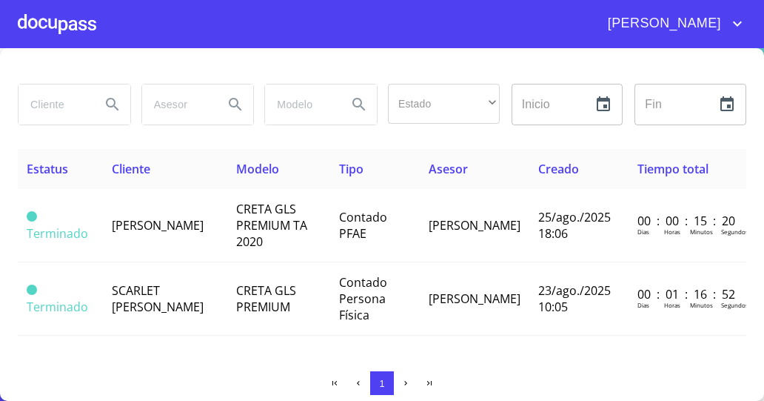
click at [51, 24] on div at bounding box center [57, 23] width 79 height 47
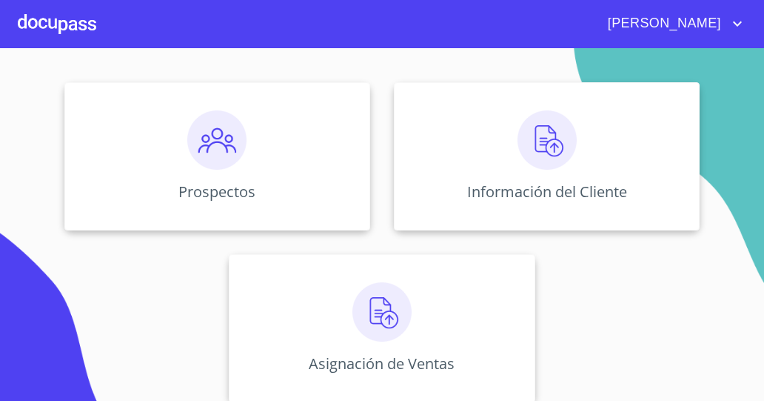
scroll to position [170, 0]
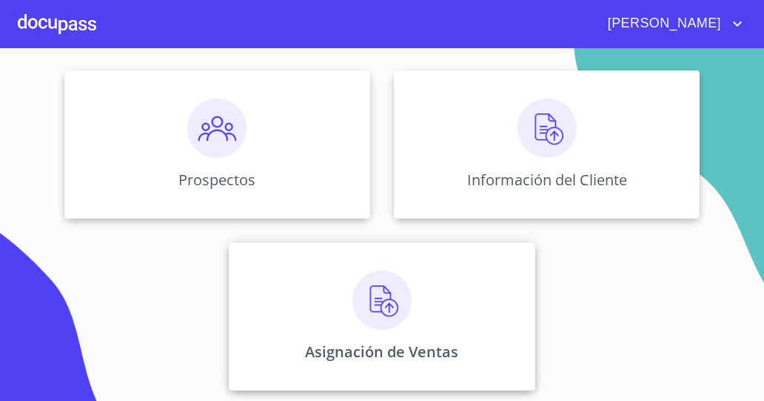
click at [358, 337] on div "Asignación de Ventas" at bounding box center [382, 316] width 306 height 148
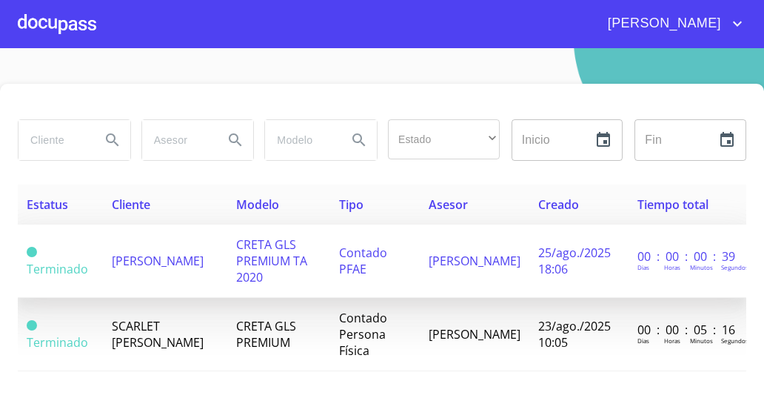
click at [173, 262] on span "[PERSON_NAME]" at bounding box center [158, 261] width 92 height 16
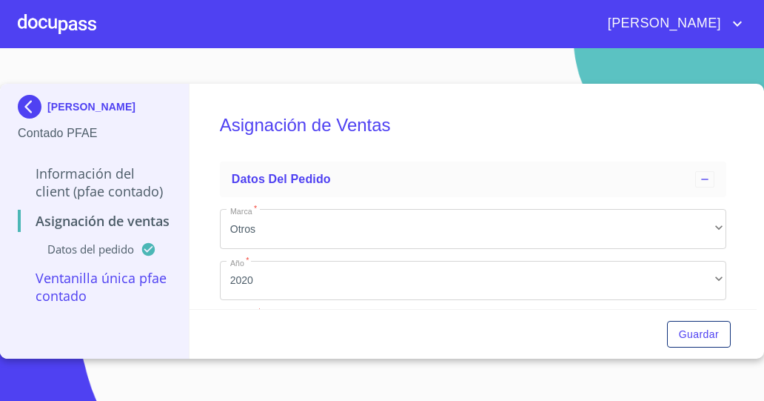
click at [113, 280] on p "Ventanilla única PFAE contado" at bounding box center [94, 287] width 153 height 36
click at [66, 295] on p "Ventanilla única PFAE contado" at bounding box center [94, 287] width 153 height 36
click at [64, 290] on p "Ventanilla única PFAE contado" at bounding box center [94, 287] width 153 height 36
click at [70, 290] on p "Ventanilla única PFAE contado" at bounding box center [94, 287] width 153 height 36
click at [80, 292] on p "Ventanilla única PFAE contado" at bounding box center [94, 287] width 153 height 36
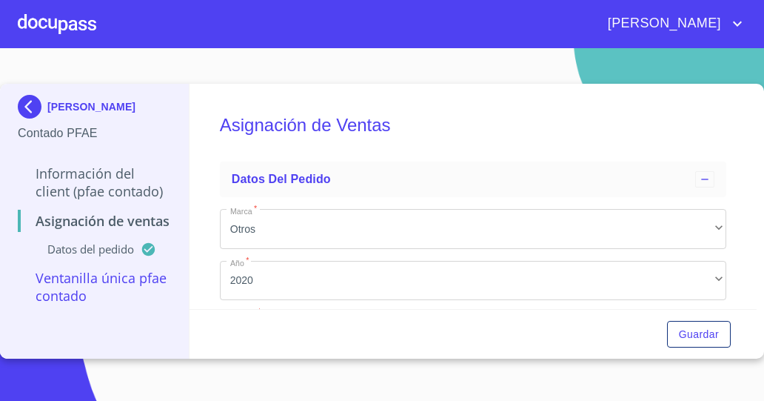
click at [84, 293] on p "Ventanilla única PFAE contado" at bounding box center [94, 287] width 153 height 36
click at [137, 264] on div "Datos del pedido" at bounding box center [94, 254] width 153 height 27
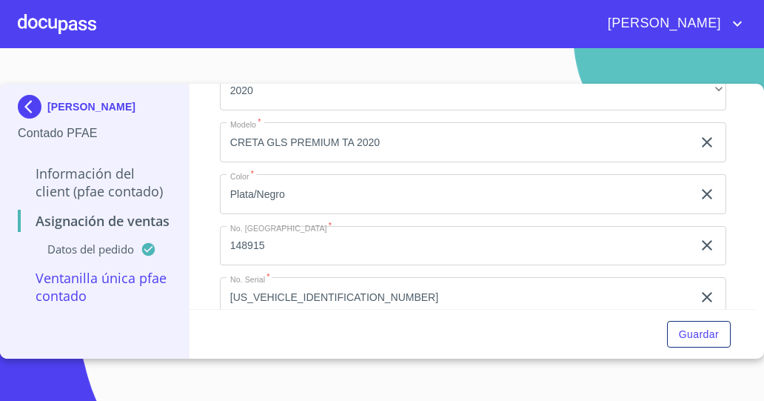
scroll to position [215, 0]
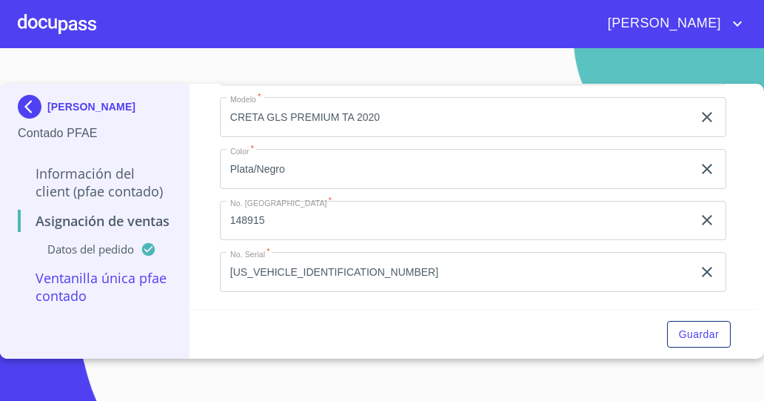
click at [570, 321] on div "Guardar" at bounding box center [474, 334] width 568 height 50
click at [575, 331] on div "Guardar" at bounding box center [474, 334] width 568 height 50
click at [579, 352] on div "Guardar" at bounding box center [474, 334] width 568 height 50
click at [79, 282] on p "Ventanilla única PFAE contado" at bounding box center [94, 287] width 153 height 36
click at [155, 290] on p "Ventanilla única PFAE contado" at bounding box center [94, 287] width 153 height 36
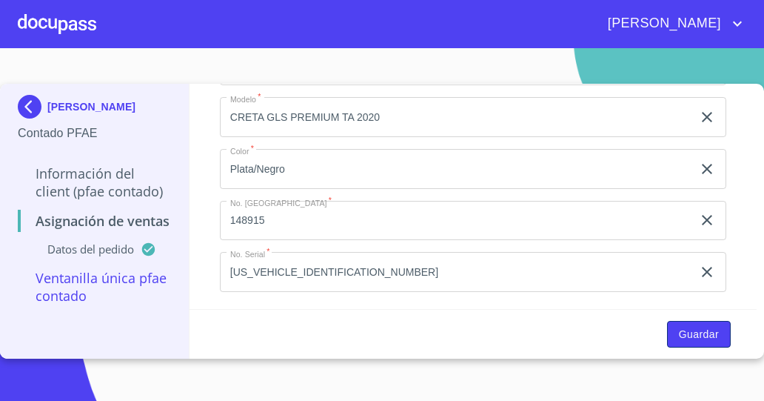
click at [674, 331] on button "Guardar" at bounding box center [699, 334] width 64 height 27
